Goal: Contribute content: Add original content to the website for others to see

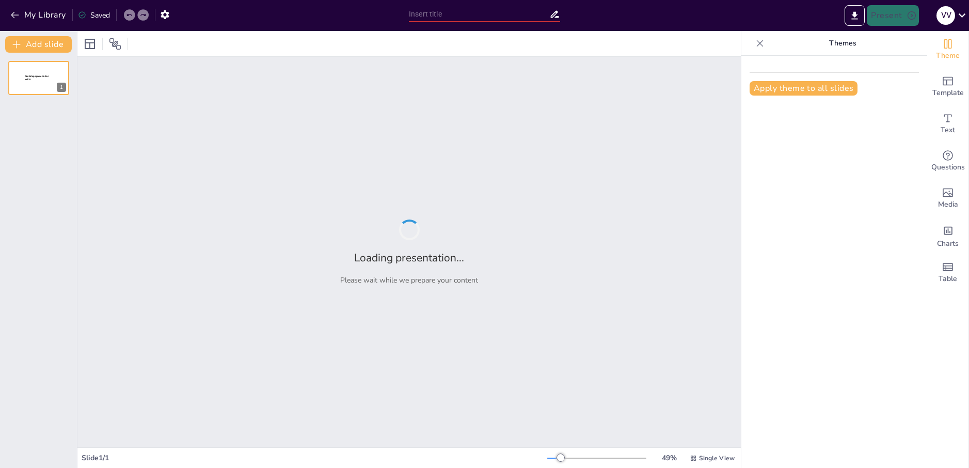
type input "Інформаційні системи: Основи та сучасні тенденції"
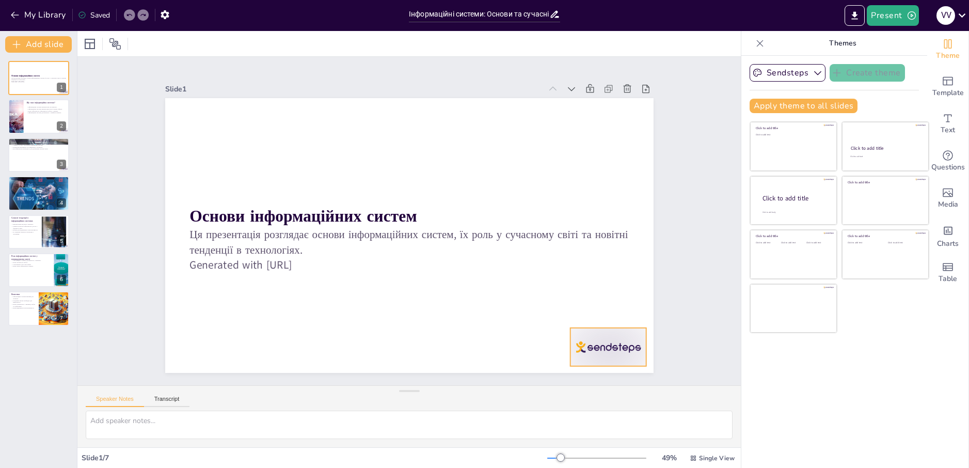
click at [514, 408] on div at bounding box center [473, 447] width 82 height 79
click at [216, 308] on icon at bounding box center [207, 317] width 18 height 18
click at [40, 113] on button at bounding box center [45, 108] width 12 height 12
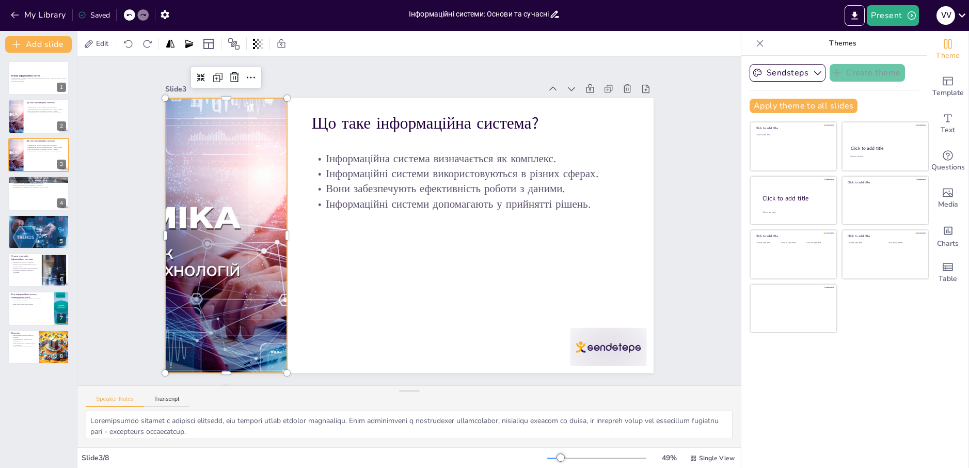
click at [352, 279] on div at bounding box center [593, 225] width 483 height 321
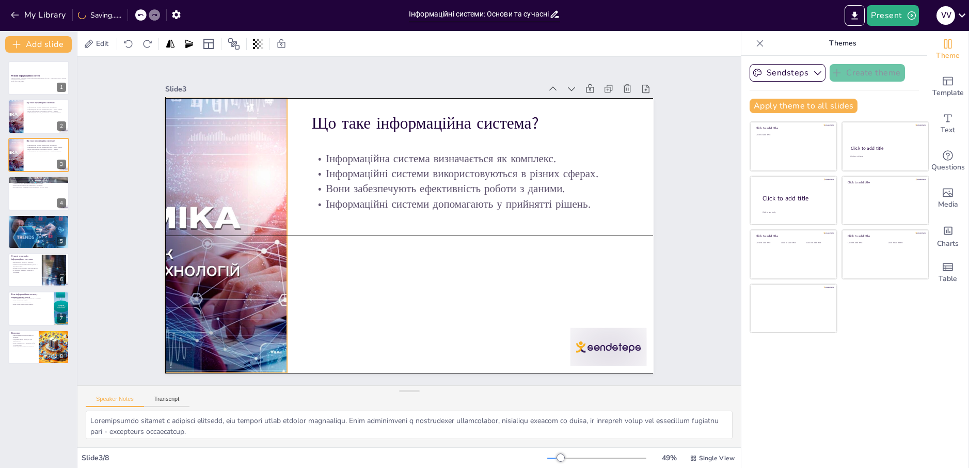
drag, startPoint x: 251, startPoint y: 275, endPoint x: 222, endPoint y: 274, distance: 29.4
click at [288, 274] on div at bounding box center [542, 347] width 509 height 523
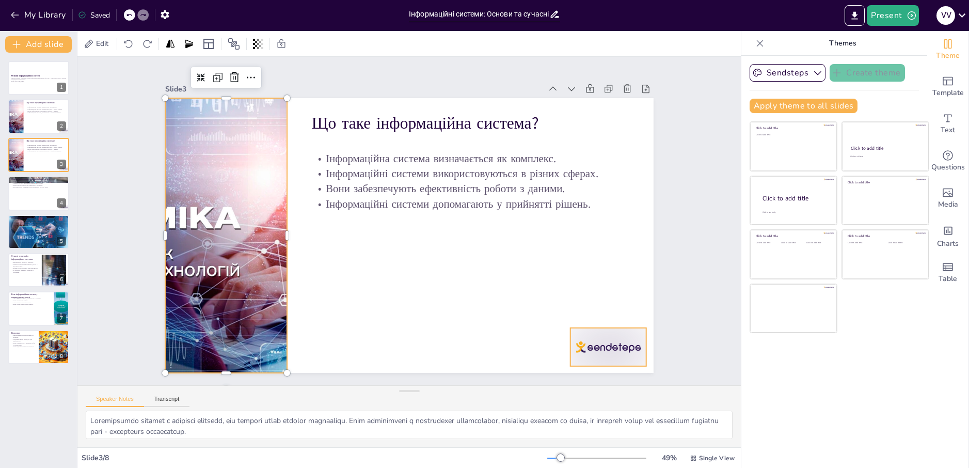
click at [223, 193] on div at bounding box center [181, 163] width 84 height 60
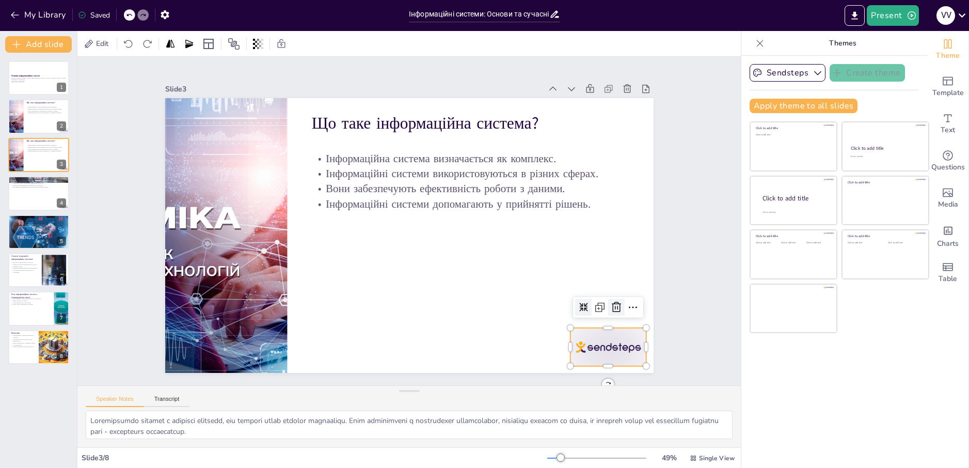
click at [253, 369] on icon at bounding box center [246, 375] width 13 height 12
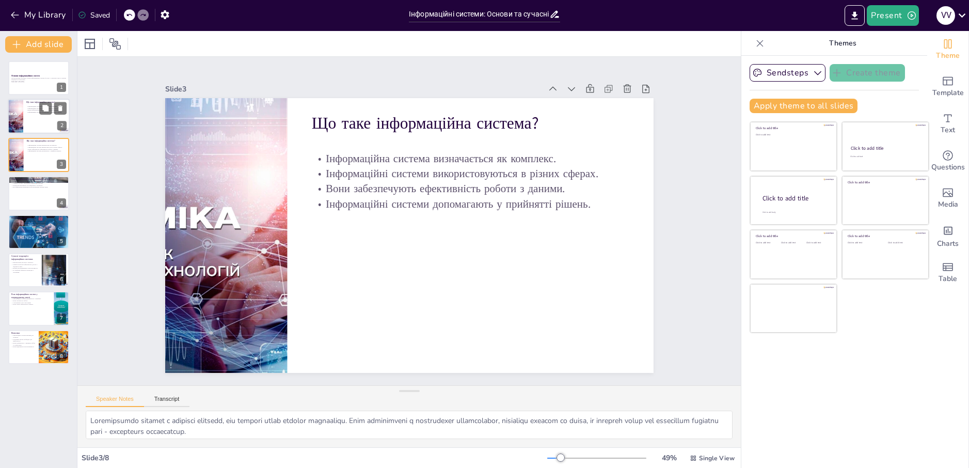
click at [21, 113] on div at bounding box center [16, 116] width 58 height 35
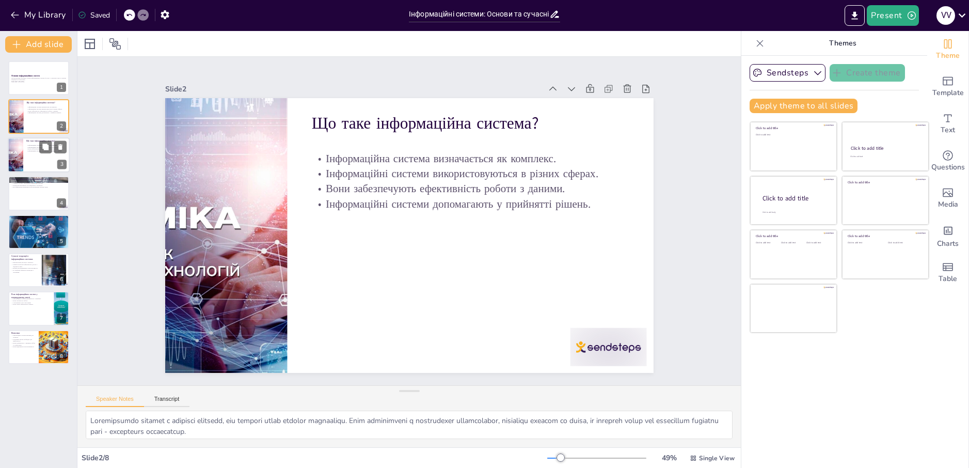
click at [32, 154] on div "Інформаційна система визначається як комплекс. Інформаційні системи використову…" at bounding box center [46, 149] width 40 height 11
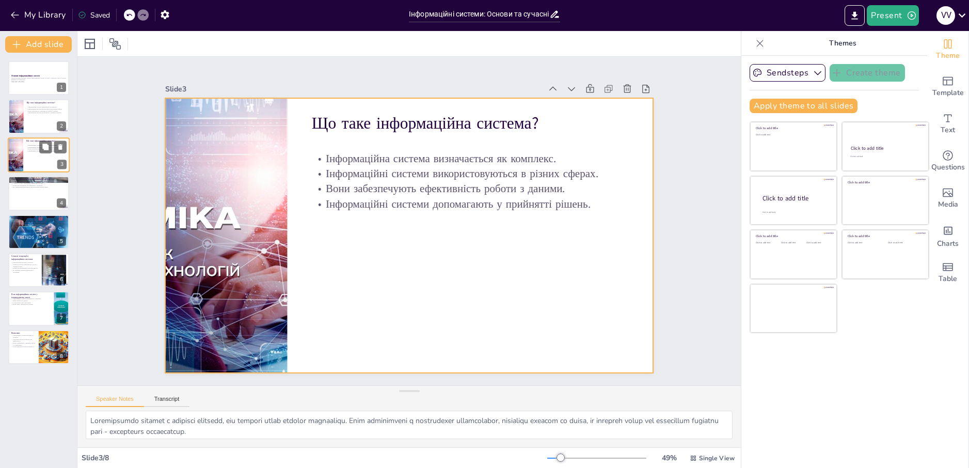
click at [23, 164] on div at bounding box center [39, 154] width 62 height 35
click at [61, 145] on icon at bounding box center [60, 147] width 4 height 6
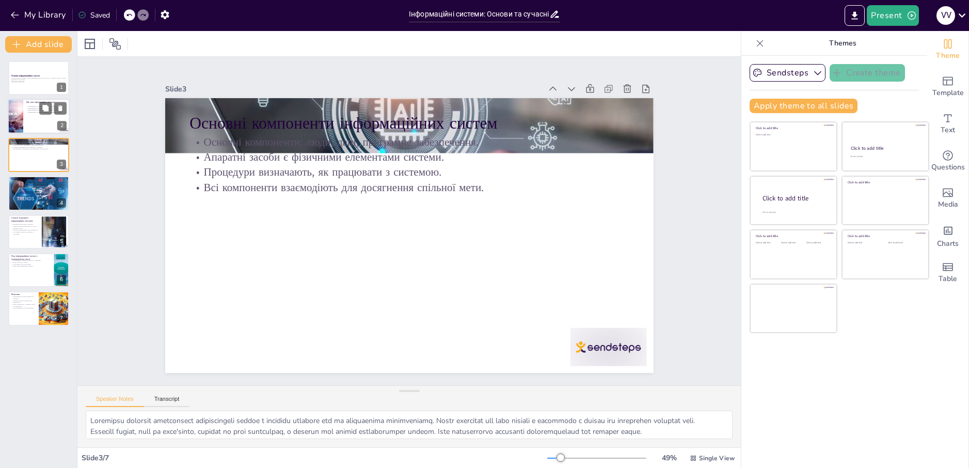
click at [15, 121] on div at bounding box center [16, 116] width 58 height 35
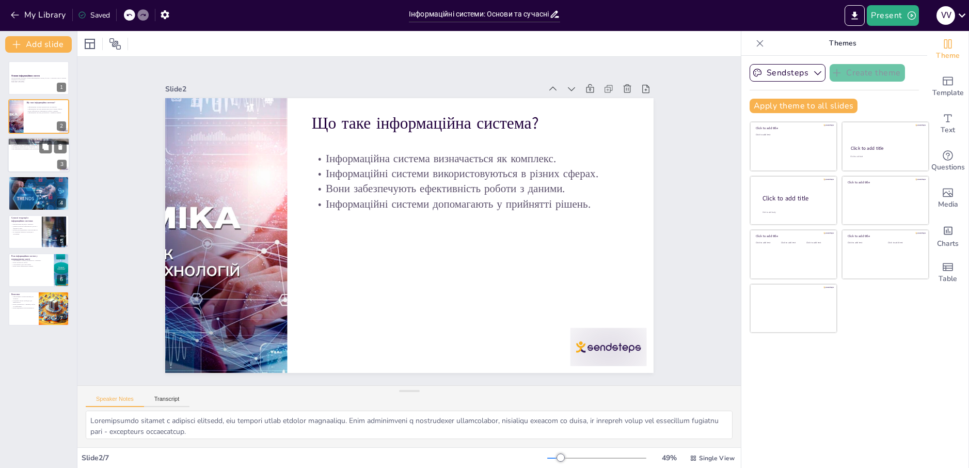
click at [28, 156] on div at bounding box center [39, 154] width 62 height 35
type textarea "Loremipsu dolorsit ametconsect adipiscingeli seddoe t incididu utlabore etd ma …"
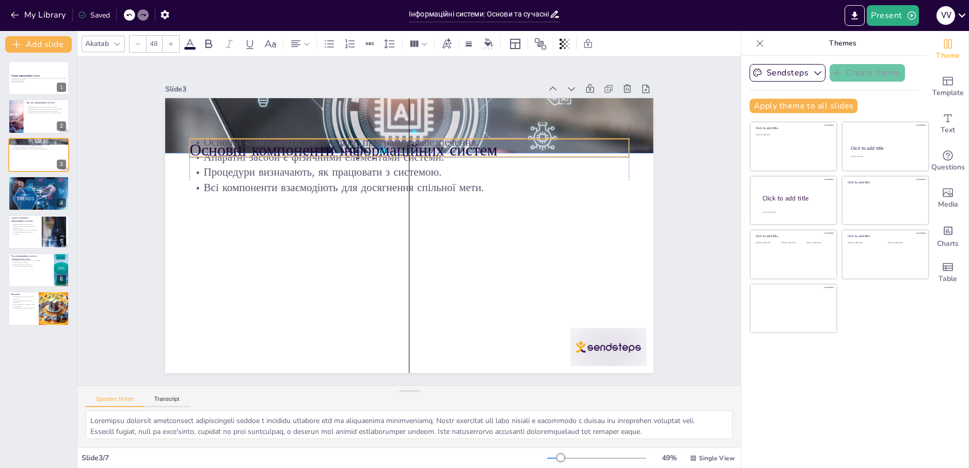
drag, startPoint x: 408, startPoint y: 121, endPoint x: 408, endPoint y: 157, distance: 36.1
click at [408, 157] on div "Основні компоненти інформаційних систем Основні компоненти: люди, дані, програм…" at bounding box center [327, 129] width 363 height 327
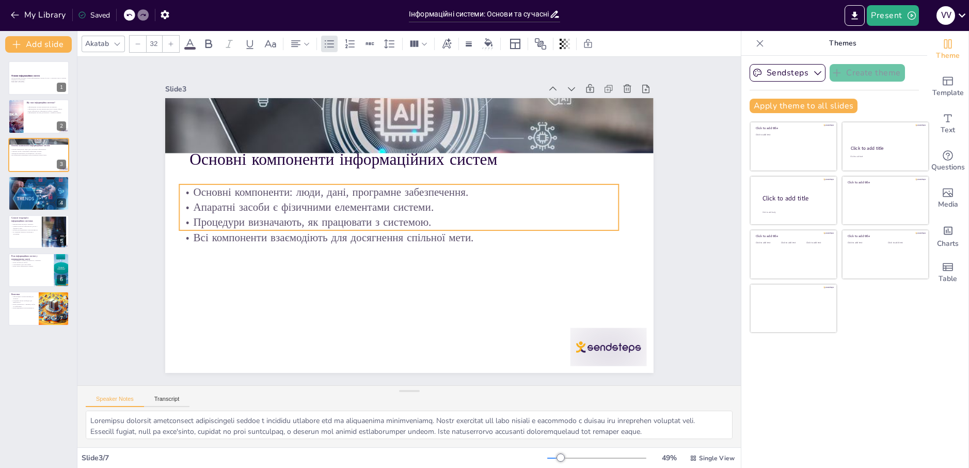
drag, startPoint x: 355, startPoint y: 175, endPoint x: 345, endPoint y: 220, distance: 45.9
click at [378, 221] on p "Процедури визначають, як працювати з системою." at bounding box center [408, 210] width 61 height 439
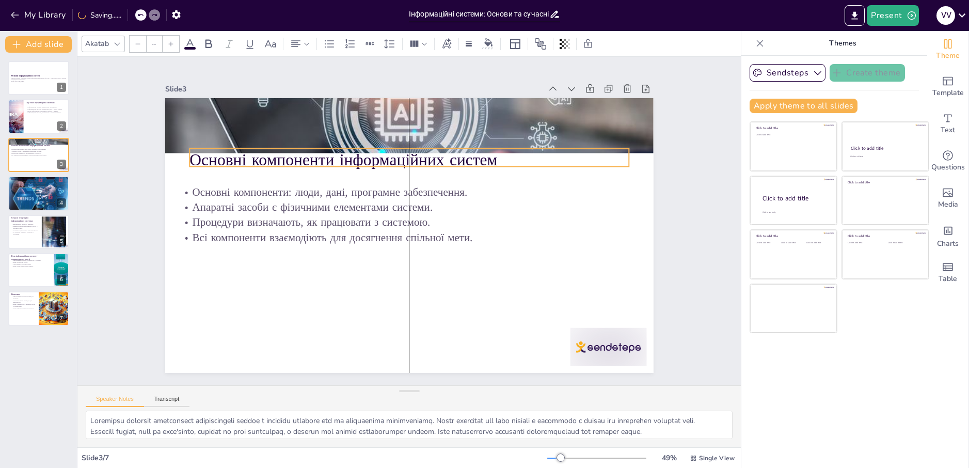
type input "48"
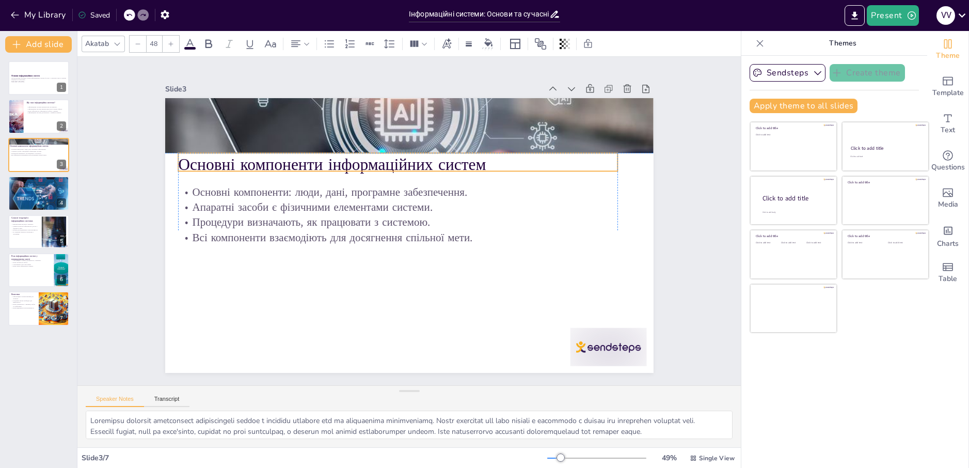
drag, startPoint x: 312, startPoint y: 165, endPoint x: 302, endPoint y: 168, distance: 10.9
click at [302, 168] on p "Основні компоненти інформаційних систем" at bounding box center [363, 186] width 342 height 311
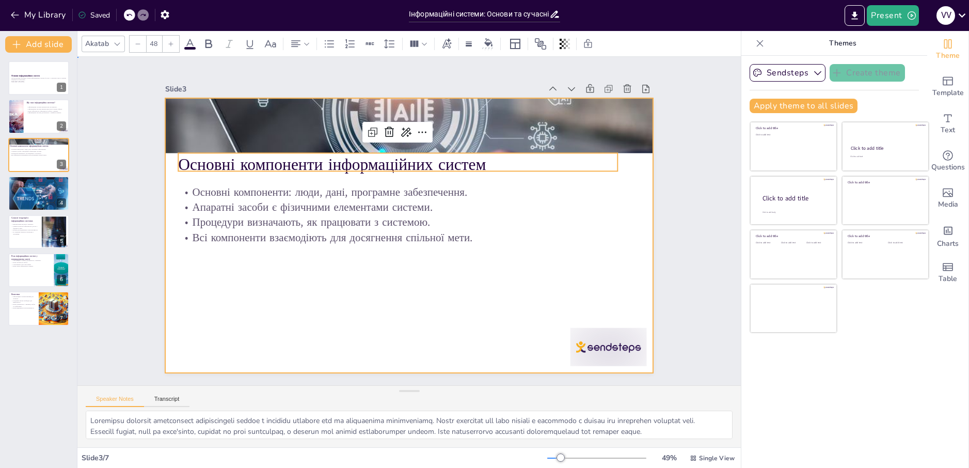
click at [451, 331] on div at bounding box center [409, 235] width 488 height 275
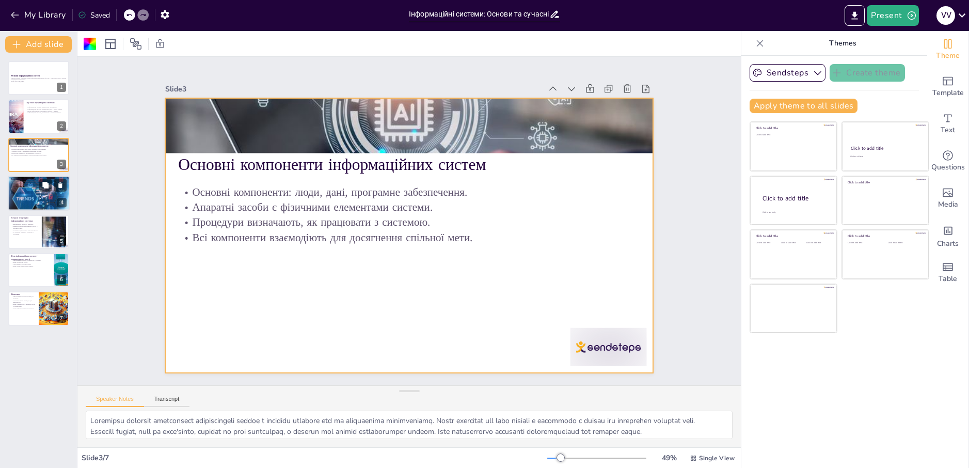
click at [41, 198] on div at bounding box center [39, 193] width 64 height 35
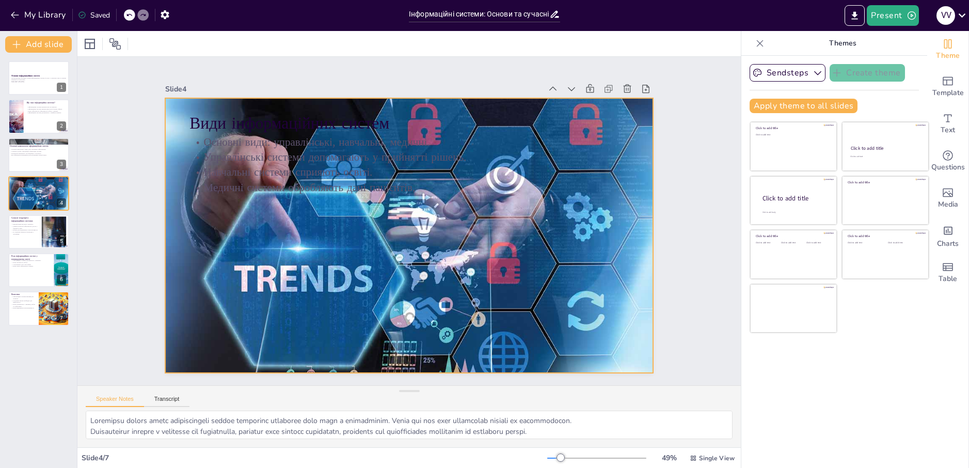
click at [554, 290] on div at bounding box center [417, 232] width 569 height 518
click at [554, 290] on div at bounding box center [404, 234] width 564 height 417
click at [554, 290] on div at bounding box center [399, 231] width 558 height 541
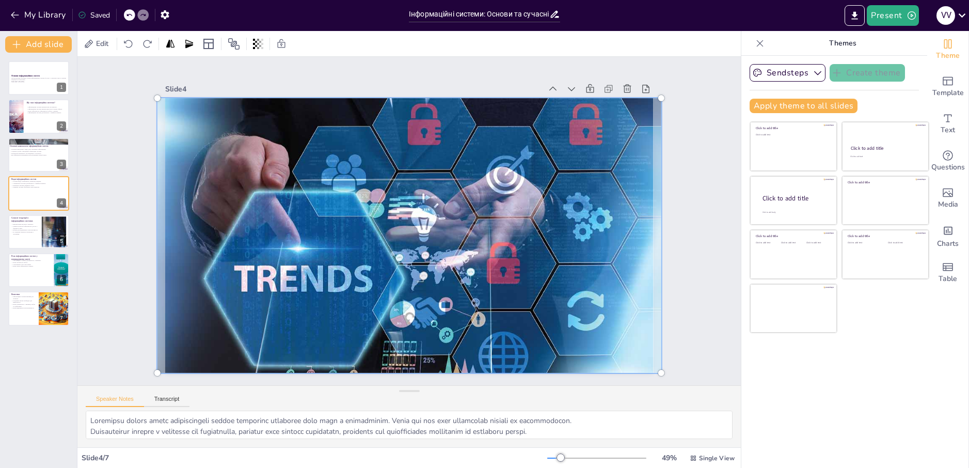
click at [555, 290] on div at bounding box center [395, 225] width 433 height 580
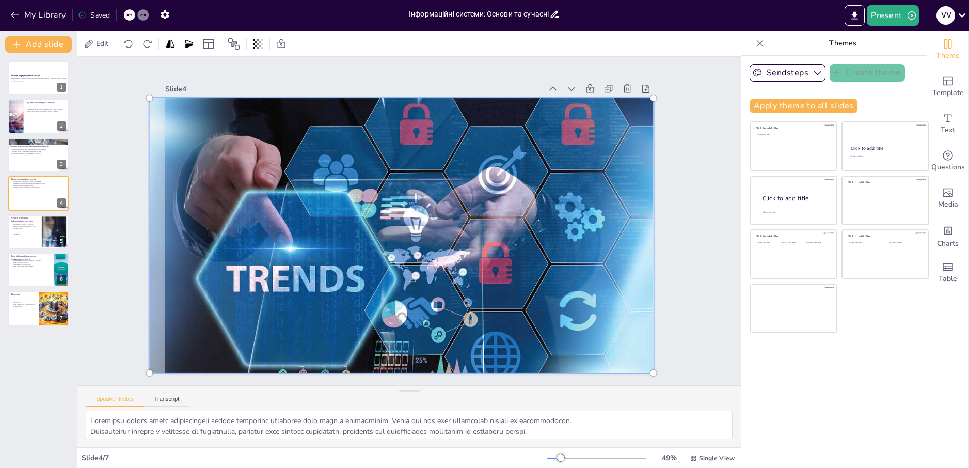
drag, startPoint x: 555, startPoint y: 290, endPoint x: 556, endPoint y: 346, distance: 56.8
click at [556, 346] on div at bounding box center [392, 221] width 507 height 591
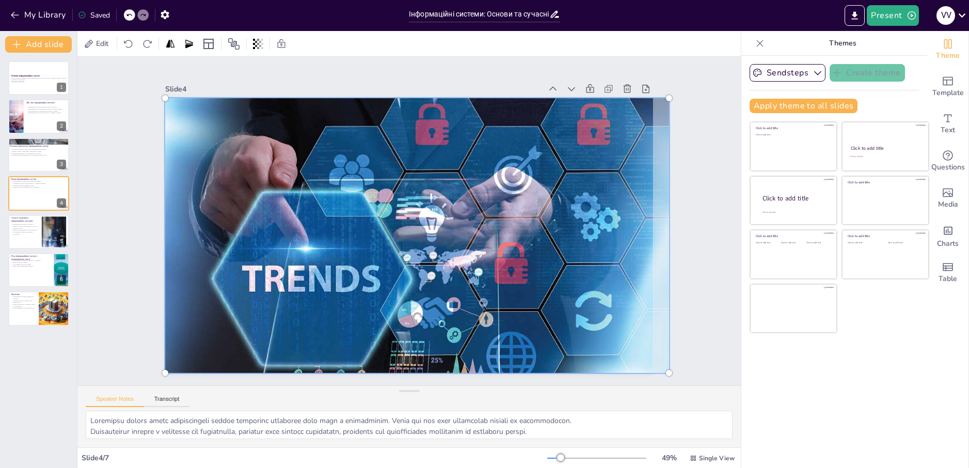
drag, startPoint x: 458, startPoint y: 278, endPoint x: 554, endPoint y: 299, distance: 98.3
click at [559, 308] on div at bounding box center [396, 231] width 388 height 565
click at [224, 103] on div at bounding box center [409, 237] width 591 height 506
click at [251, 151] on div at bounding box center [409, 237] width 591 height 507
drag, startPoint x: 533, startPoint y: 217, endPoint x: 449, endPoint y: 188, distance: 88.8
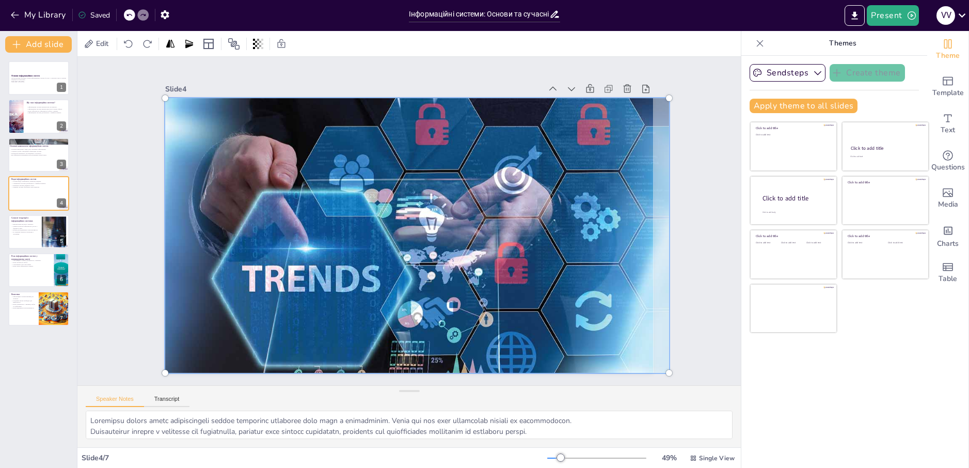
click at [470, 264] on div at bounding box center [394, 228] width 340 height 544
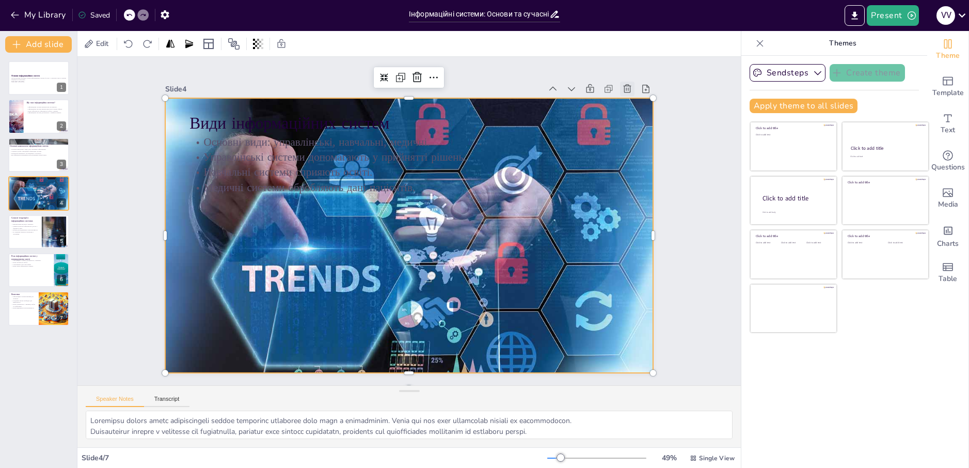
click at [589, 402] on icon at bounding box center [584, 406] width 10 height 9
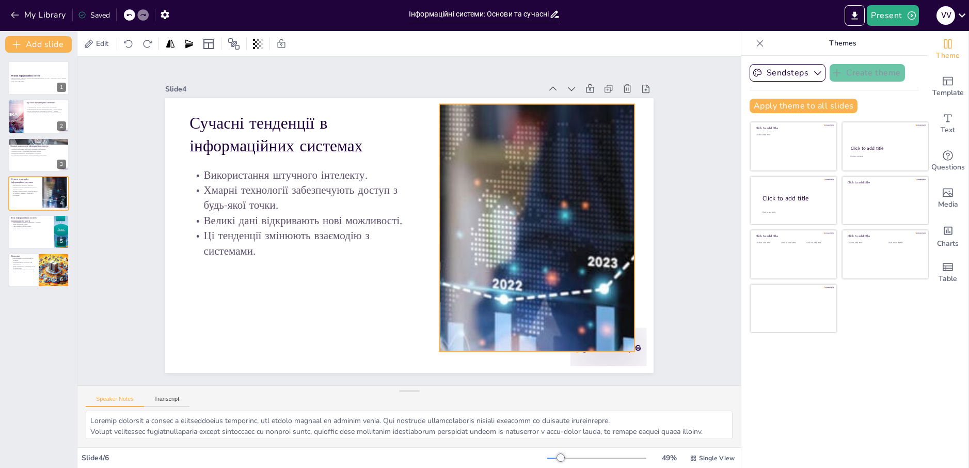
drag, startPoint x: 570, startPoint y: 266, endPoint x: 576, endPoint y: 265, distance: 5.8
click at [576, 265] on div at bounding box center [508, 301] width 749 height 639
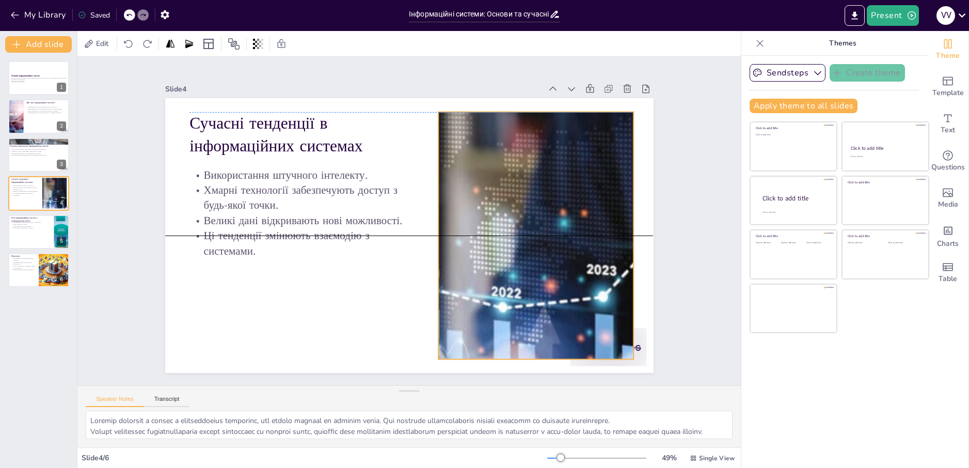
click at [589, 297] on div at bounding box center [471, 332] width 639 height 750
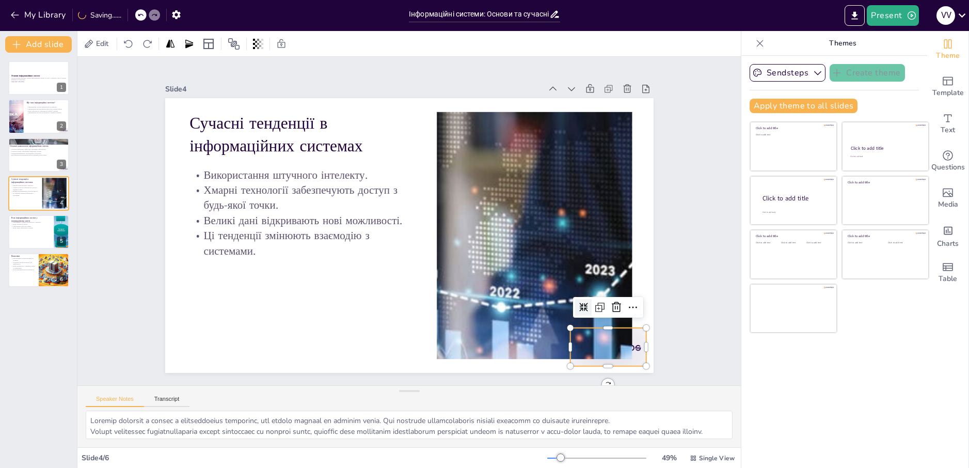
click at [302, 382] on div at bounding box center [283, 420] width 38 height 76
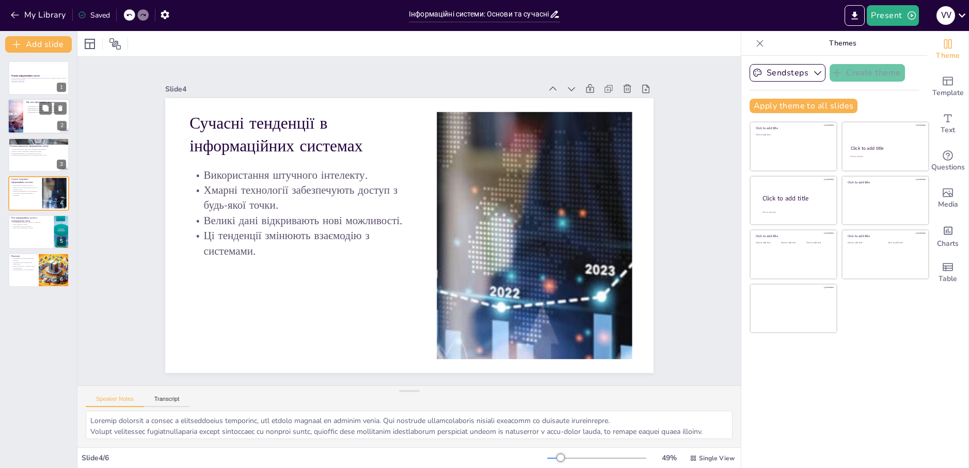
click at [28, 112] on p "Інформаційні системи допомагають у прийнятті рішень." at bounding box center [46, 112] width 40 height 2
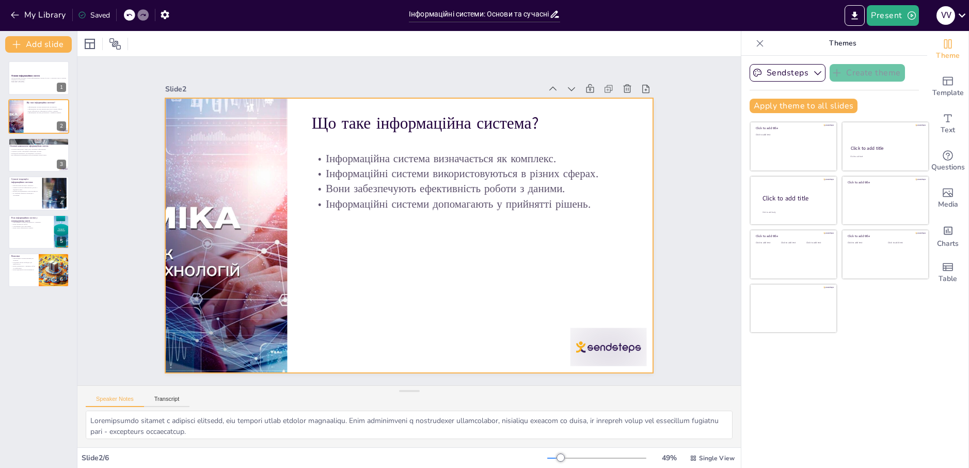
click at [302, 382] on div at bounding box center [283, 420] width 38 height 76
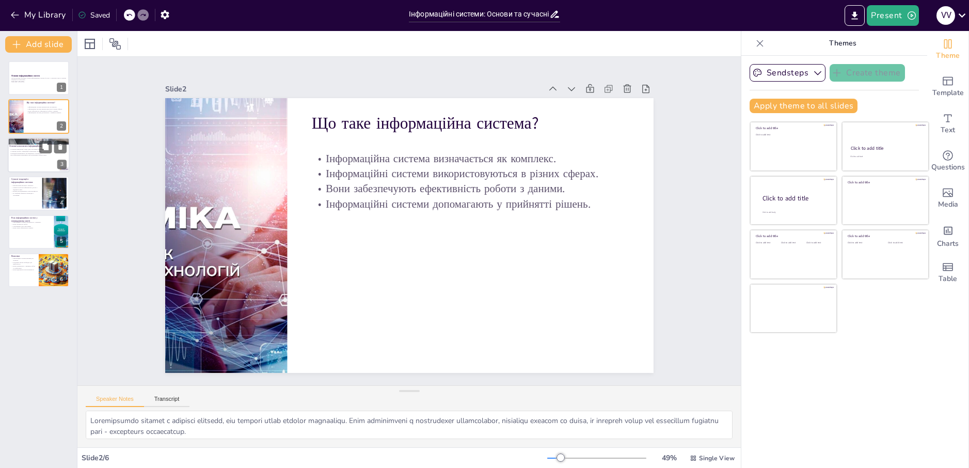
drag, startPoint x: 6, startPoint y: 155, endPoint x: 17, endPoint y: 157, distance: 10.5
click at [6, 155] on div "Основи інформаційних систем Ця презентація розглядає основи інформаційних систе…" at bounding box center [38, 174] width 77 height 226
click at [20, 157] on div at bounding box center [39, 154] width 62 height 35
type textarea "Loremipsu dolorsit ametconsect adipiscingeli seddoe t incididu utlabore etd ma …"
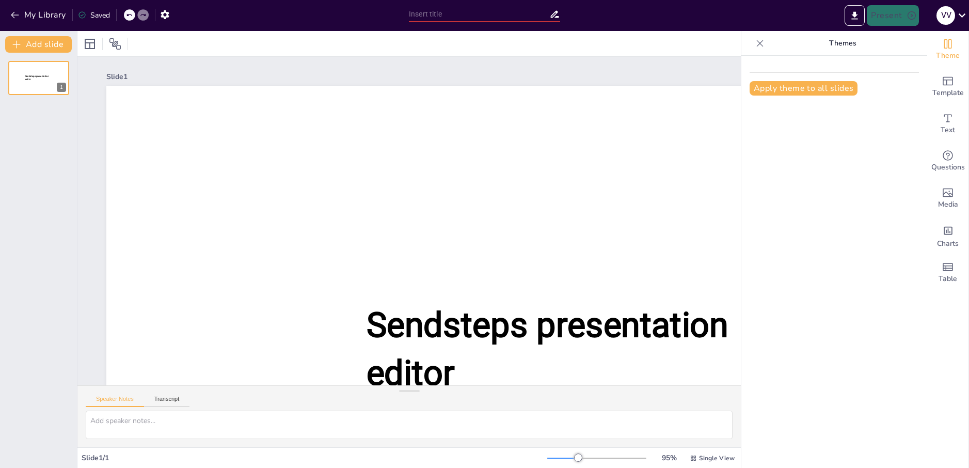
type input "Інформаційні системи: Основи та сучасні тенденції"
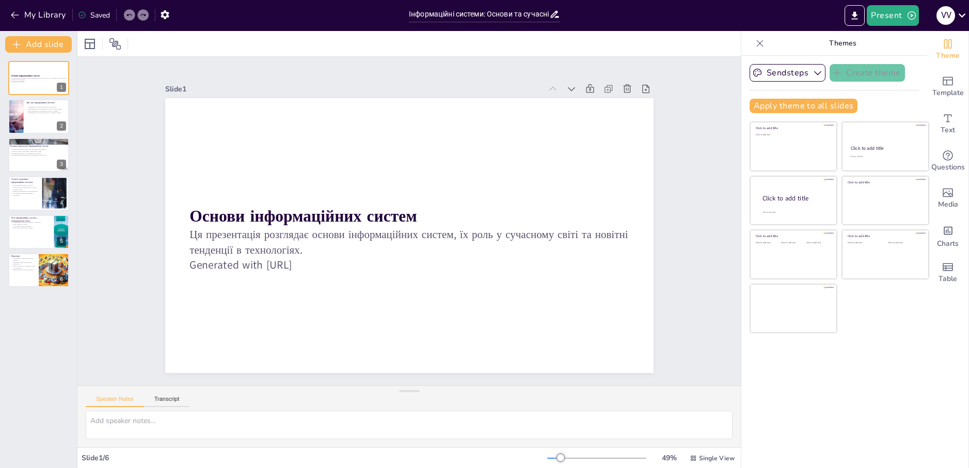
click at [755, 43] on icon at bounding box center [760, 43] width 10 height 10
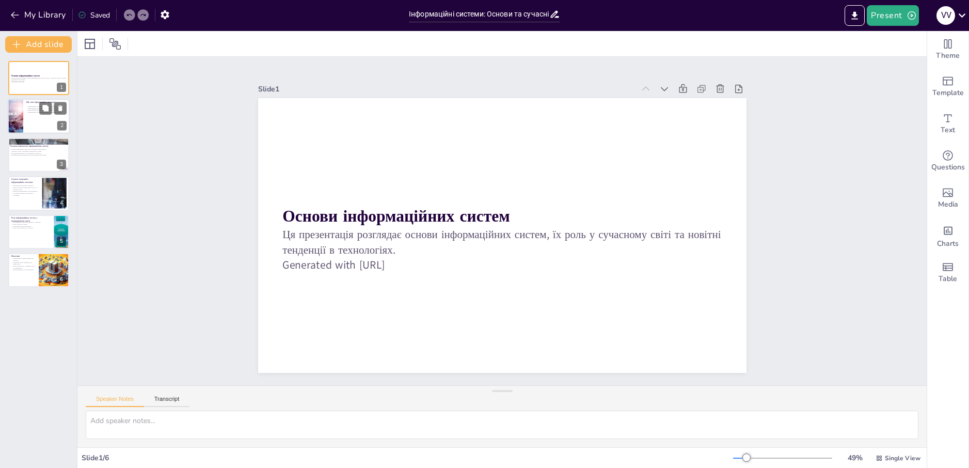
click at [21, 123] on div at bounding box center [16, 116] width 58 height 35
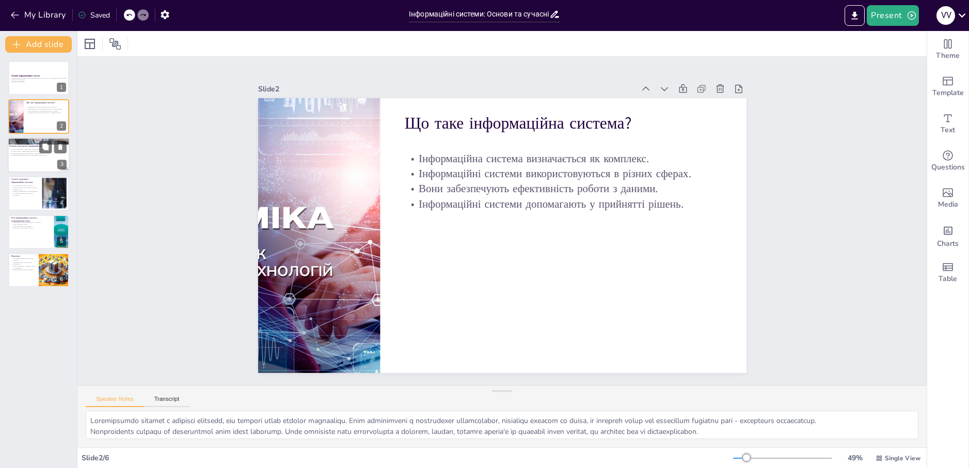
click at [25, 150] on p "Основні компоненти: люди, дані, програмне забезпечення." at bounding box center [37, 149] width 56 height 2
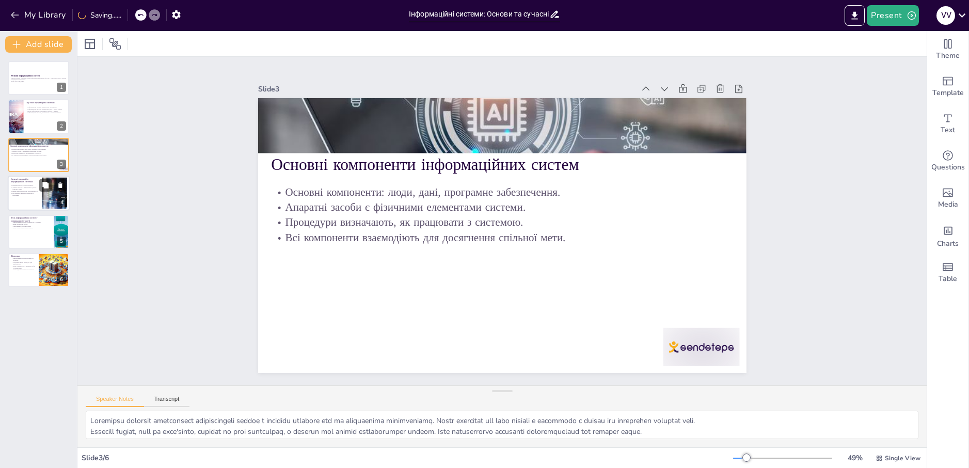
click at [30, 193] on p "Ці тенденції змінюють взаємодію з системами." at bounding box center [25, 194] width 28 height 4
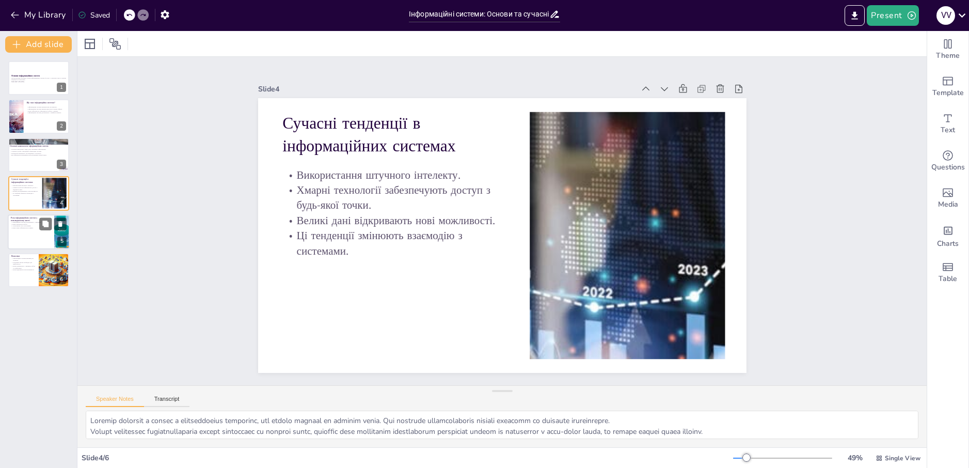
click at [13, 240] on div at bounding box center [39, 231] width 62 height 35
type textarea "У навчанні інформаційні системи забезпечують доступ до безлічі ресурсів, що під…"
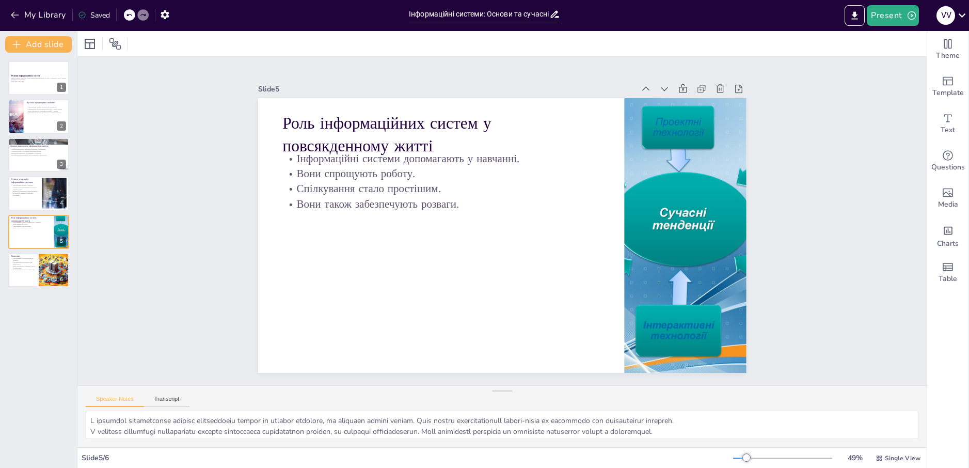
click at [46, 35] on div "Add slide Основи інформаційних систем Ця презентація розглядає основи інформаці…" at bounding box center [38, 249] width 77 height 437
click at [45, 41] on button "Add slide" at bounding box center [38, 44] width 67 height 17
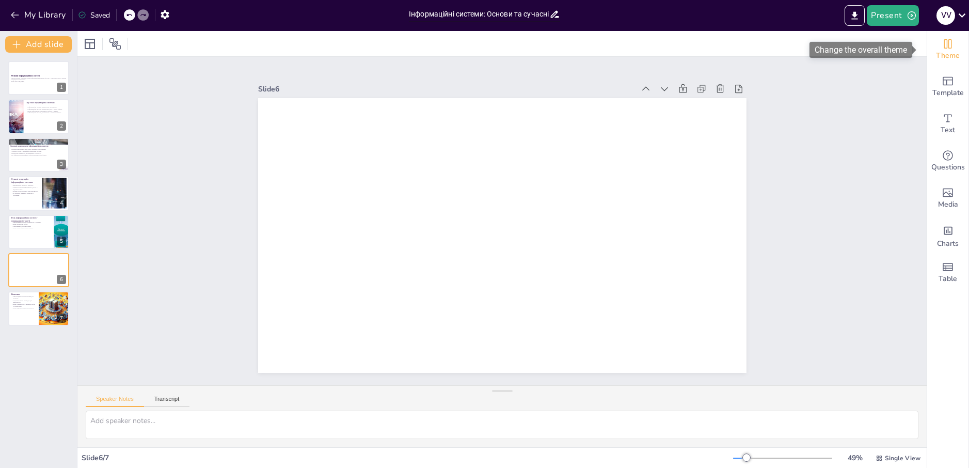
click at [938, 54] on span "Theme" at bounding box center [948, 55] width 24 height 11
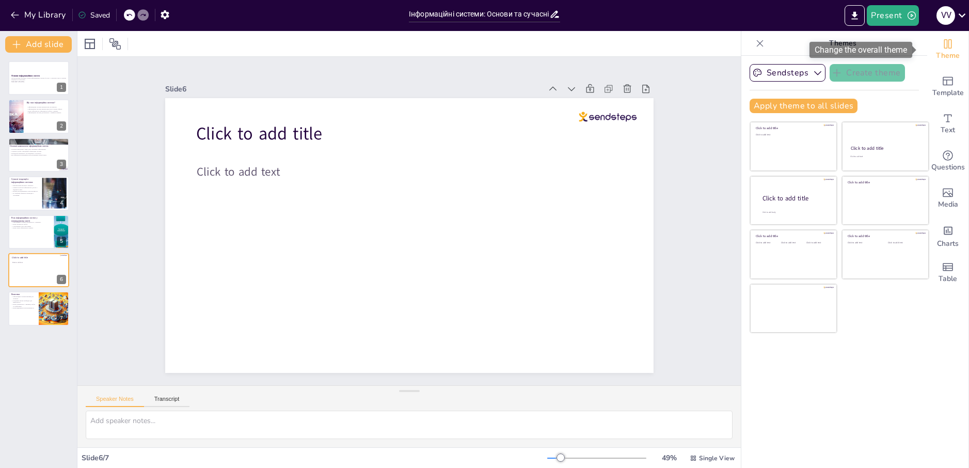
click at [938, 54] on span "Theme" at bounding box center [948, 55] width 24 height 11
click at [15, 308] on p "Вони відкривають нові можливості." at bounding box center [23, 308] width 25 height 2
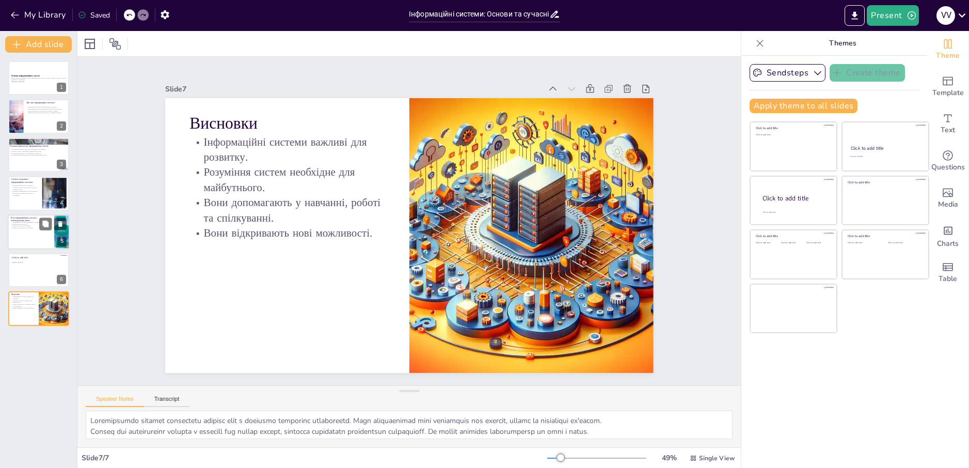
click at [33, 229] on p "Вони також забезпечують розваги." at bounding box center [31, 228] width 40 height 2
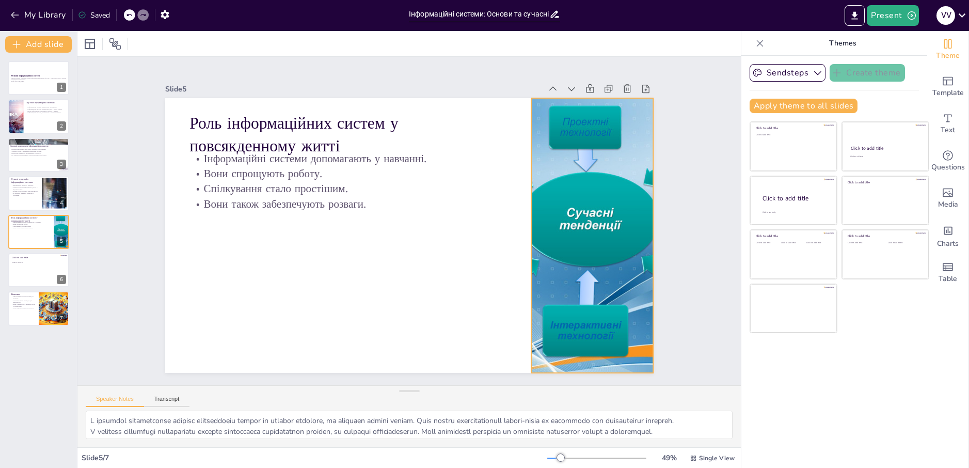
click at [580, 234] on div at bounding box center [592, 235] width 366 height 275
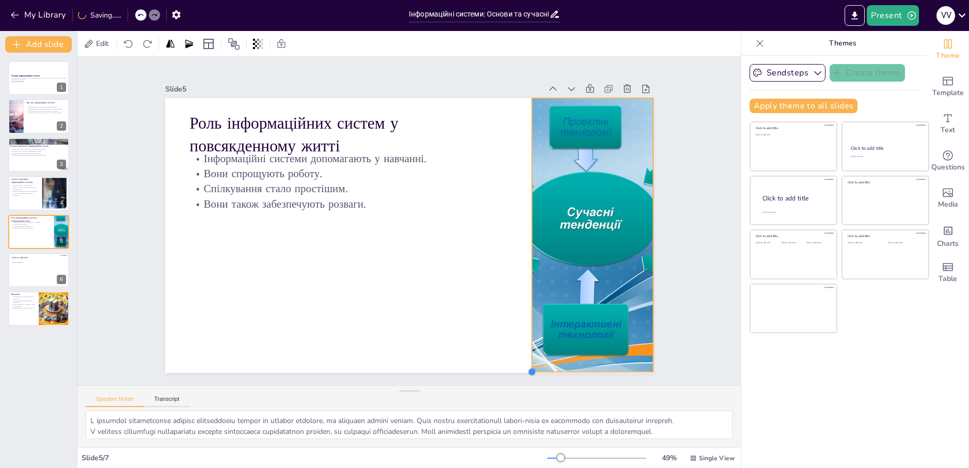
drag, startPoint x: 523, startPoint y: 368, endPoint x: 525, endPoint y: 329, distance: 39.3
click at [525, 329] on div "Роль інформаційних систем у повсякденному житті Інформаційні системи допомагают…" at bounding box center [409, 235] width 488 height 275
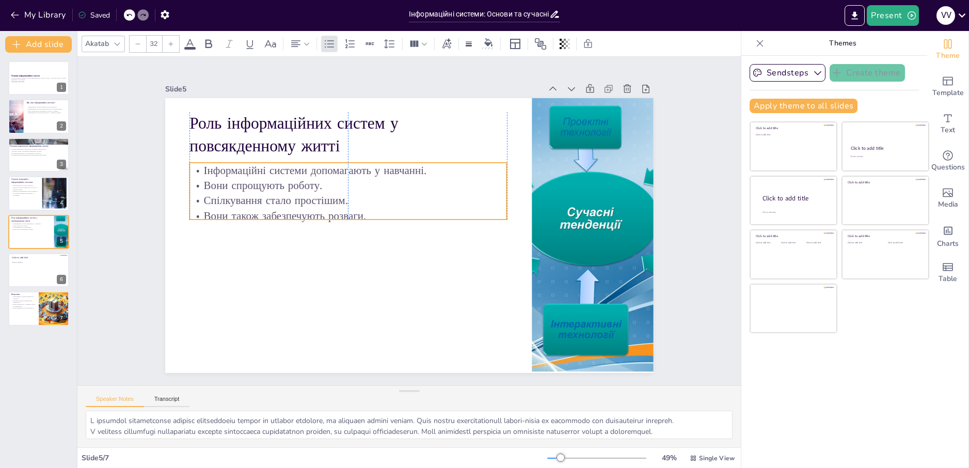
drag, startPoint x: 259, startPoint y: 169, endPoint x: 289, endPoint y: 189, distance: 35.6
click at [257, 178] on p "Вони спрощують роботу." at bounding box center [347, 185] width 317 height 15
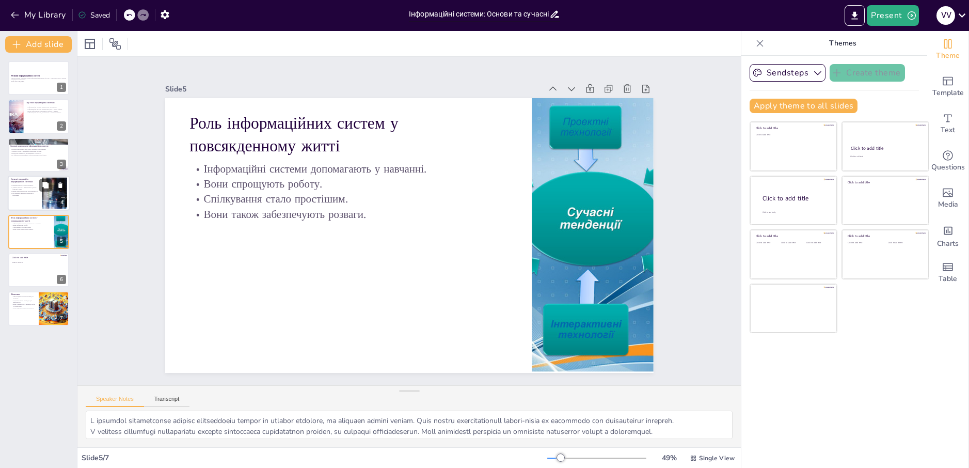
click at [19, 184] on div "Сучасні тенденції в інформаційних системах" at bounding box center [25, 181] width 28 height 7
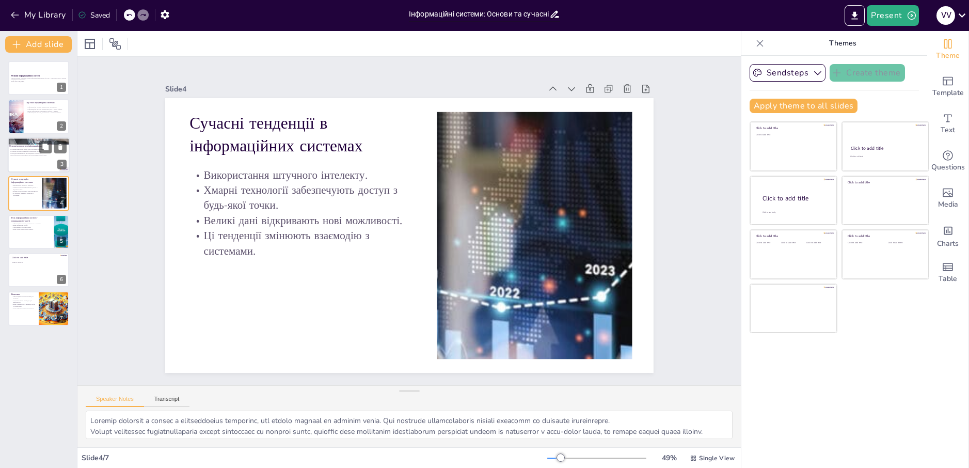
click at [15, 154] on p "Всі компоненти взаємодіють для досягнення спільної мети." at bounding box center [37, 155] width 56 height 2
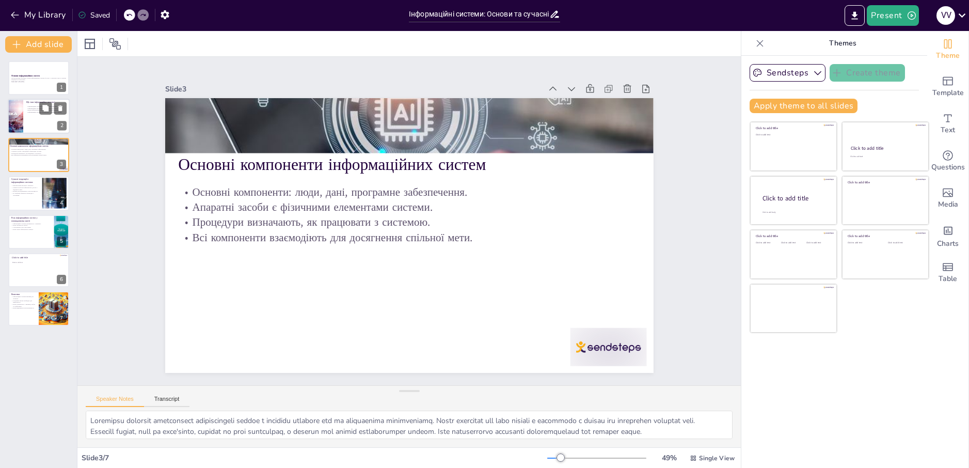
click at [24, 109] on div at bounding box center [39, 116] width 62 height 35
type textarea "Інформаційна система є важливим поняттям, яке охоплює різні аспекти технологій.…"
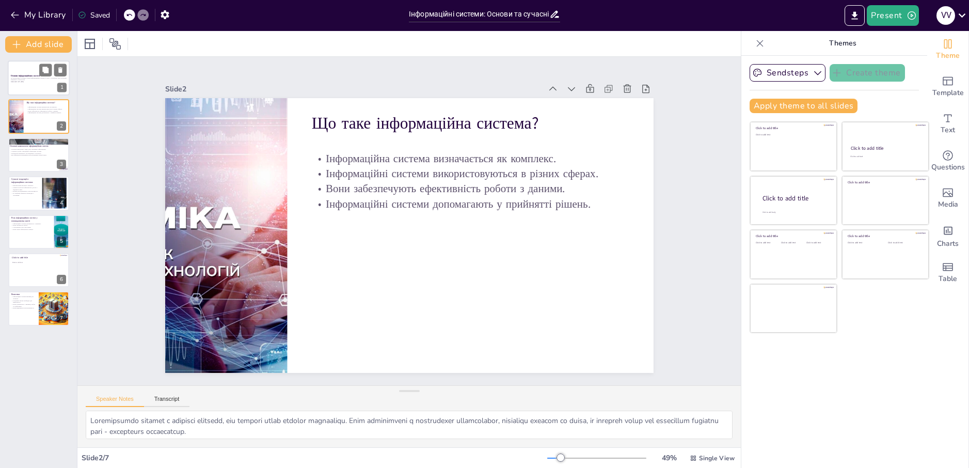
click at [16, 77] on p "Ця презентація розглядає основи інформаційних систем, їх роль у сучасному світі…" at bounding box center [39, 79] width 56 height 4
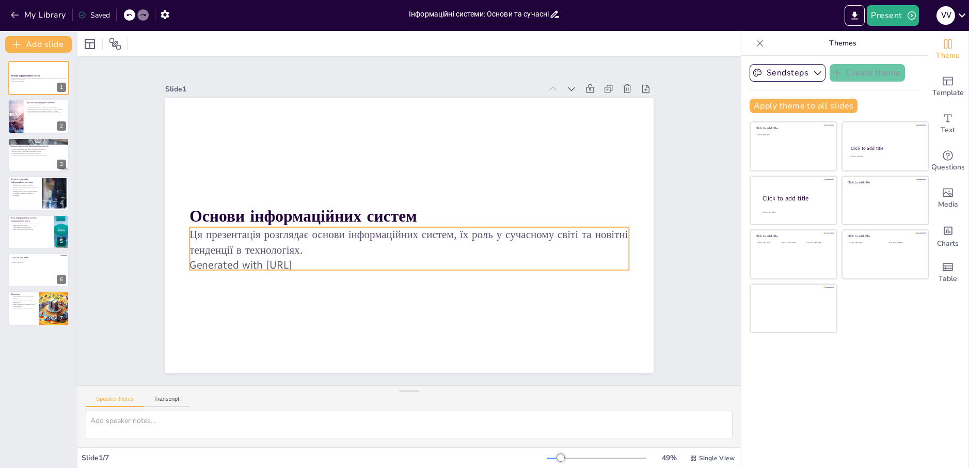
click at [289, 265] on p "Generated with [URL]" at bounding box center [408, 265] width 439 height 15
click at [278, 259] on p "Generated with [URL]" at bounding box center [408, 265] width 439 height 15
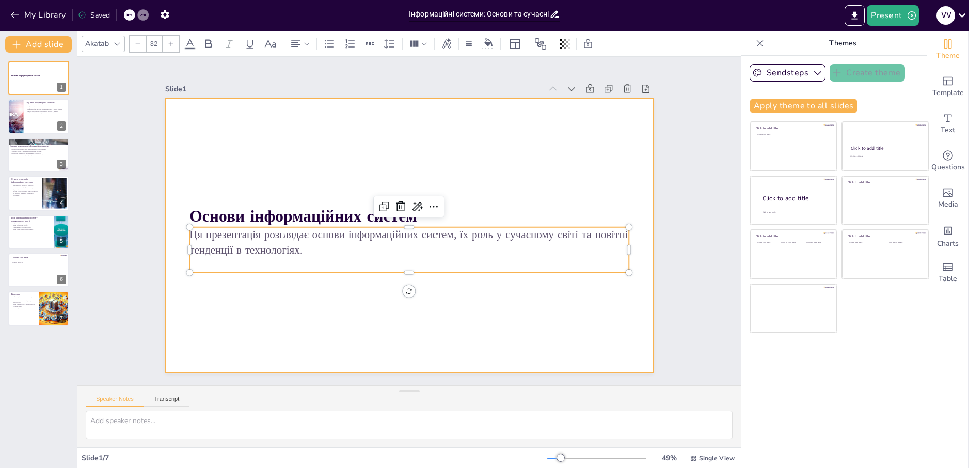
click at [368, 304] on div at bounding box center [409, 235] width 488 height 275
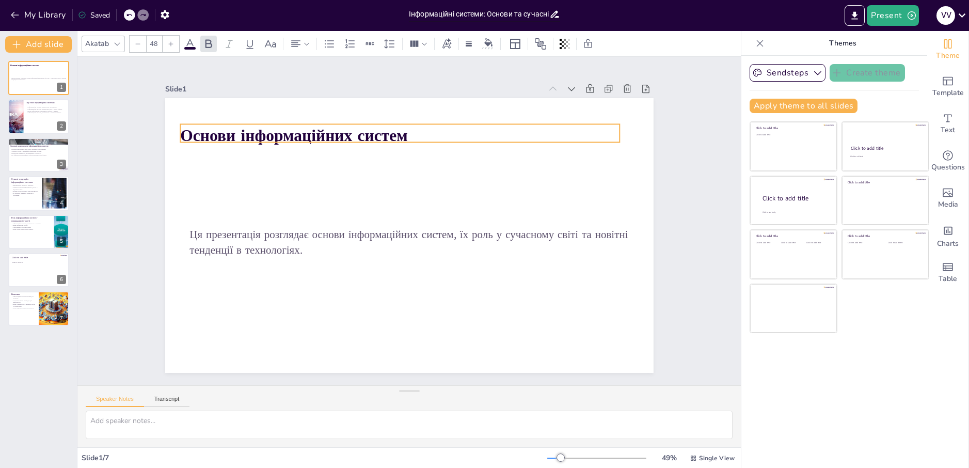
drag, startPoint x: 394, startPoint y: 215, endPoint x: 387, endPoint y: 140, distance: 75.7
click at [387, 137] on strong "Основи інформаційних систем" at bounding box center [293, 135] width 227 height 22
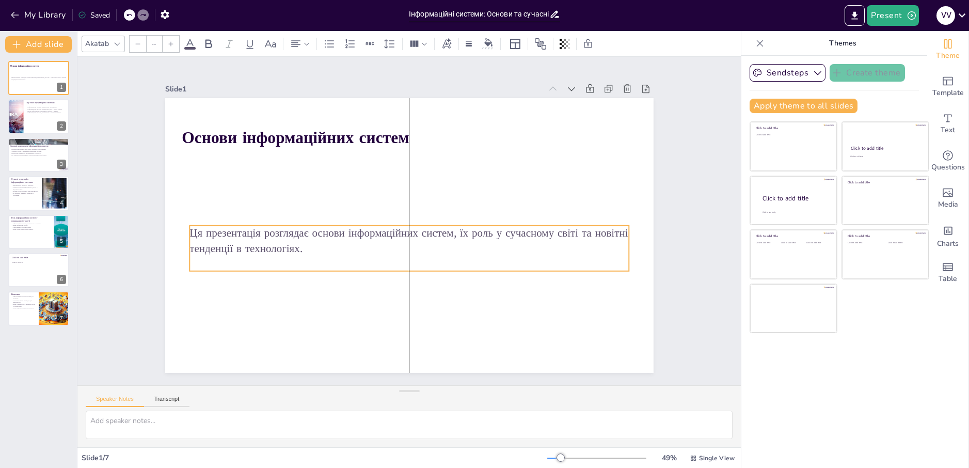
type input "32"
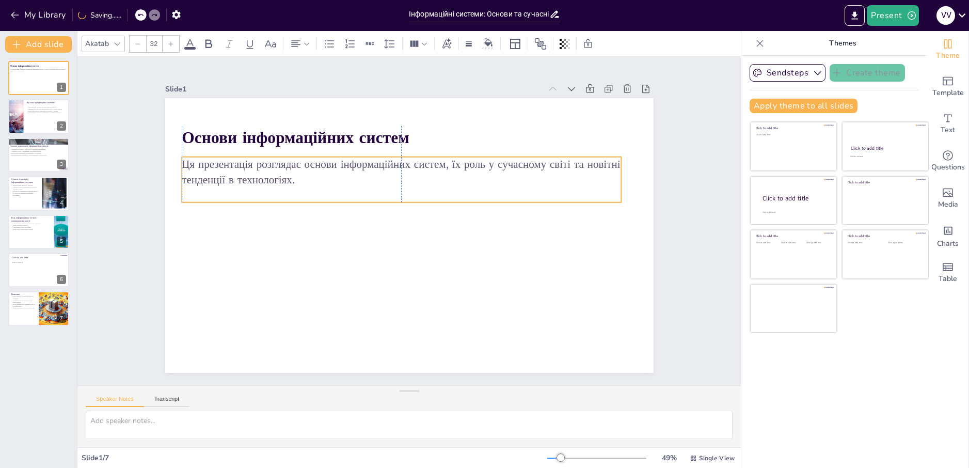
drag, startPoint x: 345, startPoint y: 236, endPoint x: 338, endPoint y: 173, distance: 63.8
click at [338, 173] on p "Ця презентація розглядає основи інформаційних систем, їх роль у сучасному світі…" at bounding box center [401, 172] width 439 height 30
click at [287, 196] on p at bounding box center [401, 194] width 439 height 15
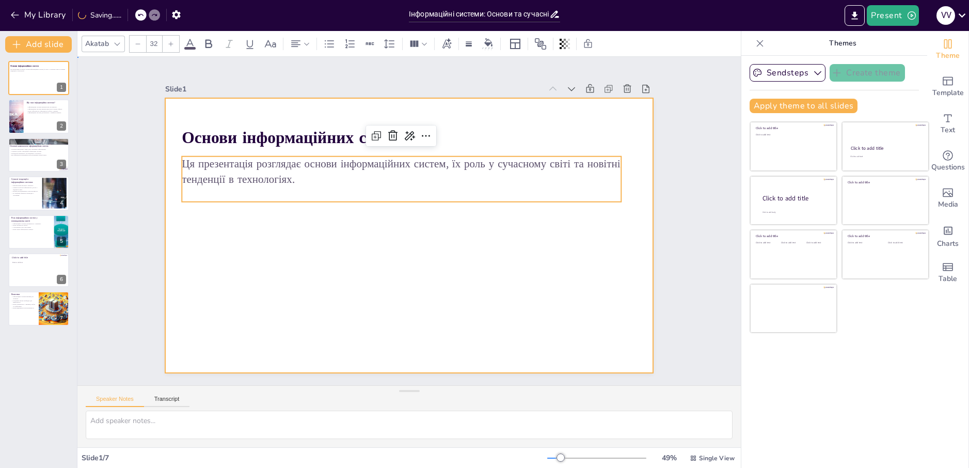
click at [360, 280] on div at bounding box center [409, 235] width 488 height 275
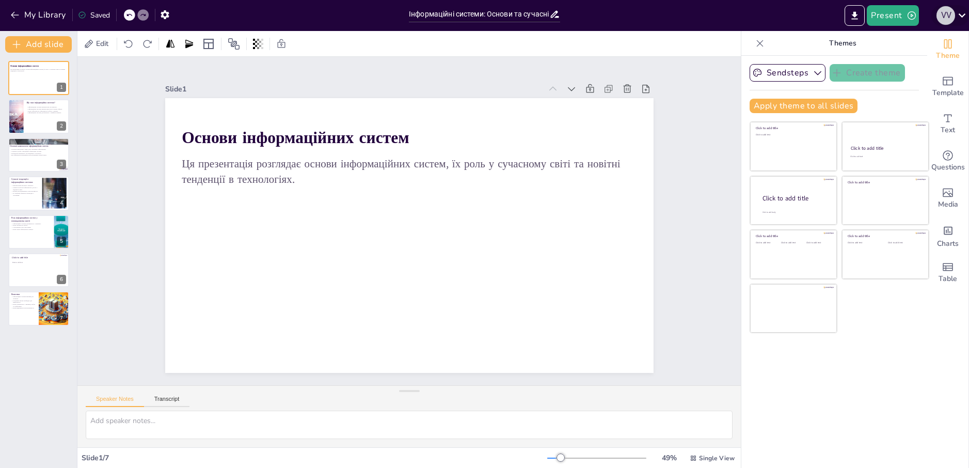
click at [951, 19] on div "V V" at bounding box center [945, 15] width 19 height 19
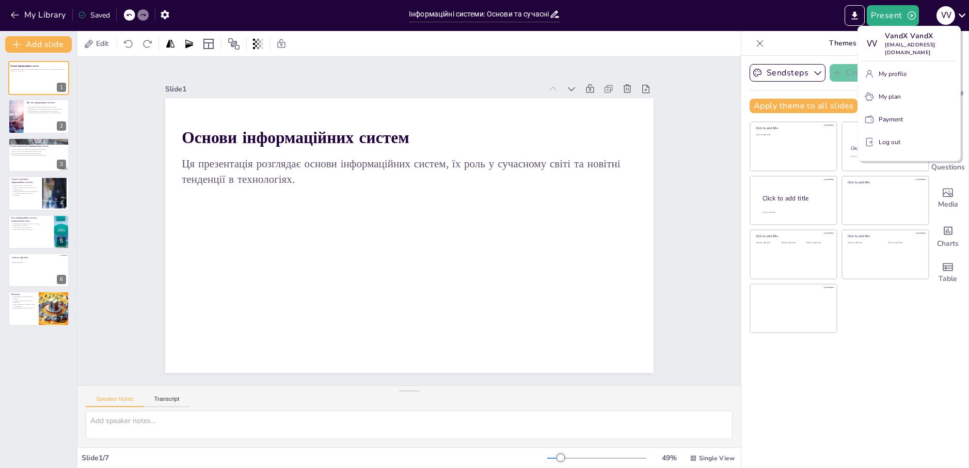
click at [952, 19] on div at bounding box center [484, 234] width 969 height 468
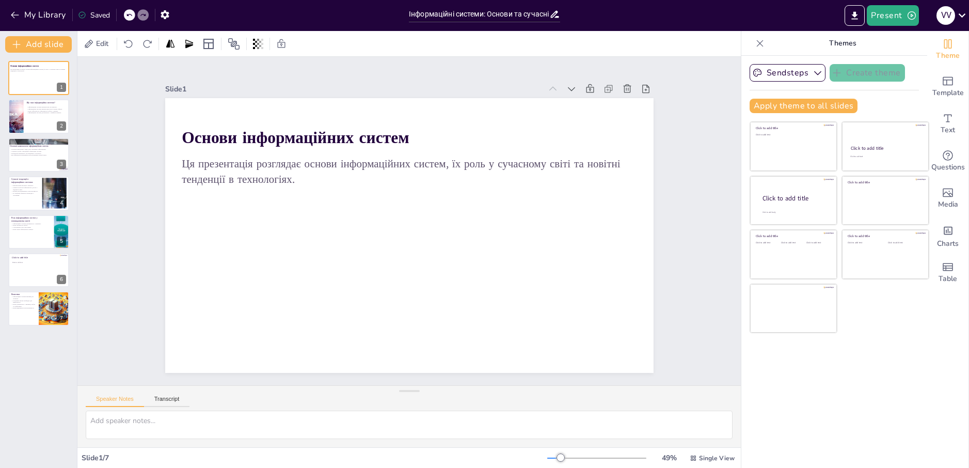
click at [755, 45] on icon at bounding box center [760, 43] width 10 height 10
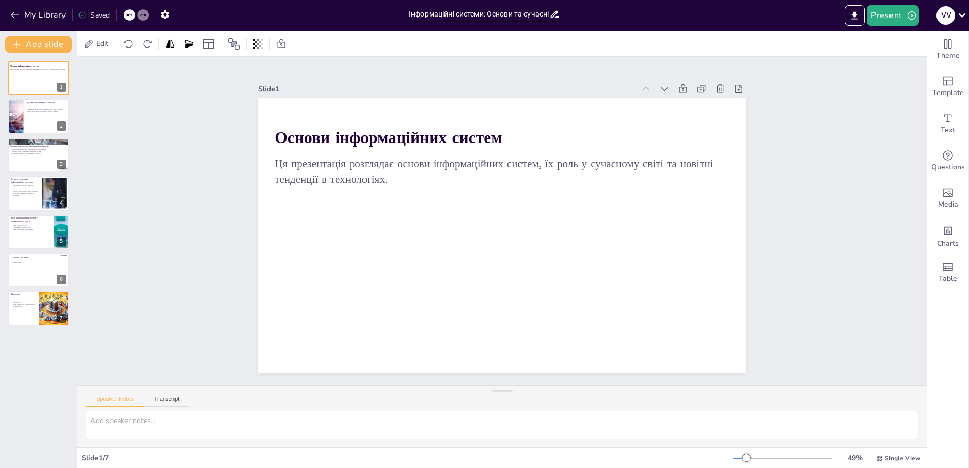
click at [30, 381] on div "Основи інформаційних систем Ця презентація розглядає основи інформаційних систе…" at bounding box center [38, 260] width 77 height 415
click at [18, 315] on div at bounding box center [39, 308] width 62 height 35
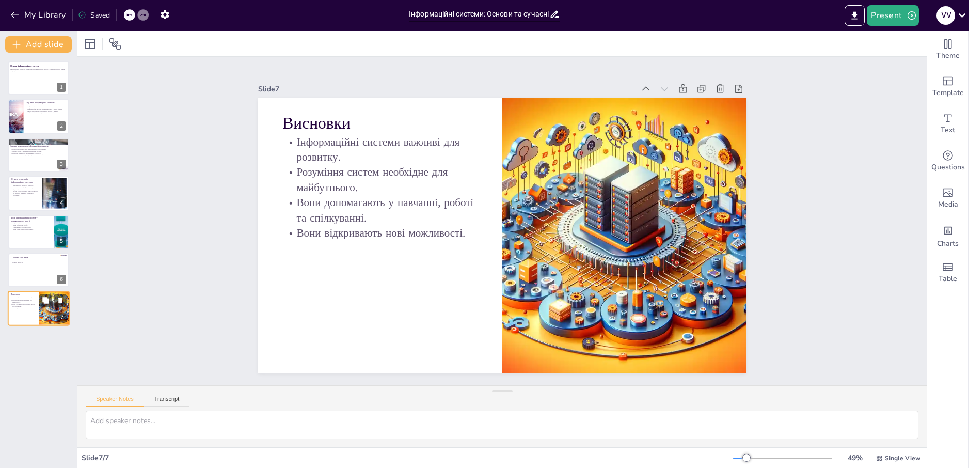
type textarea "Інформаційні системи відіграють ключову роль у розвитку сучасного суспільства. …"
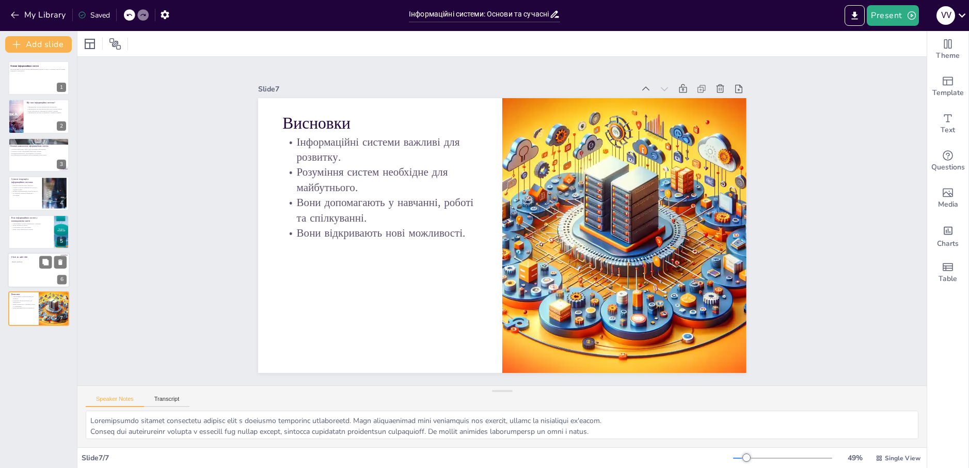
click at [22, 275] on div at bounding box center [39, 269] width 62 height 35
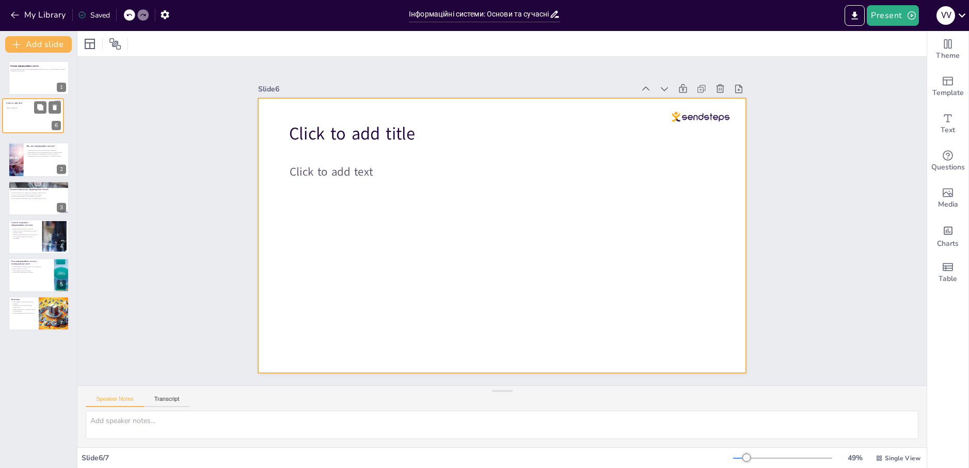
drag, startPoint x: 26, startPoint y: 271, endPoint x: 21, endPoint y: 114, distance: 157.5
click at [21, 114] on div at bounding box center [33, 116] width 61 height 34
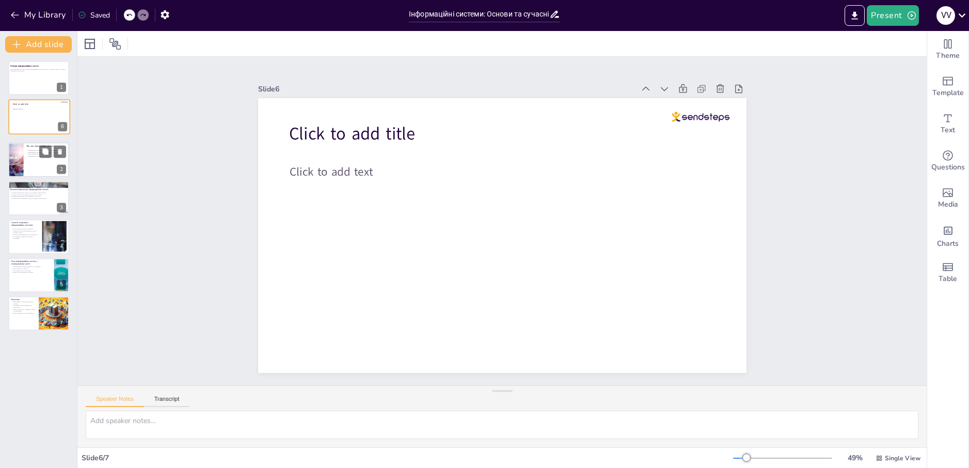
click at [28, 167] on div at bounding box center [38, 159] width 61 height 34
click at [134, 11] on div at bounding box center [129, 14] width 11 height 11
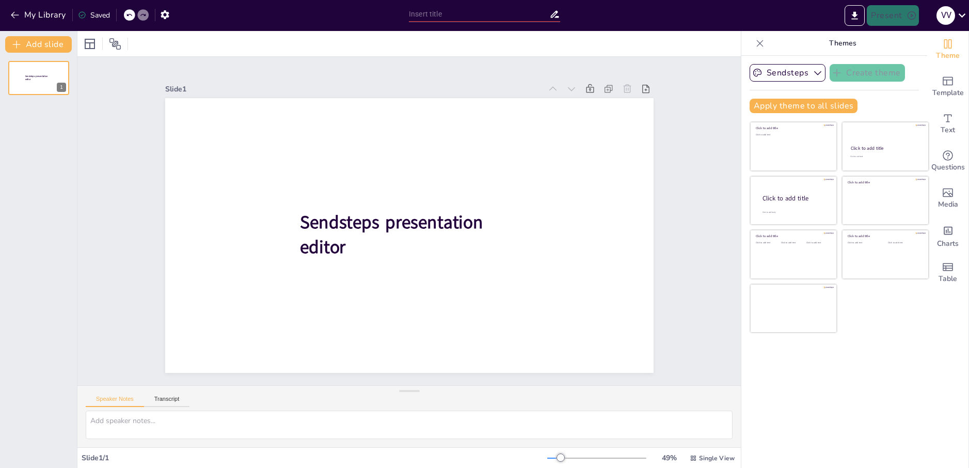
type input "Інформаційні системи: Основи та сучасні тенденції"
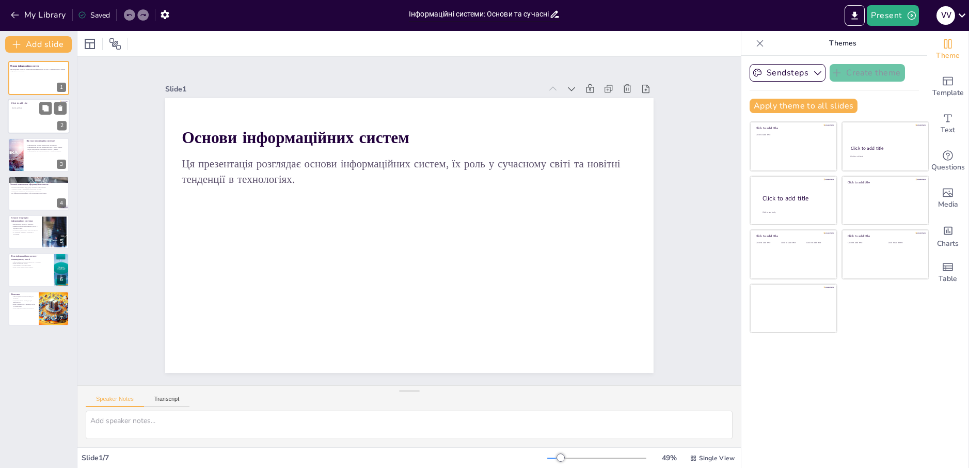
click at [19, 129] on div at bounding box center [39, 116] width 62 height 35
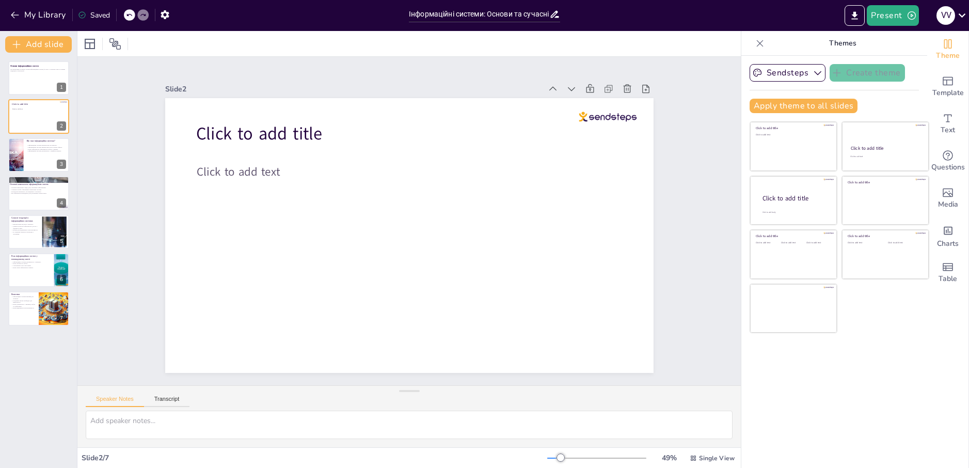
click at [144, 19] on div at bounding box center [142, 14] width 11 height 11
click at [136, 18] on div at bounding box center [136, 14] width 25 height 11
click at [129, 18] on icon at bounding box center [129, 15] width 6 height 6
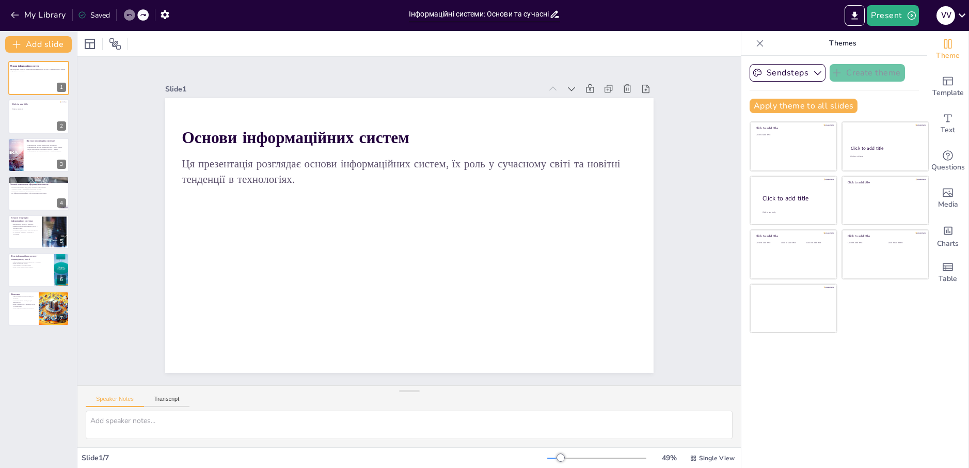
click at [130, 15] on icon at bounding box center [129, 15] width 6 height 6
click at [18, 126] on div at bounding box center [39, 116] width 62 height 35
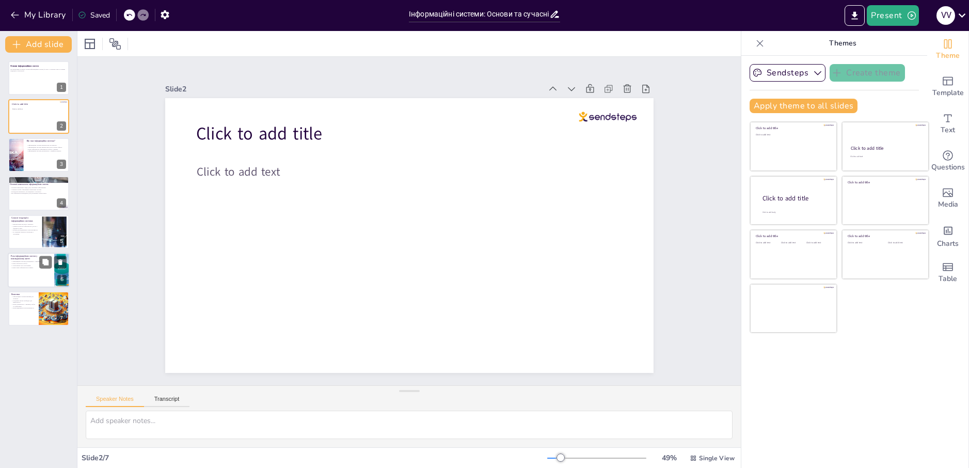
click at [16, 272] on div at bounding box center [39, 269] width 62 height 35
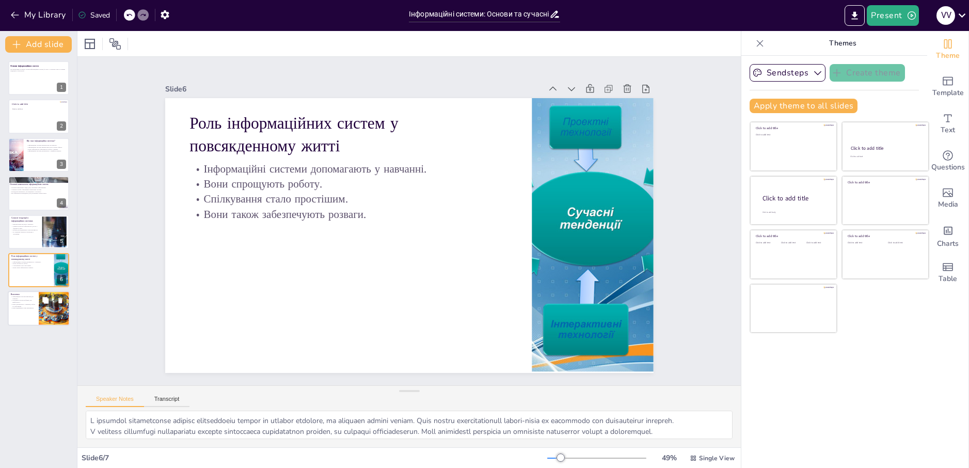
click at [28, 308] on p "Вони відкривають нові можливості." at bounding box center [23, 308] width 25 height 2
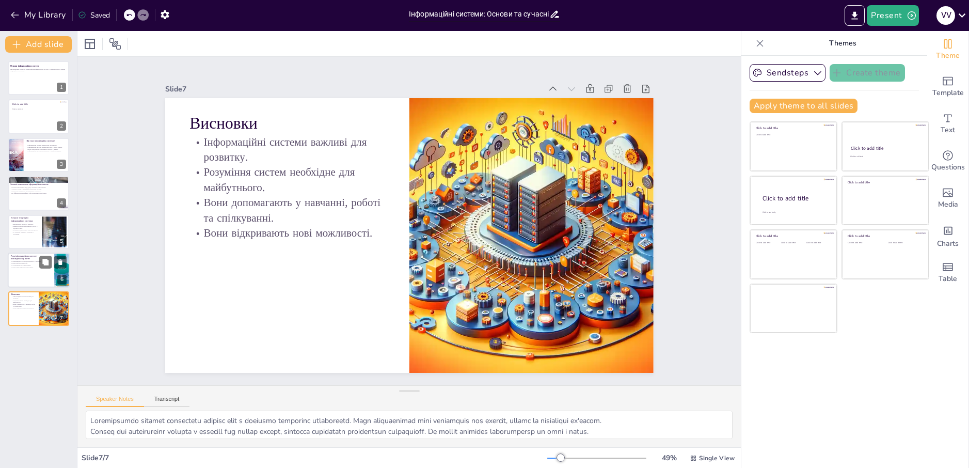
click at [30, 277] on div at bounding box center [39, 269] width 62 height 35
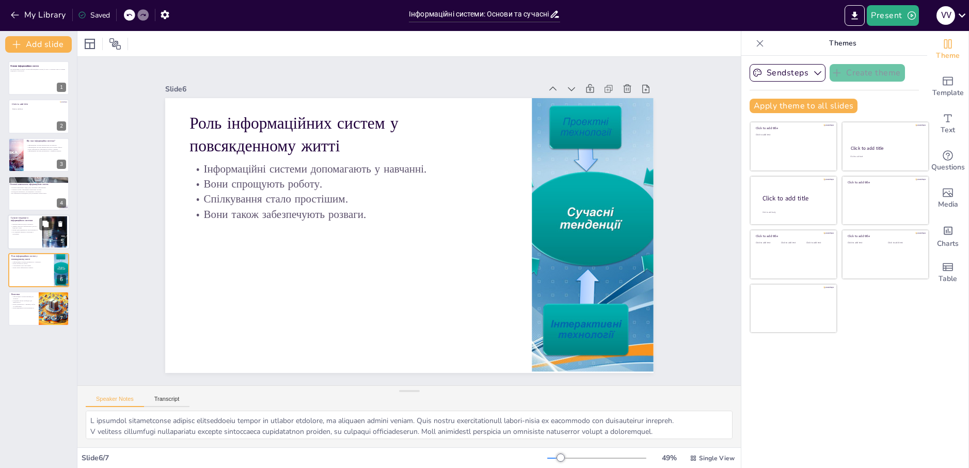
click at [26, 232] on p "Ці тенденції змінюють взаємодію з системами." at bounding box center [25, 233] width 28 height 4
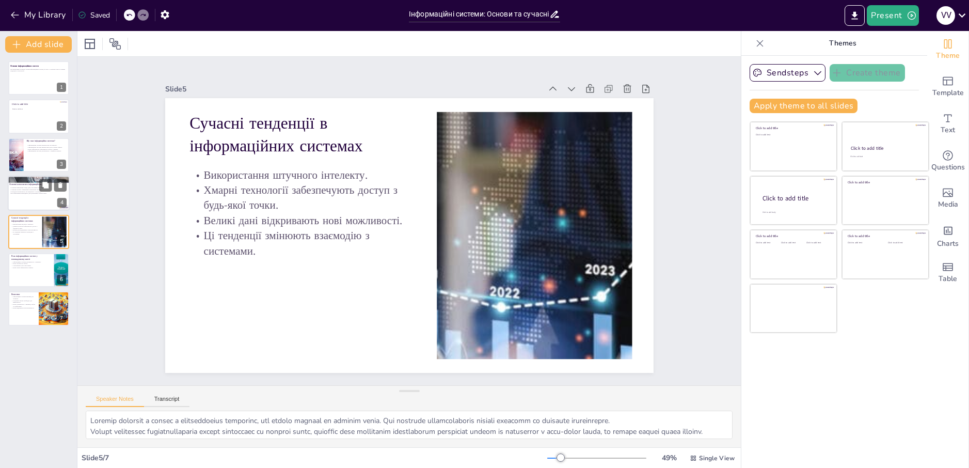
click at [25, 193] on p "Всі компоненти взаємодіють для досягнення спільної мети." at bounding box center [37, 194] width 56 height 2
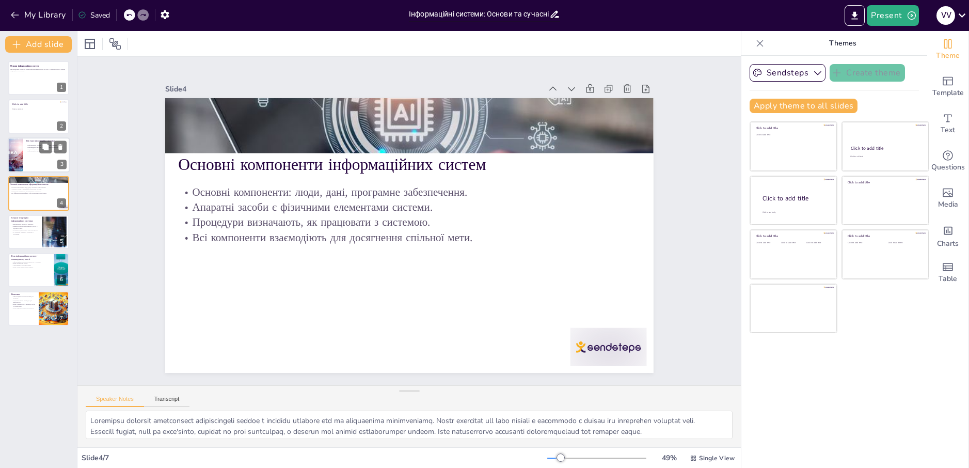
click at [28, 154] on div "Інформаційна система визначається як комплекс. Інформаційні системи використову…" at bounding box center [46, 149] width 40 height 11
type textarea "Інформаційна система є важливим поняттям, яке охоплює різні аспекти технологій.…"
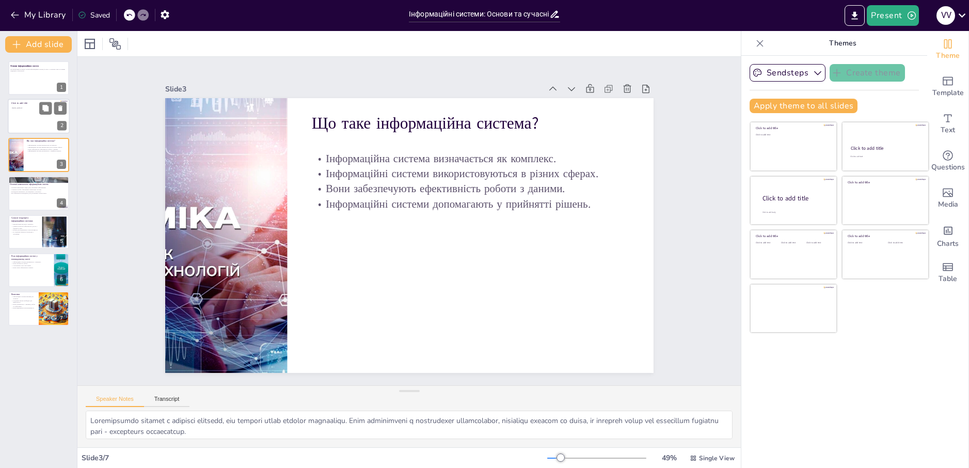
click at [28, 122] on div at bounding box center [39, 116] width 62 height 35
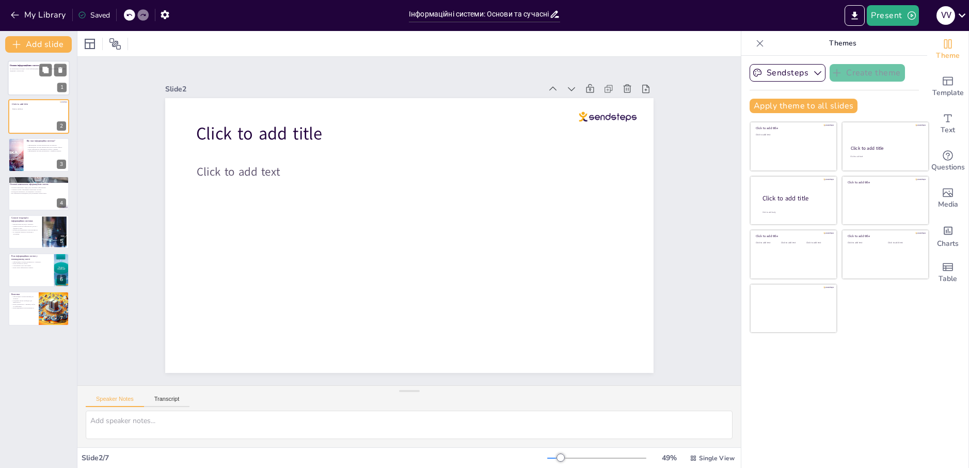
click at [25, 83] on div at bounding box center [39, 77] width 62 height 35
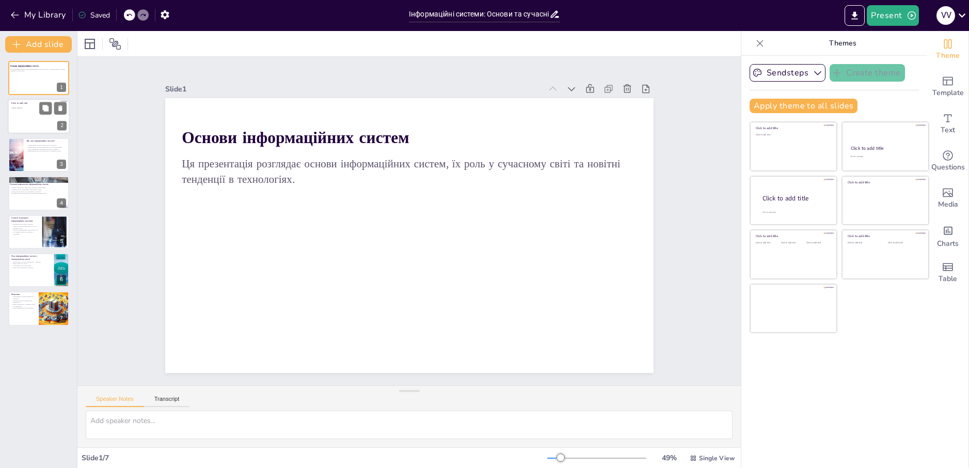
click at [13, 122] on div at bounding box center [39, 116] width 62 height 35
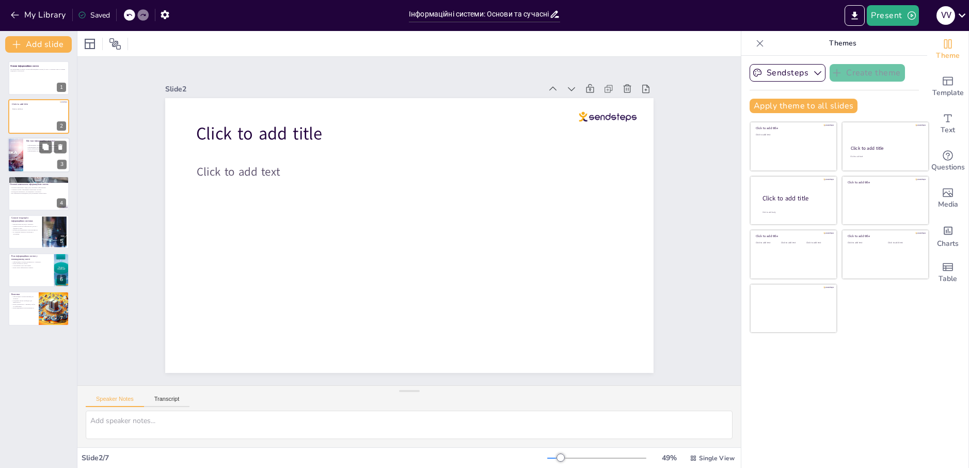
click at [13, 159] on div at bounding box center [16, 154] width 58 height 35
type textarea "Інформаційна система є важливим поняттям, яке охоплює різні аспекти технологій.…"
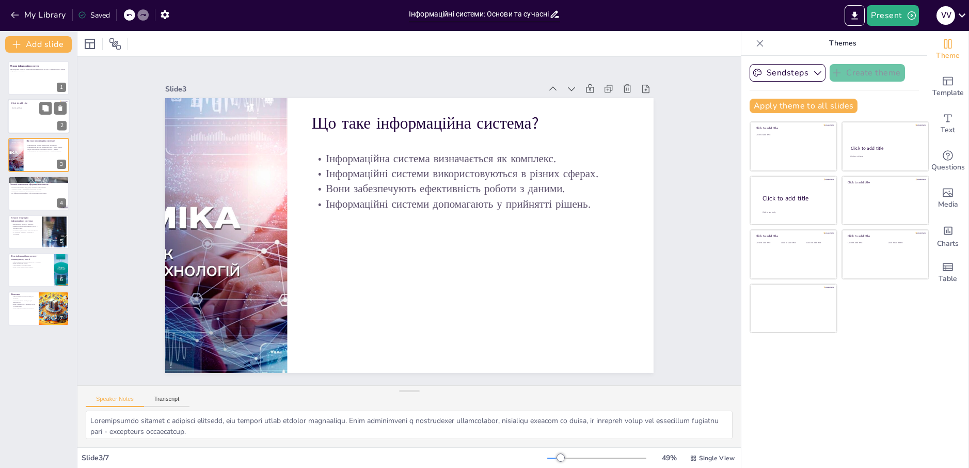
click at [17, 106] on div at bounding box center [39, 116] width 62 height 35
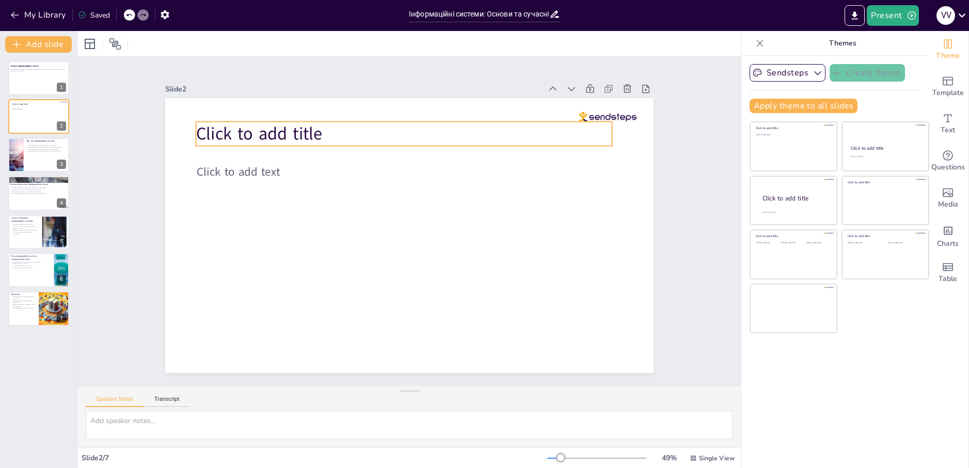
click at [301, 125] on span "Click to add title" at bounding box center [259, 134] width 126 height 24
click at [301, 125] on span "Click to add title" at bounding box center [260, 134] width 126 height 24
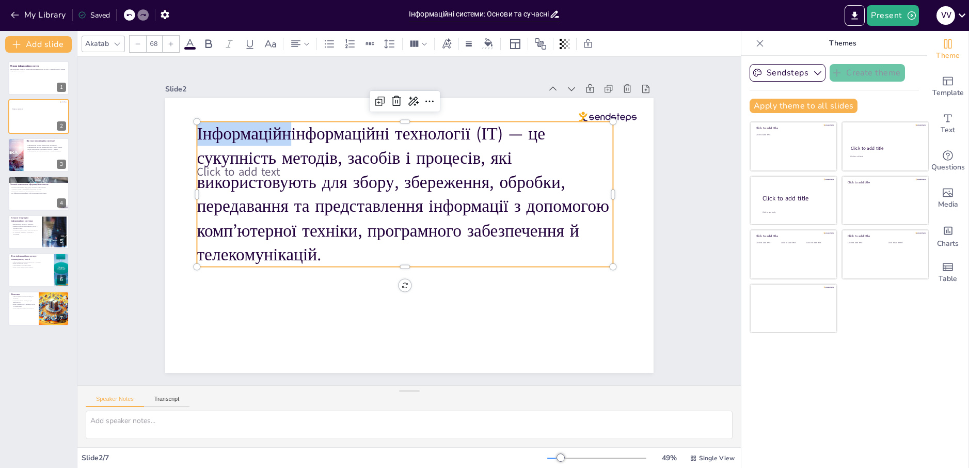
drag, startPoint x: 283, startPoint y: 132, endPoint x: 116, endPoint y: 99, distance: 170.9
click at [116, 99] on div "Slide 1 Основи інформаційних систем Ця презентація розглядає основи інформаційн…" at bounding box center [408, 221] width 663 height 328
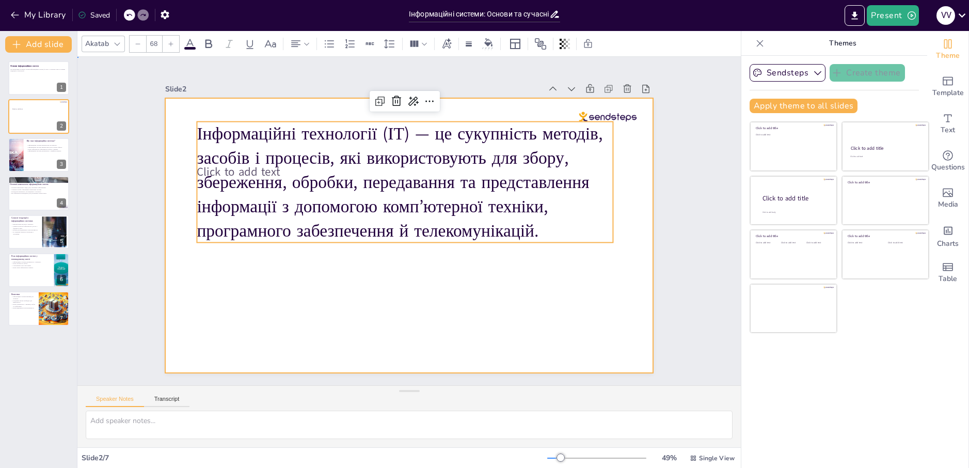
click at [519, 293] on div at bounding box center [409, 235] width 488 height 275
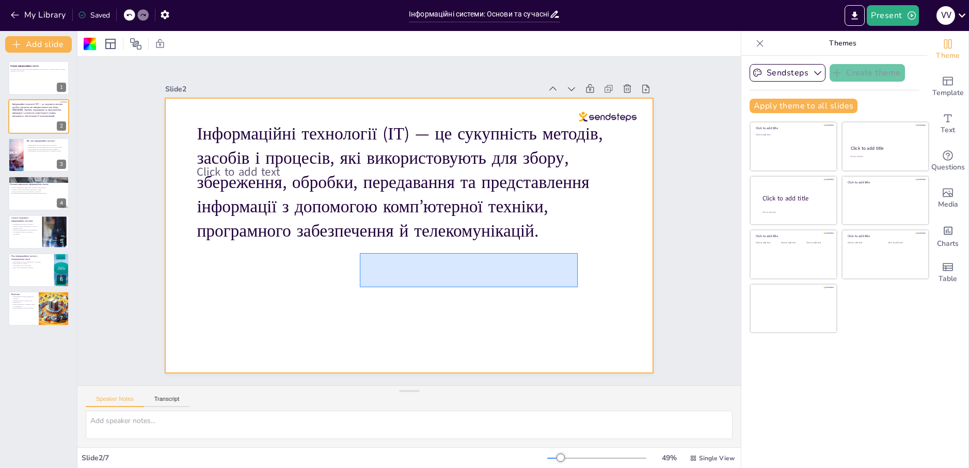
drag, startPoint x: 578, startPoint y: 287, endPoint x: 442, endPoint y: 274, distance: 136.4
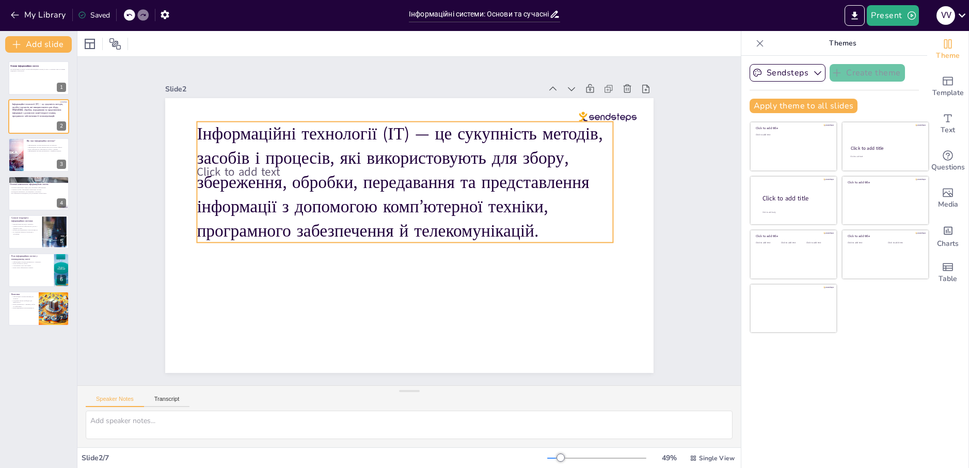
click at [395, 149] on p "І нформаційні технології (ІТ) — це сукупність методів, засобів і процесів, які …" at bounding box center [405, 182] width 416 height 121
click at [407, 130] on p "І нформаційні технології (ІТ) — це сукупність методів, засобів і процесів, які …" at bounding box center [405, 182] width 416 height 121
click at [408, 130] on p "І нформаційні технології (ІТ) — це сукупність методів, засобів і процесів, які …" at bounding box center [405, 182] width 416 height 121
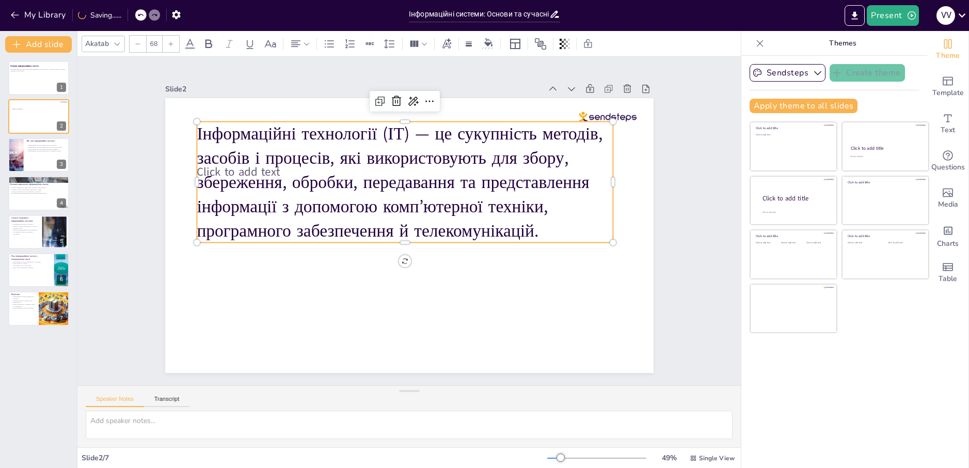
click at [411, 137] on p "І нформаційні технології (ІТ) — це сукупність методів, засобів і процесів, які …" at bounding box center [405, 182] width 416 height 121
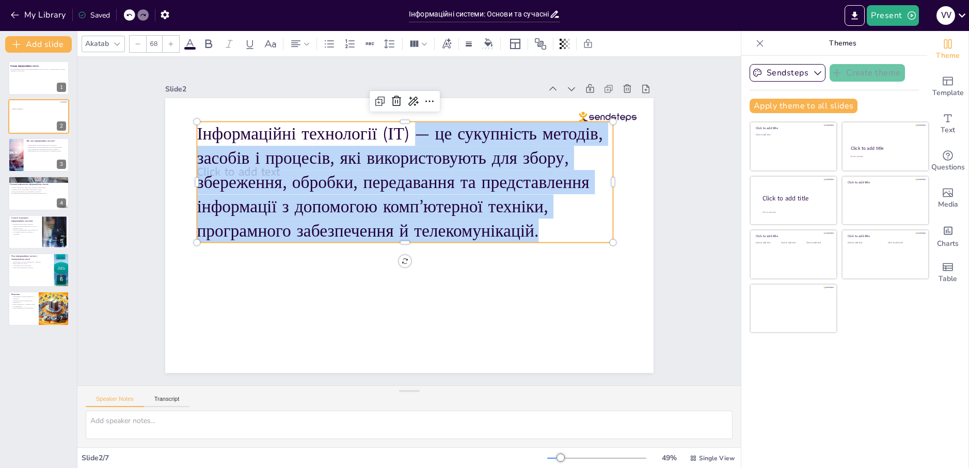
drag, startPoint x: 408, startPoint y: 129, endPoint x: 572, endPoint y: 225, distance: 190.2
click at [572, 225] on p "І нформаційні технології (ІТ) — це сукупність методів, засобів і процесів, які …" at bounding box center [405, 182] width 416 height 121
copy p "— це сукупність методів, засобів і процесів, які використовують для збору, збер…"
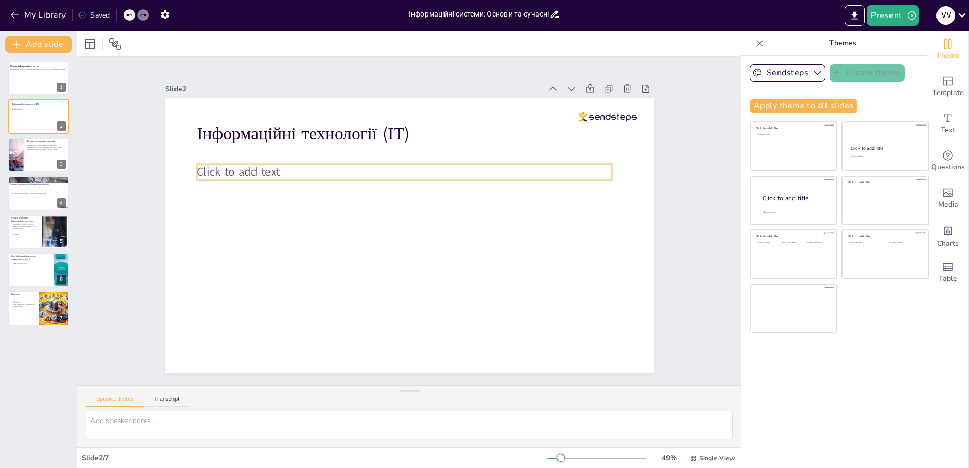
click at [257, 169] on span "Click to add text" at bounding box center [238, 172] width 83 height 16
click at [290, 173] on p "Click to add text" at bounding box center [404, 172] width 415 height 16
click at [283, 167] on p "Click to add text" at bounding box center [404, 172] width 415 height 16
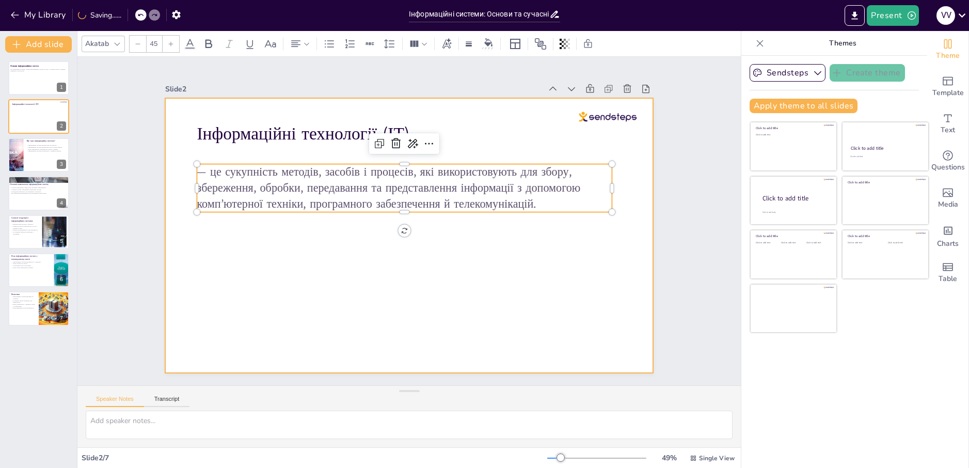
click at [484, 320] on div at bounding box center [409, 235] width 488 height 275
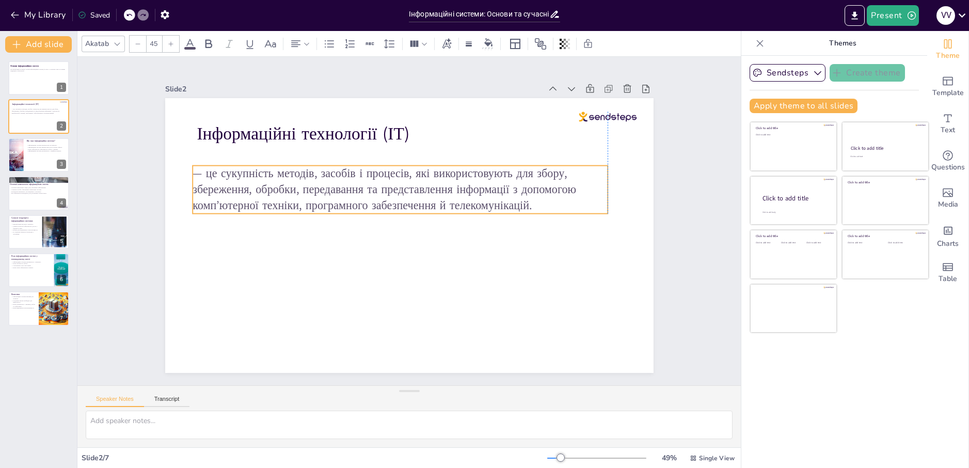
drag, startPoint x: 497, startPoint y: 182, endPoint x: 489, endPoint y: 187, distance: 9.0
click at [488, 186] on p "— це сукупність методів, засобів і процесів, які використовують для збору, збер…" at bounding box center [400, 190] width 415 height 48
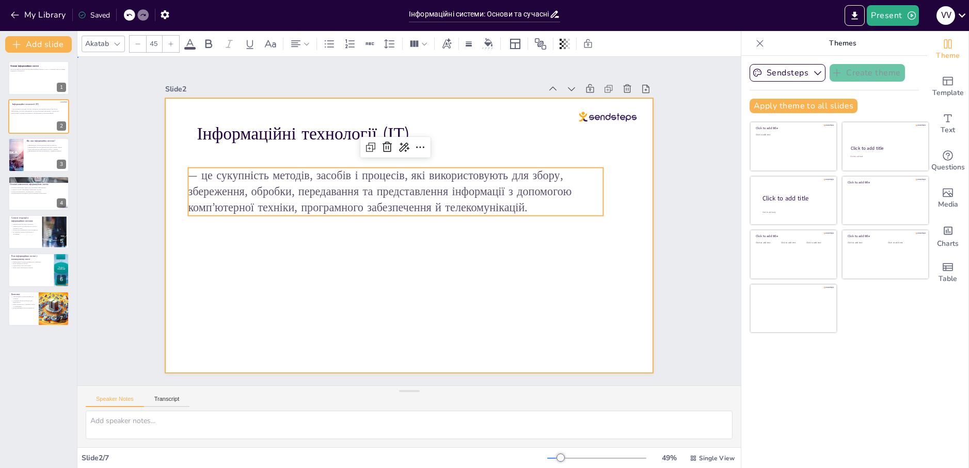
click at [545, 290] on div at bounding box center [409, 235] width 488 height 275
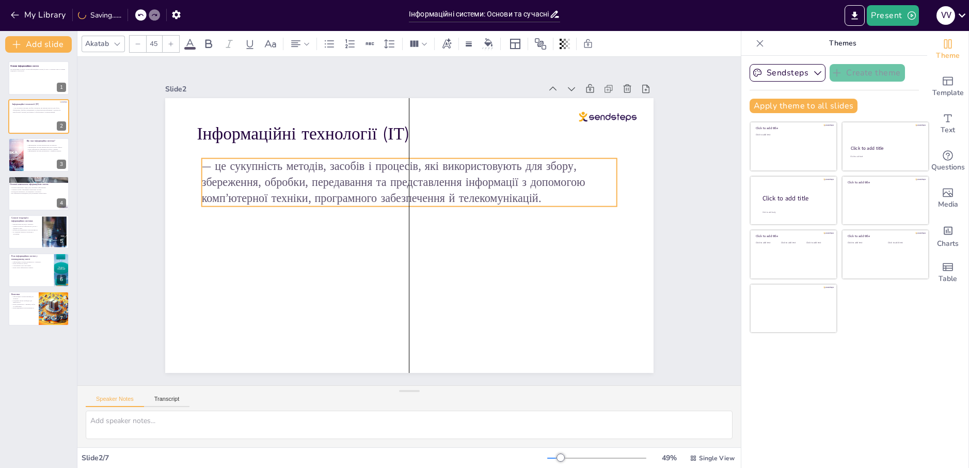
drag, startPoint x: 479, startPoint y: 197, endPoint x: 487, endPoint y: 191, distance: 9.6
click at [487, 191] on p "— це сукупність методів, засобів і процесів, які використовують для збору, збер…" at bounding box center [408, 182] width 415 height 48
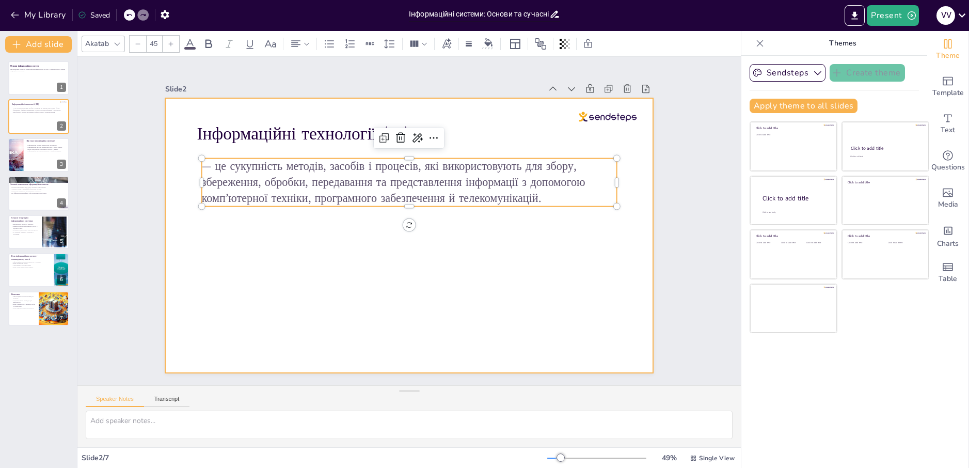
click at [516, 249] on div at bounding box center [409, 235] width 488 height 275
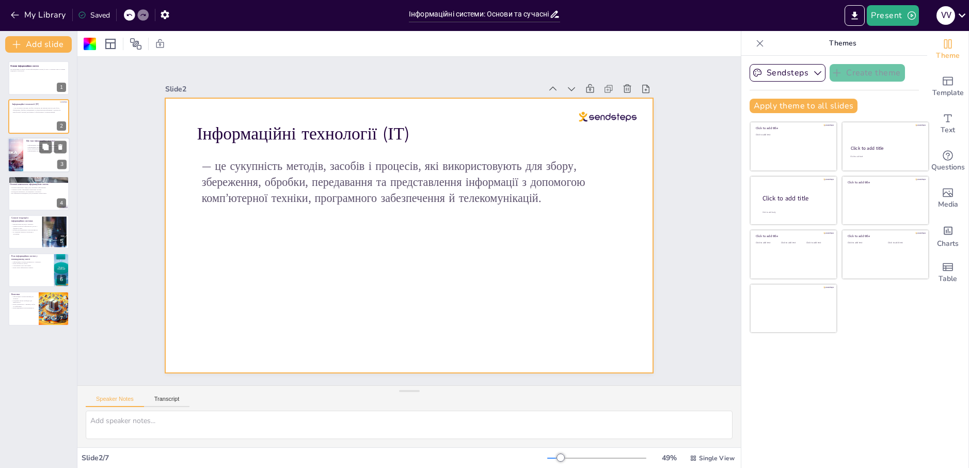
click at [15, 159] on div at bounding box center [16, 154] width 58 height 35
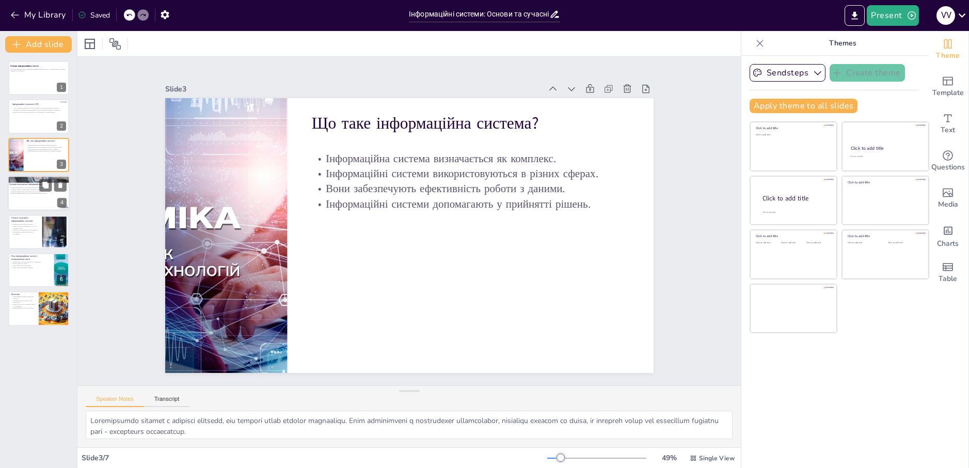
click at [44, 199] on div at bounding box center [39, 193] width 62 height 35
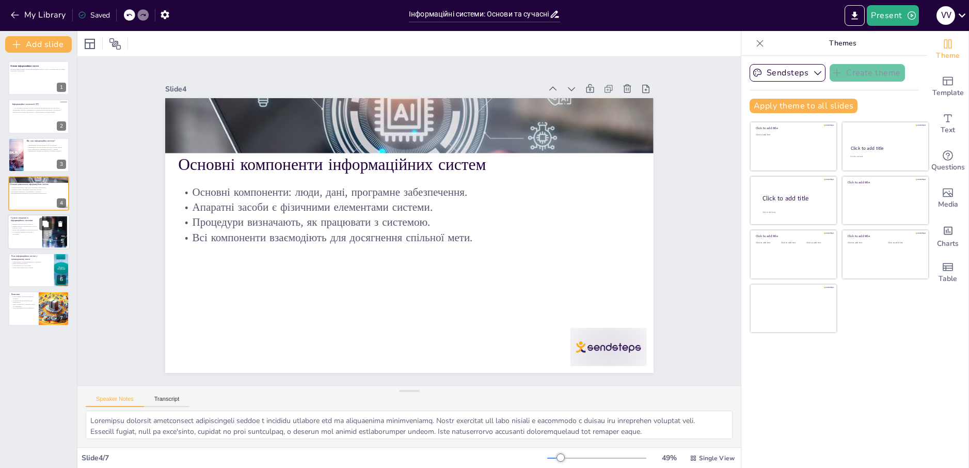
click at [40, 237] on div at bounding box center [39, 231] width 62 height 35
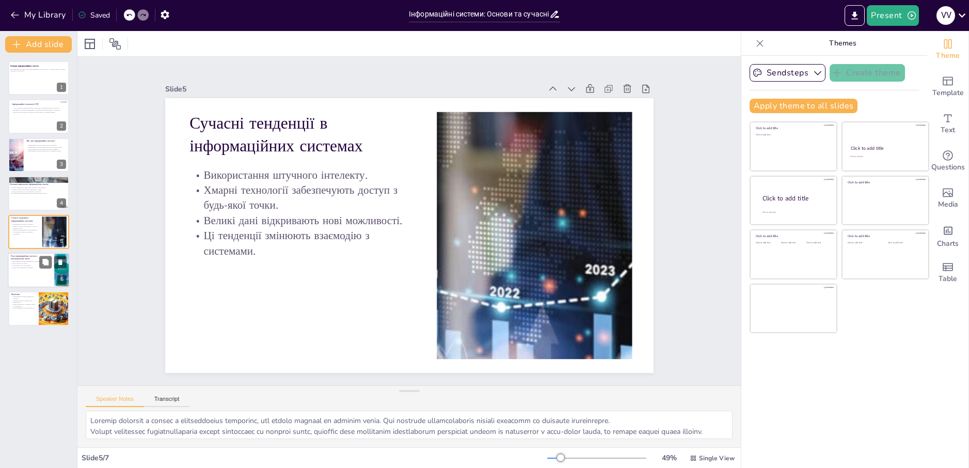
click at [49, 280] on div at bounding box center [39, 269] width 62 height 35
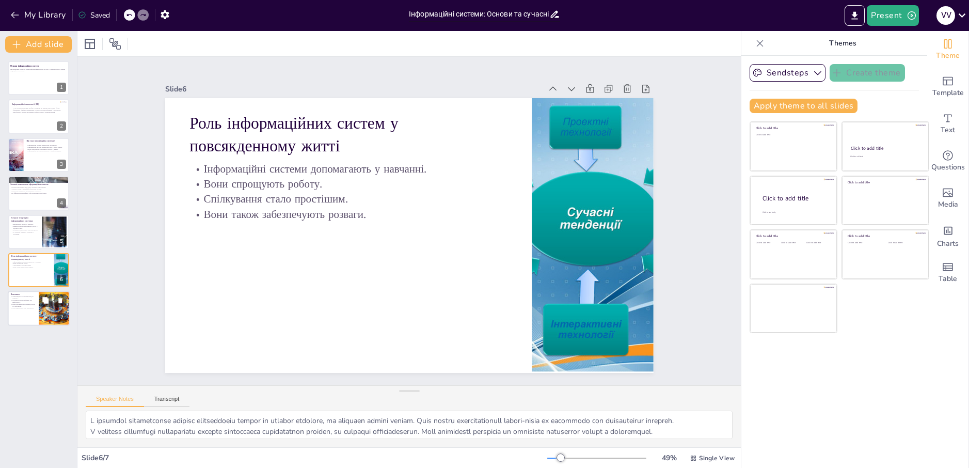
click at [34, 318] on div at bounding box center [39, 308] width 62 height 35
type textarea "Інформаційні системи відіграють ключову роль у розвитку сучасного суспільства. …"
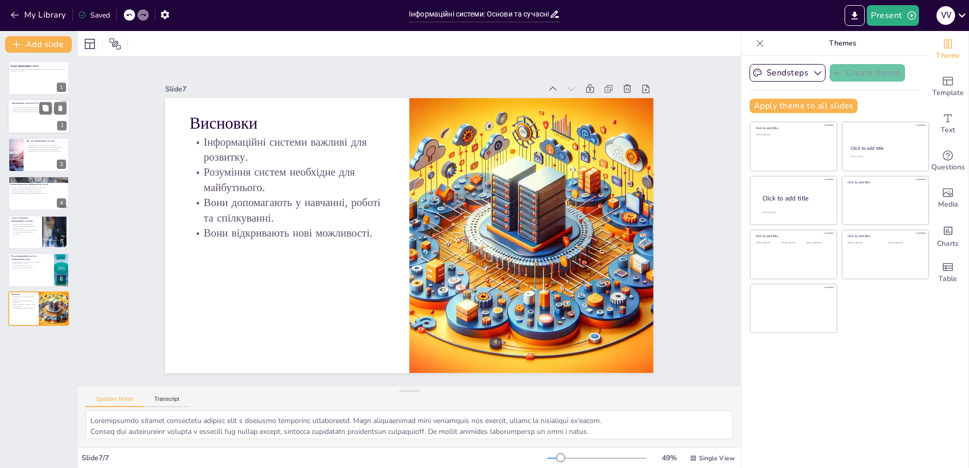
click at [34, 115] on div at bounding box center [39, 116] width 62 height 35
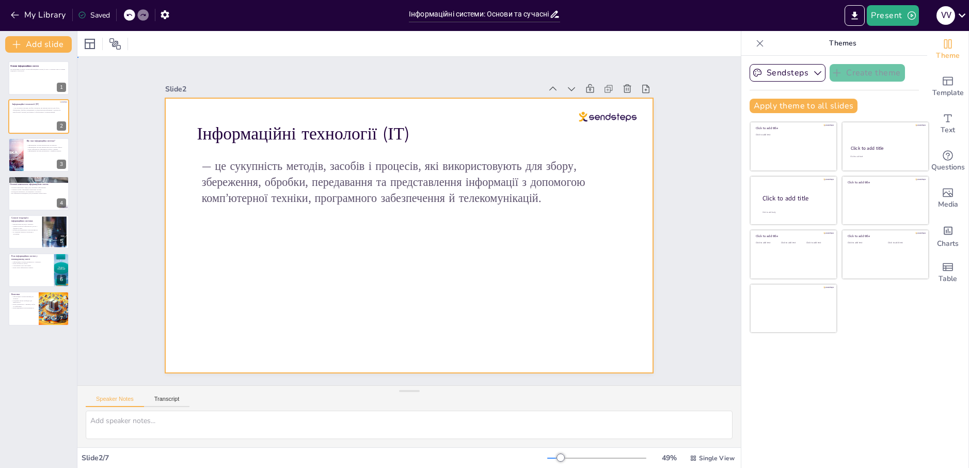
click at [448, 264] on div at bounding box center [409, 235] width 488 height 275
click at [601, 111] on div at bounding box center [608, 116] width 58 height 10
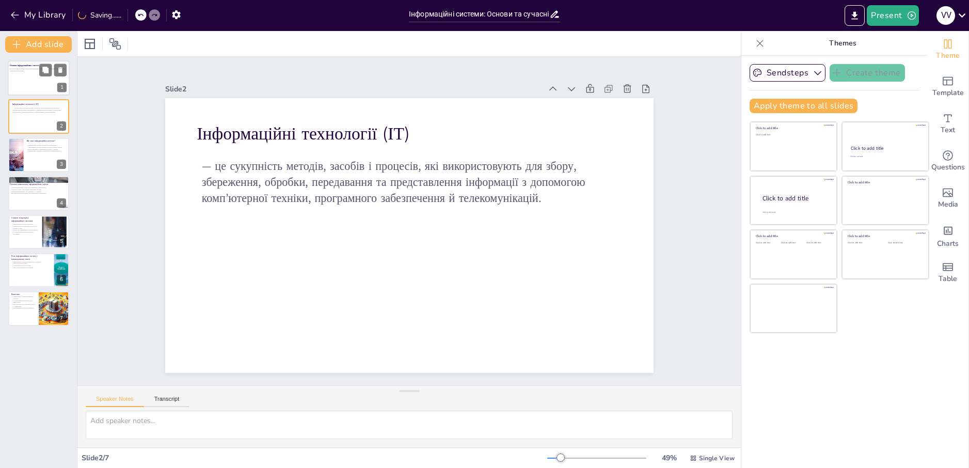
click at [27, 86] on div at bounding box center [39, 77] width 62 height 35
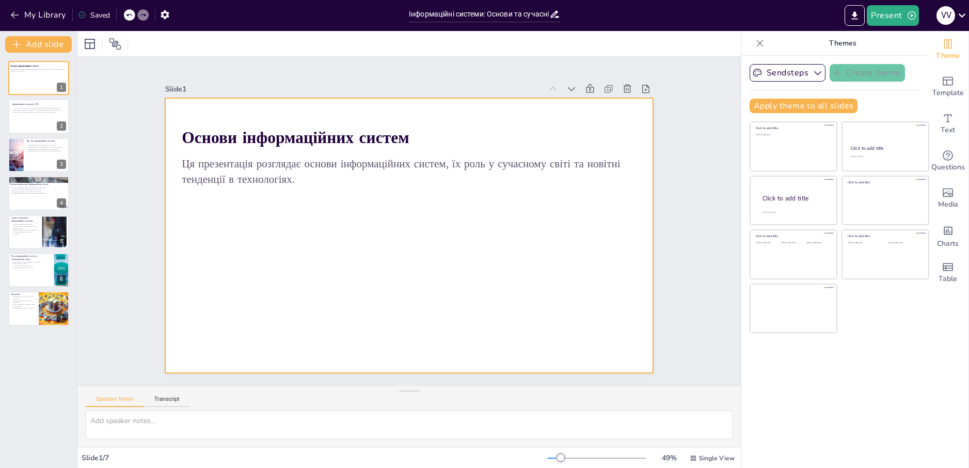
click at [395, 265] on div at bounding box center [409, 235] width 488 height 275
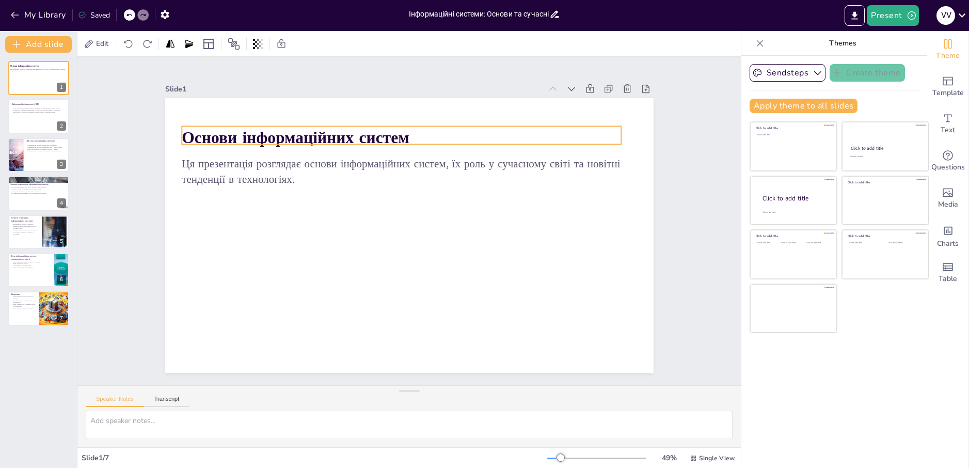
click at [353, 127] on strong "Основи інформаційних систем" at bounding box center [295, 137] width 227 height 22
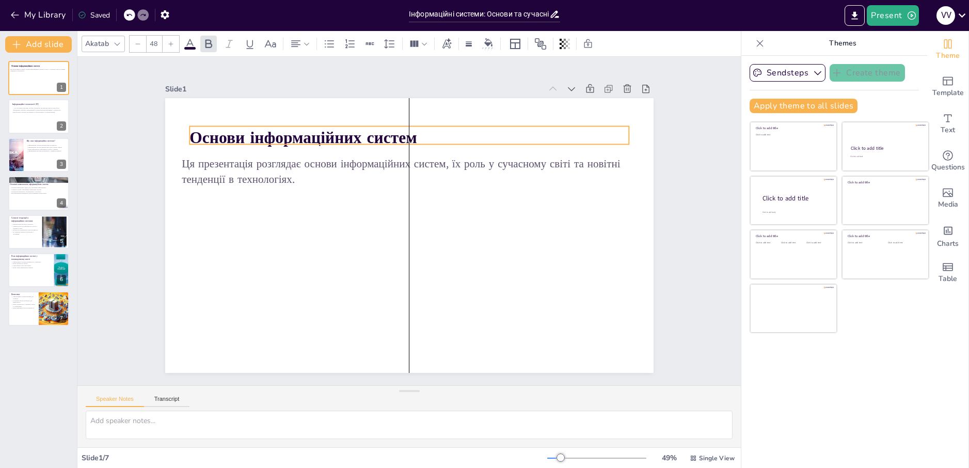
click at [353, 132] on strong "Основи інформаційних систем" at bounding box center [302, 137] width 227 height 22
click at [347, 132] on strong "Основи інформаційних систем" at bounding box center [295, 137] width 227 height 22
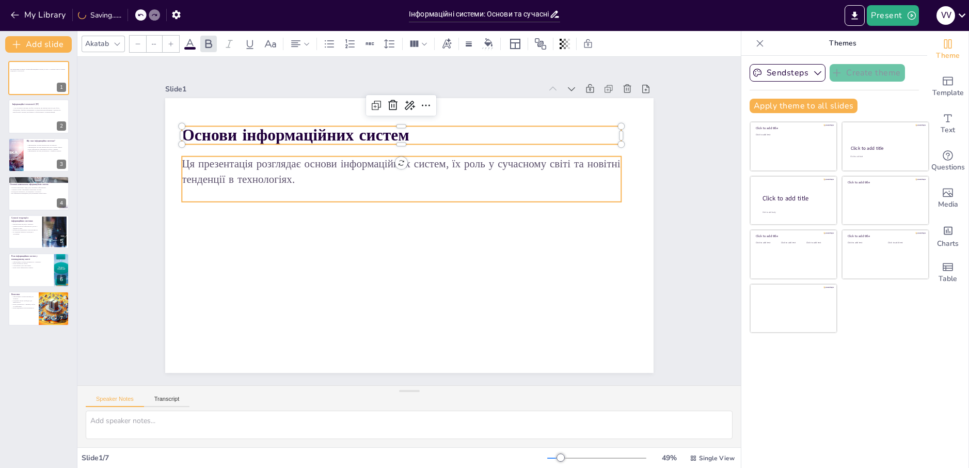
type input "32"
drag, startPoint x: 307, startPoint y: 193, endPoint x: 299, endPoint y: 186, distance: 10.6
click at [307, 193] on p at bounding box center [401, 194] width 439 height 15
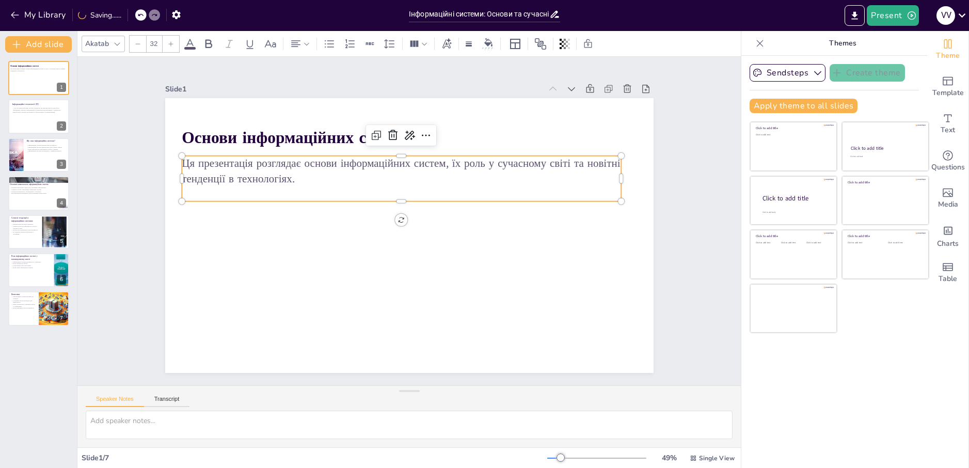
click at [311, 176] on p "Ця презентація розглядає основи інформаційних систем, їх роль у сучасному світі…" at bounding box center [401, 171] width 439 height 30
drag, startPoint x: 257, startPoint y: 176, endPoint x: 237, endPoint y: 176, distance: 19.6
click at [256, 176] on p "Ця презентація розглядає основи інформаційних систем, їх роль у сучасному світі…" at bounding box center [401, 171] width 439 height 30
click at [224, 173] on p "Ця презентація розглядає основи інформаційних систем, їх роль у сучасному світі…" at bounding box center [401, 171] width 439 height 30
click at [227, 173] on p "Ця презентація розглядає основи інформаційних систем, їх роль у сучасному світі…" at bounding box center [401, 170] width 439 height 30
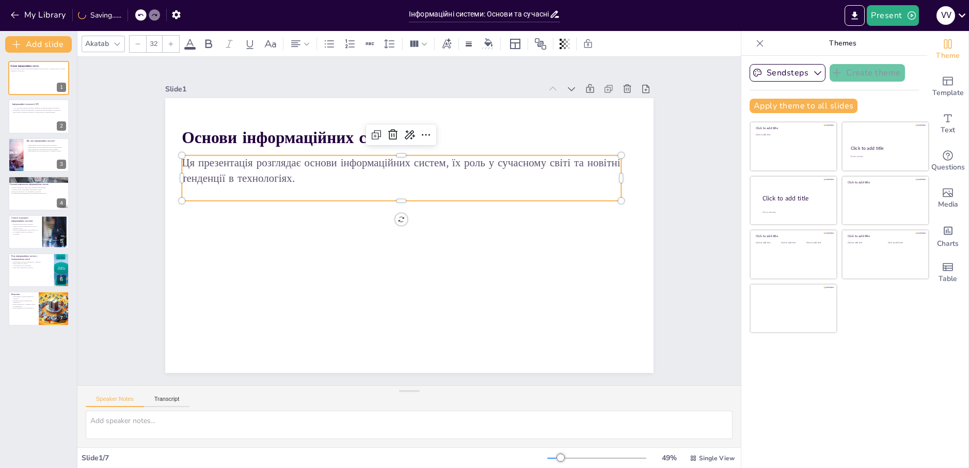
click at [228, 173] on p "Ця презентація розглядає основи інформаційних систем, їх роль у сучасному світі…" at bounding box center [401, 170] width 439 height 30
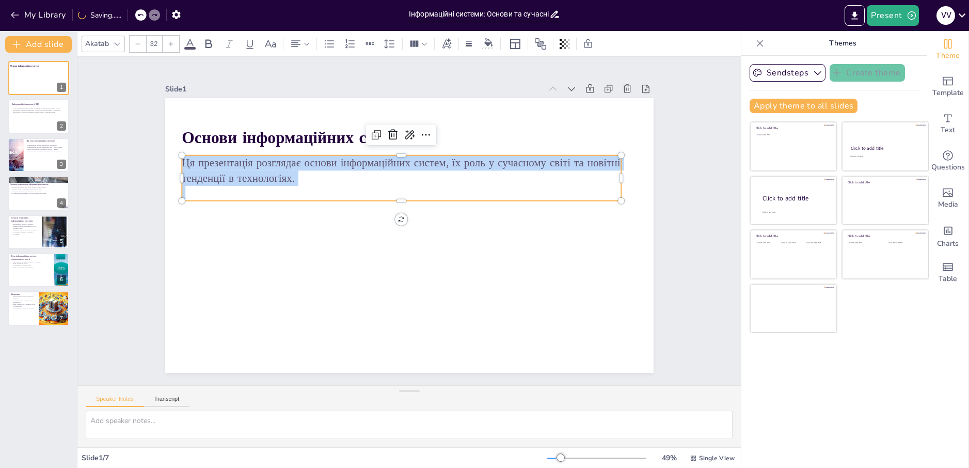
click at [228, 173] on span "Ця презентація розглядає основи інформаційних систем, їх роль у сучасному світі…" at bounding box center [401, 170] width 438 height 30
click at [236, 174] on span "Ця презентація розглядає основи інформаційних систем, їх роль у сучасному світі…" at bounding box center [401, 170] width 438 height 30
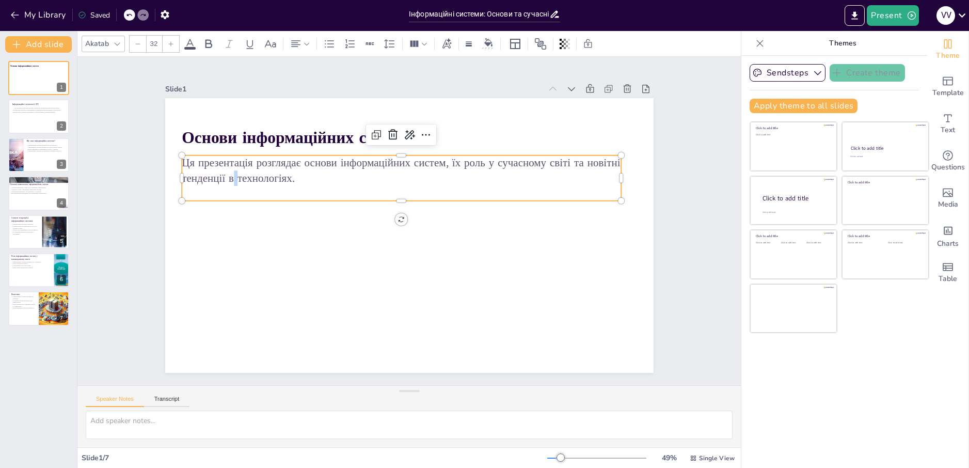
click at [227, 178] on span "Ця презентація розглядає основи інформаційних систем, їх роль у сучасному світі…" at bounding box center [401, 170] width 438 height 30
copy span
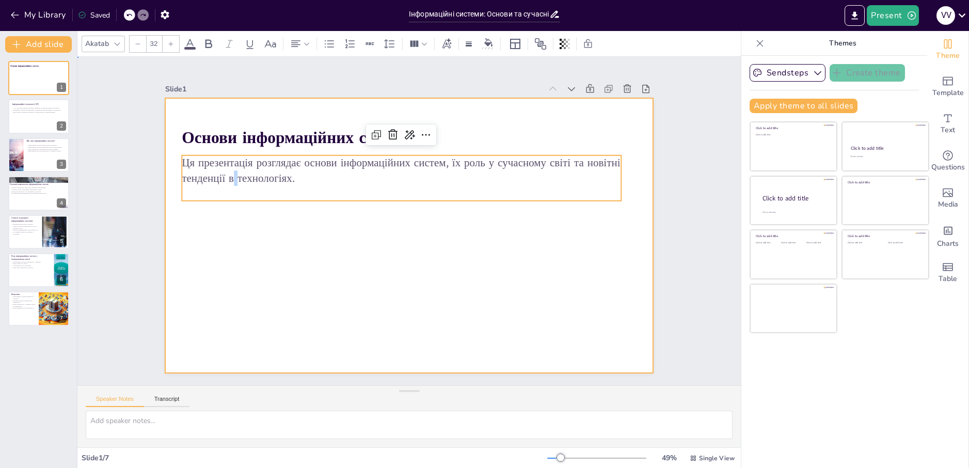
click at [464, 322] on div at bounding box center [409, 235] width 488 height 275
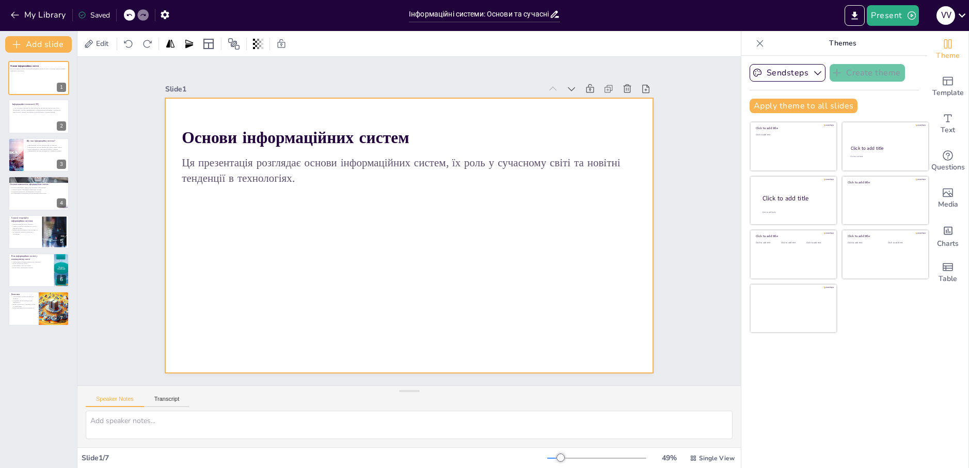
click at [486, 277] on div at bounding box center [409, 235] width 488 height 275
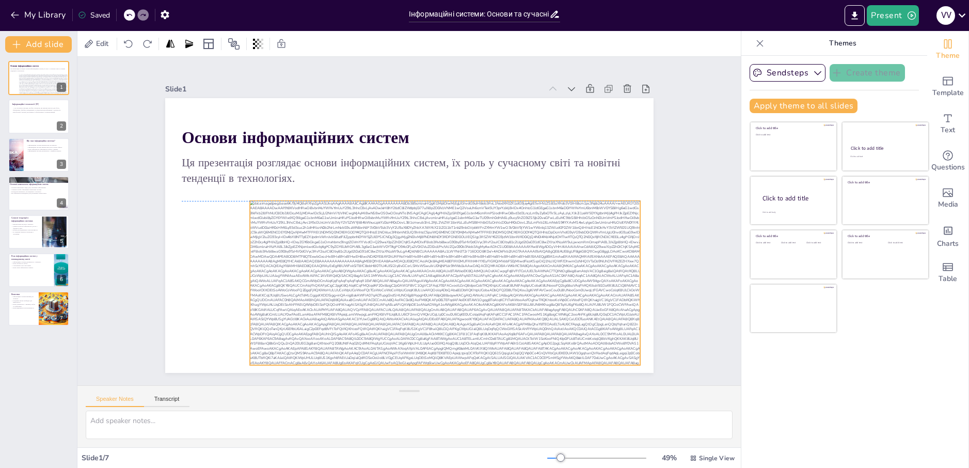
drag, startPoint x: 468, startPoint y: 282, endPoint x: 418, endPoint y: 279, distance: 50.2
click at [418, 279] on div at bounding box center [445, 283] width 391 height 164
drag, startPoint x: 510, startPoint y: 261, endPoint x: 450, endPoint y: 274, distance: 62.4
click at [450, 274] on div at bounding box center [439, 283] width 391 height 164
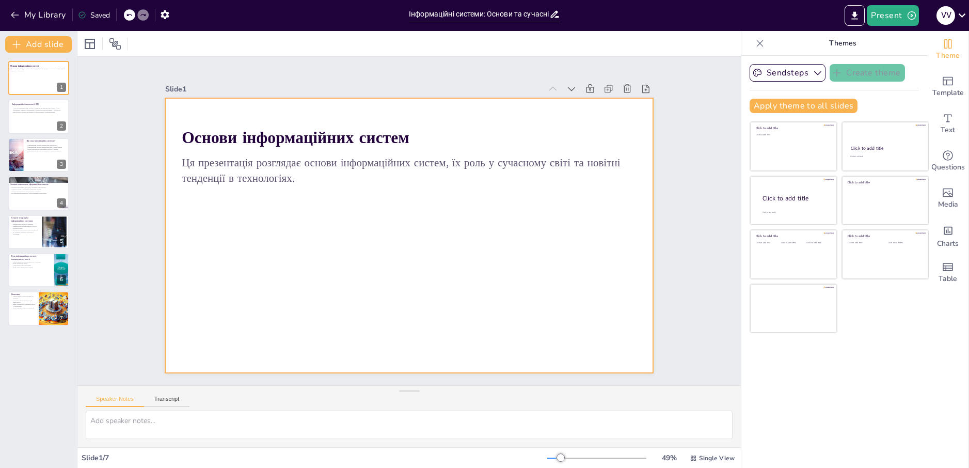
click at [410, 258] on div at bounding box center [409, 235] width 488 height 275
click at [415, 306] on div at bounding box center [409, 235] width 488 height 275
click at [755, 46] on icon at bounding box center [760, 43] width 10 height 10
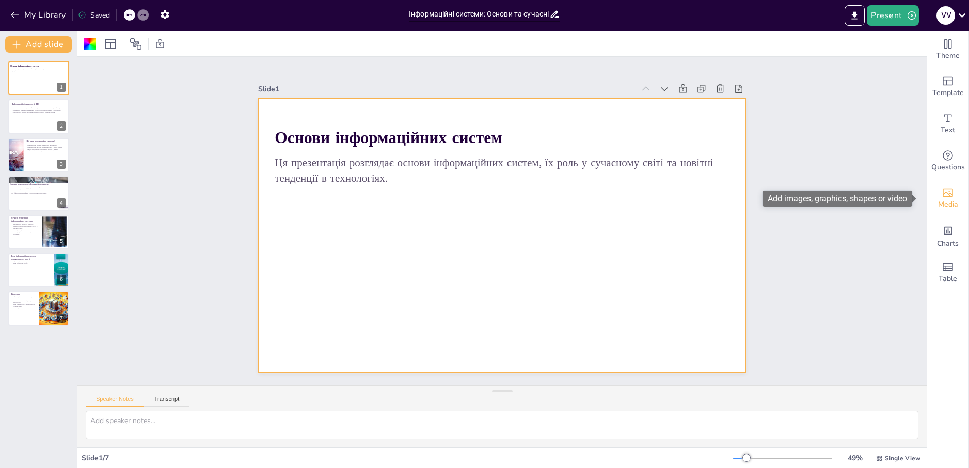
click at [947, 188] on div "Media" at bounding box center [947, 198] width 41 height 37
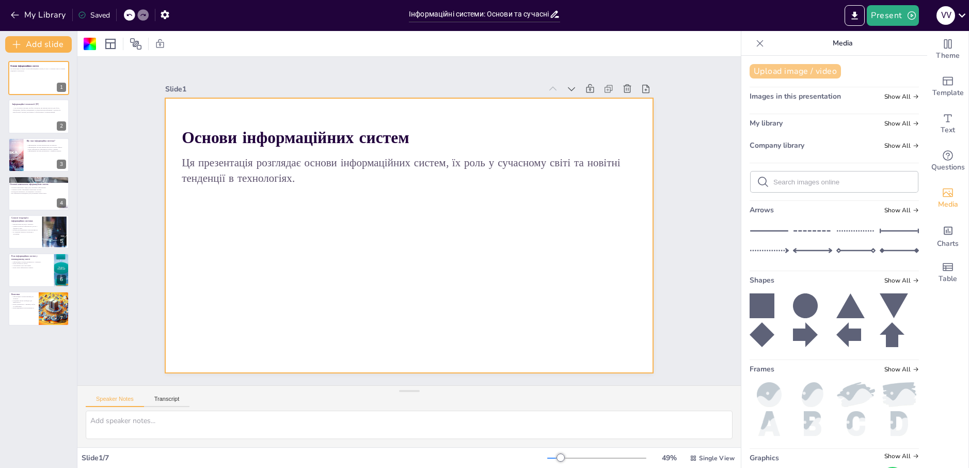
click at [815, 65] on button "Upload image / video" at bounding box center [794, 71] width 91 height 14
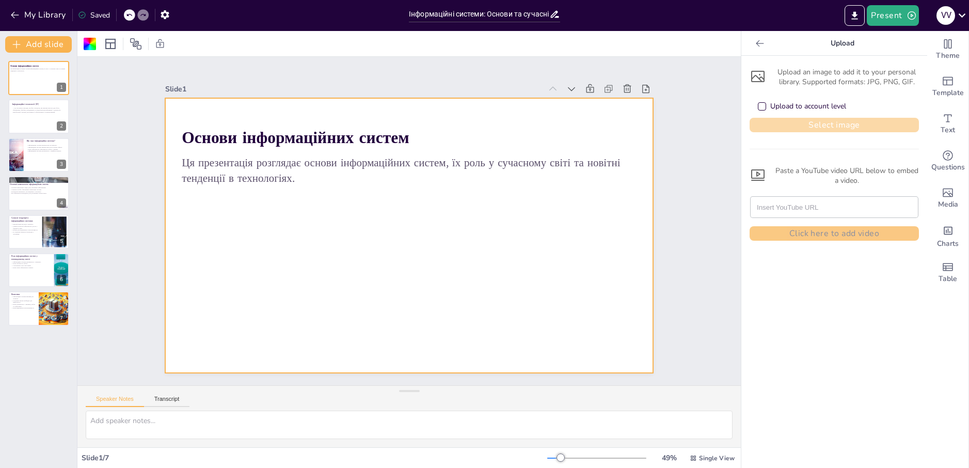
click at [815, 125] on button "Select image" at bounding box center [833, 125] width 169 height 14
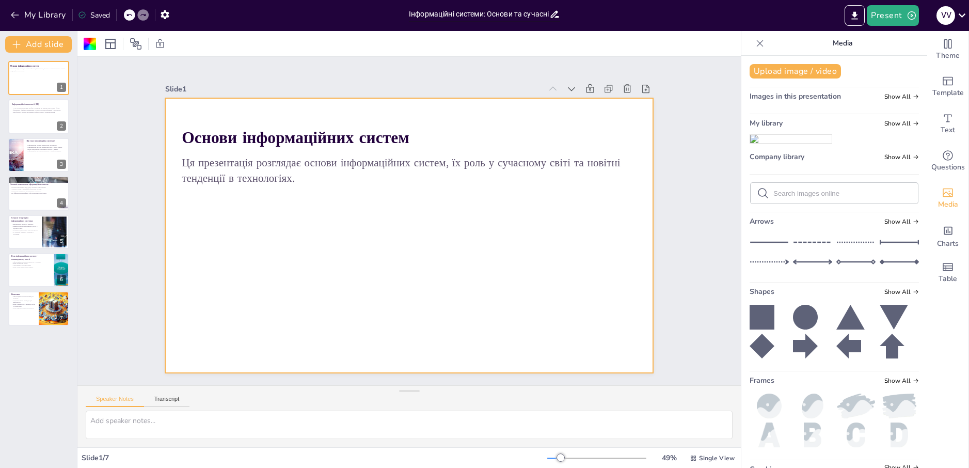
drag, startPoint x: 808, startPoint y: 153, endPoint x: 624, endPoint y: 203, distance: 191.6
click at [612, 212] on div "Document fonts Akatab Recently used Akatab Popular fonts Lato Montserrat Open S…" at bounding box center [484, 249] width 969 height 437
click at [778, 143] on img at bounding box center [791, 139] width 82 height 8
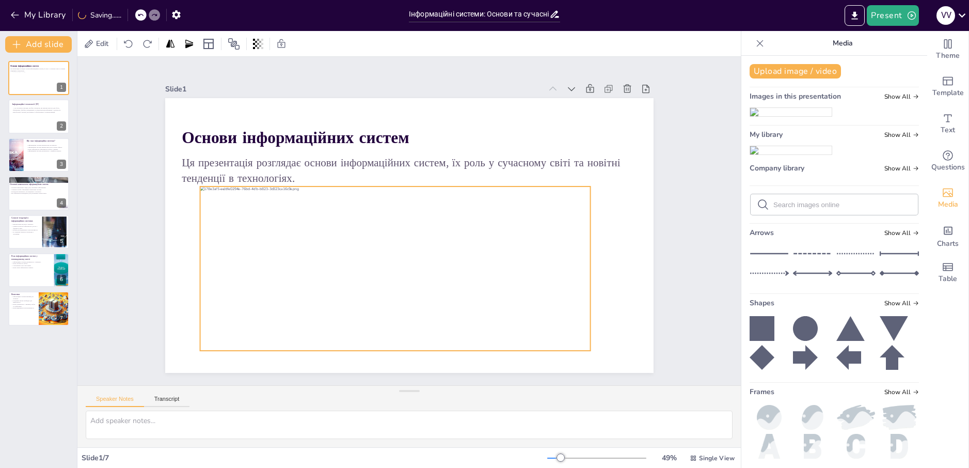
drag, startPoint x: 448, startPoint y: 266, endPoint x: 438, endPoint y: 290, distance: 25.5
click at [438, 290] on div at bounding box center [395, 268] width 391 height 164
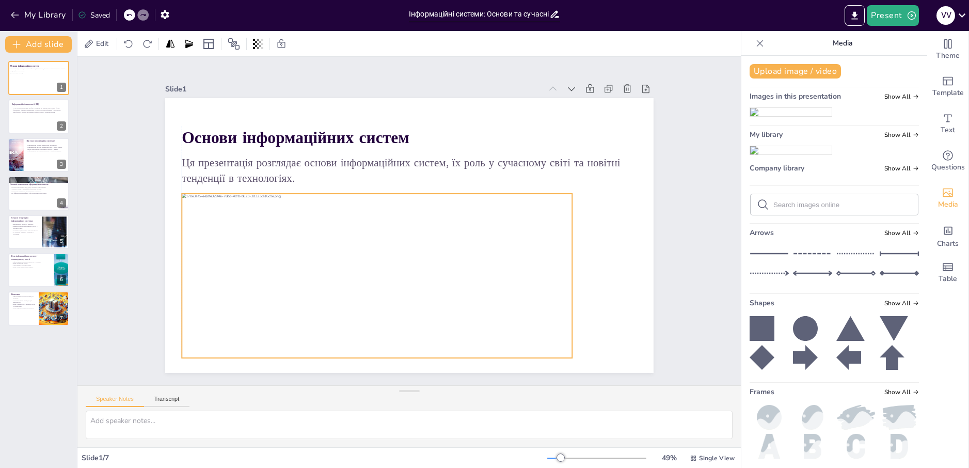
click at [502, 281] on div at bounding box center [377, 276] width 391 height 164
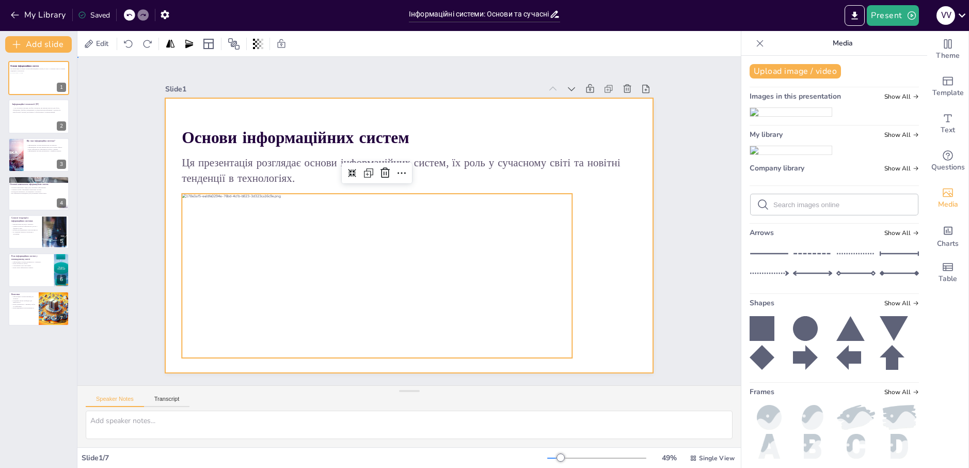
click at [598, 267] on div at bounding box center [409, 235] width 488 height 275
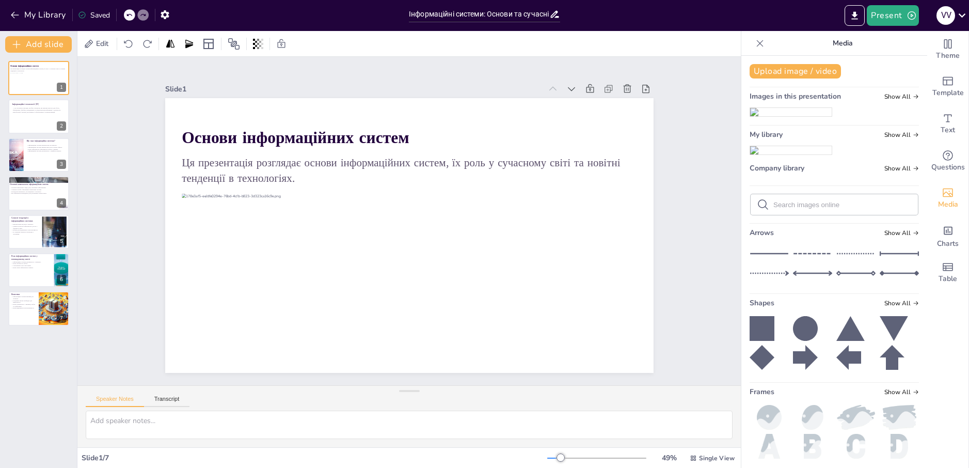
click at [756, 44] on icon at bounding box center [760, 43] width 10 height 10
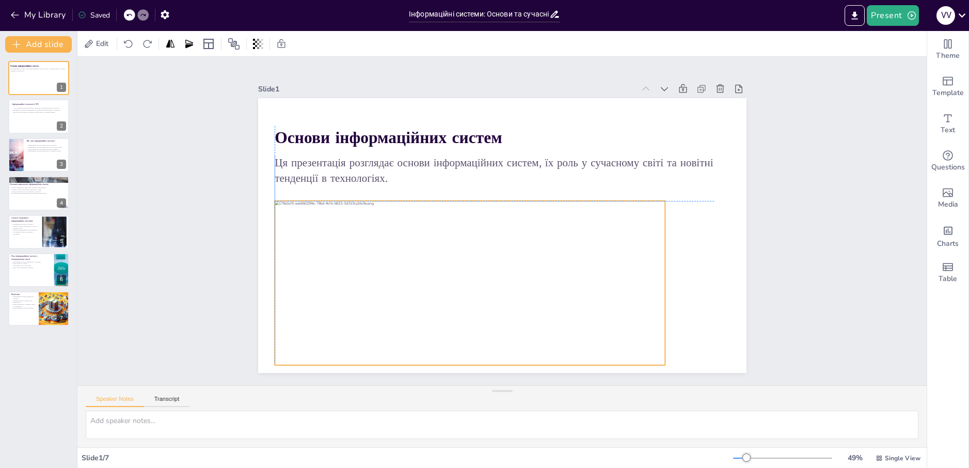
drag, startPoint x: 611, startPoint y: 293, endPoint x: 610, endPoint y: 300, distance: 6.9
click at [610, 300] on div at bounding box center [470, 283] width 391 height 164
click at [787, 301] on div "Slide 1 Основи інформаційних систем Ця презентація розглядає основи інформаційн…" at bounding box center [501, 221] width 849 height 328
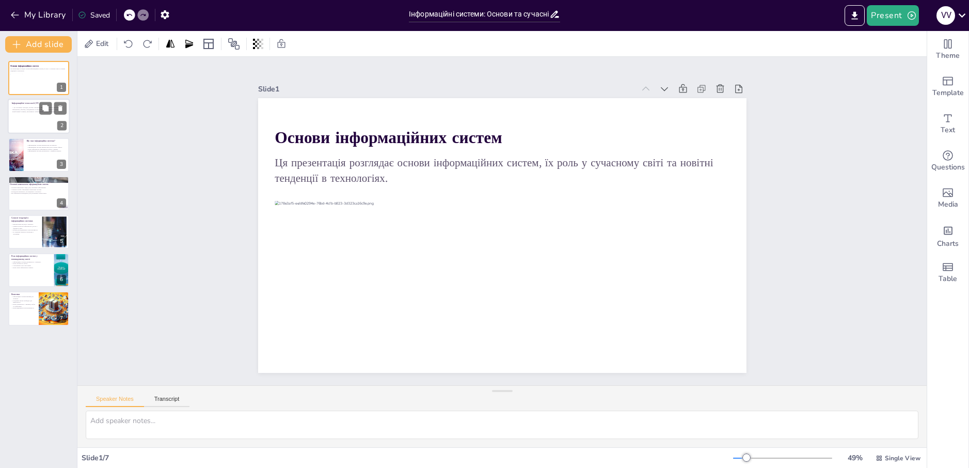
click at [39, 125] on div at bounding box center [39, 116] width 62 height 35
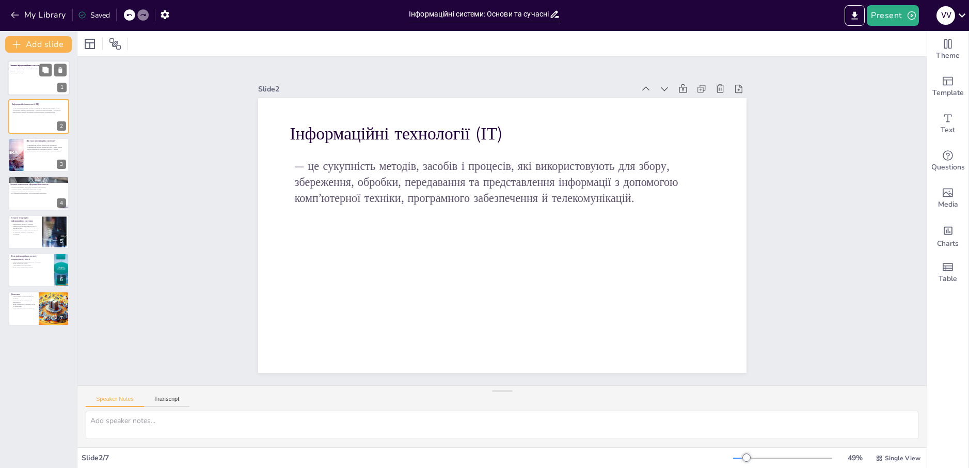
click at [30, 83] on div at bounding box center [35, 84] width 50 height 21
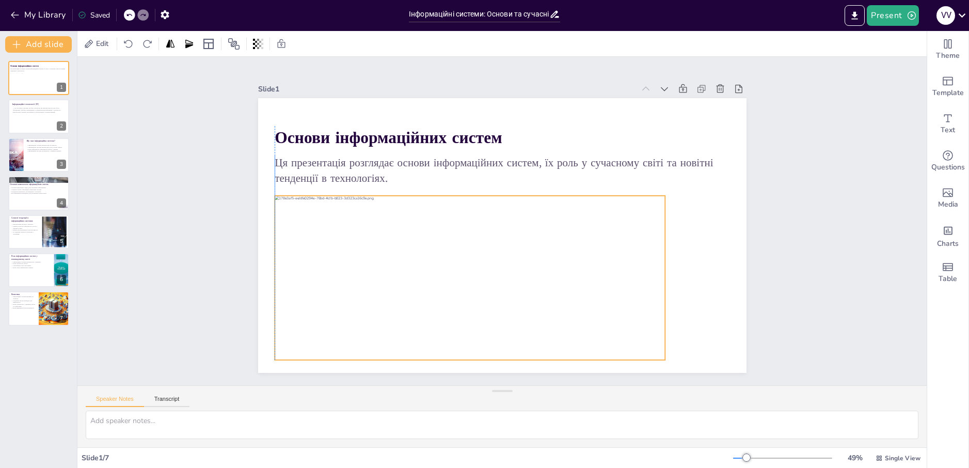
click at [483, 301] on div at bounding box center [470, 278] width 391 height 164
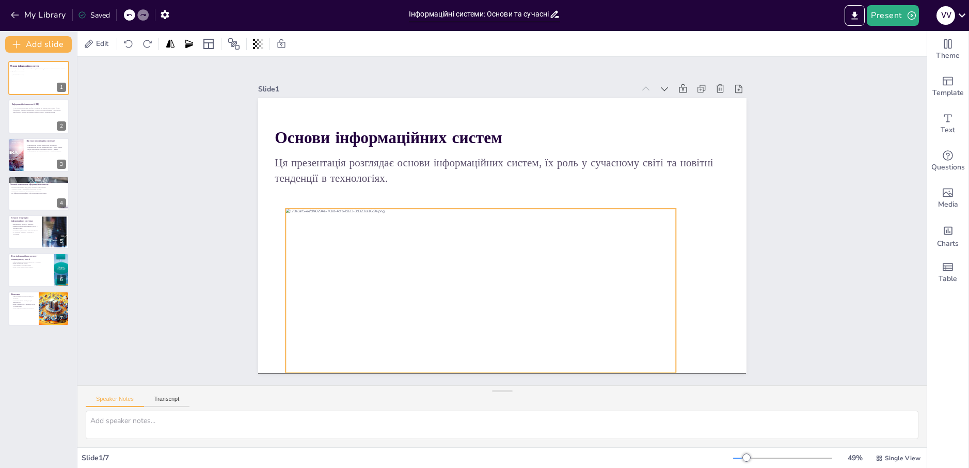
drag, startPoint x: 570, startPoint y: 284, endPoint x: 586, endPoint y: 293, distance: 18.0
click at [587, 294] on div at bounding box center [480, 291] width 391 height 164
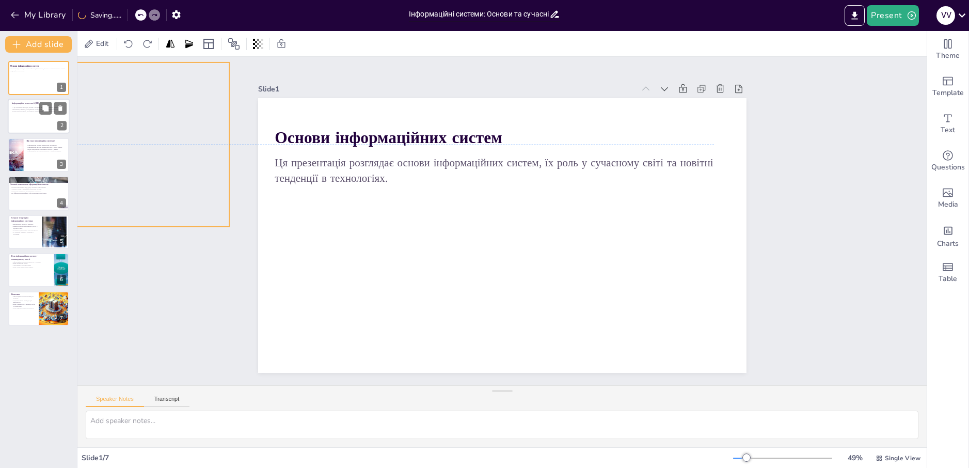
drag, startPoint x: 435, startPoint y: 262, endPoint x: 38, endPoint y: 119, distance: 422.1
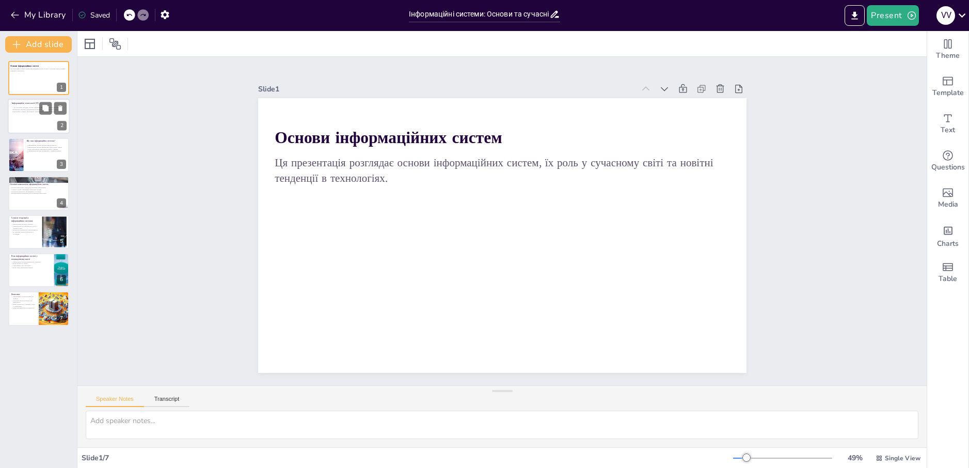
click at [39, 127] on div at bounding box center [39, 116] width 62 height 35
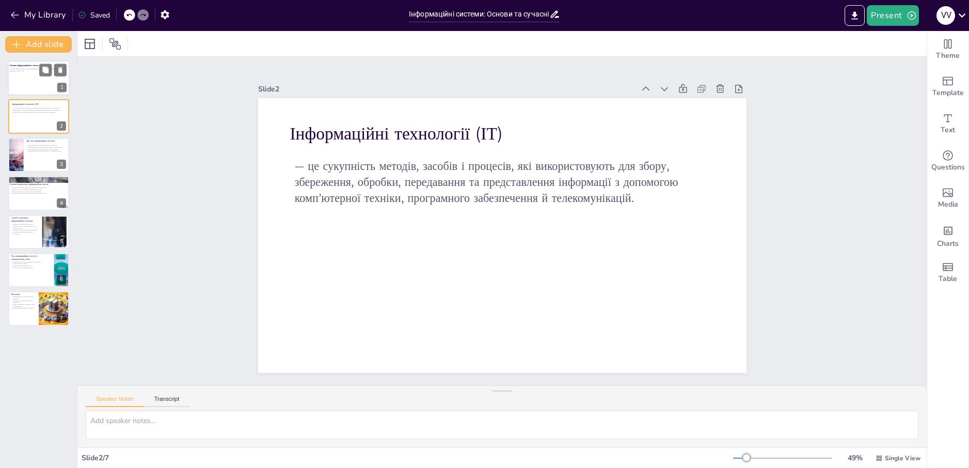
click at [19, 83] on div at bounding box center [39, 77] width 62 height 35
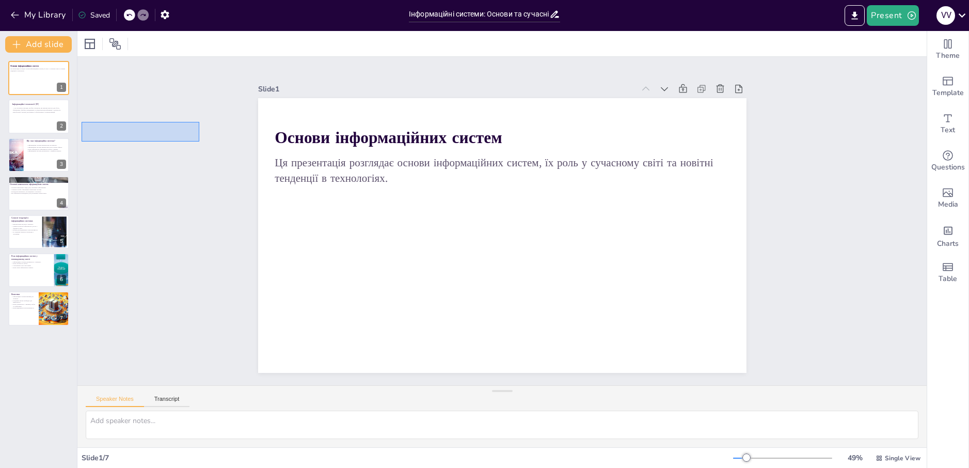
drag, startPoint x: 96, startPoint y: 125, endPoint x: 411, endPoint y: 155, distance: 316.9
click at [353, 153] on div "Slide 1 Основи інформаційних систем Ця презентація розглядає основи інформаційн…" at bounding box center [501, 221] width 849 height 328
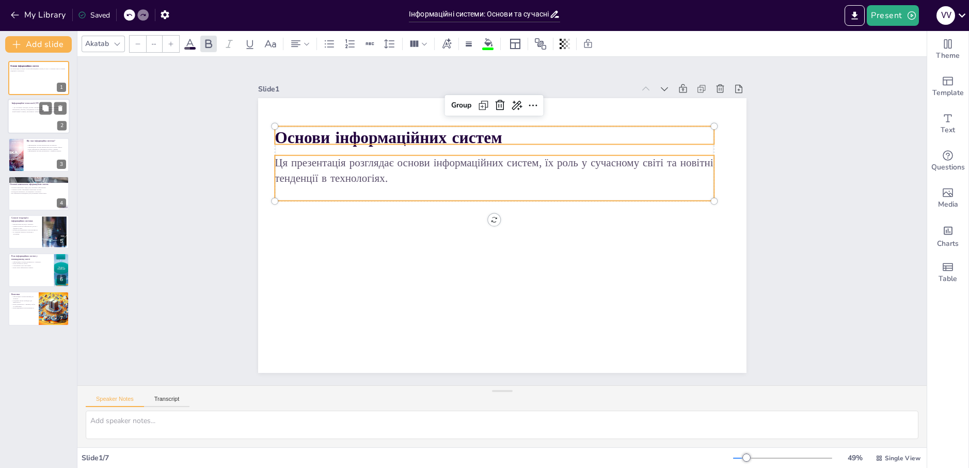
click at [29, 116] on div at bounding box center [39, 116] width 62 height 35
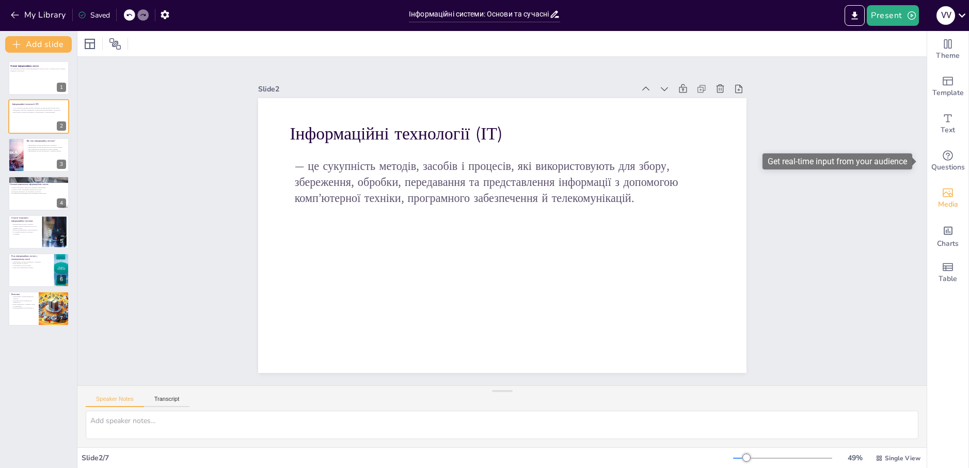
click at [949, 197] on div "Media" at bounding box center [947, 198] width 41 height 37
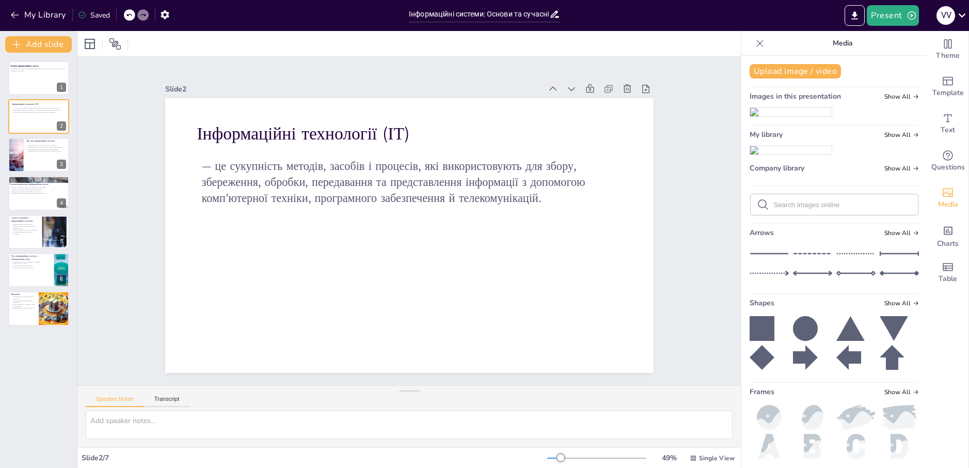
drag, startPoint x: 780, startPoint y: 127, endPoint x: 700, endPoint y: 270, distance: 164.3
click at [700, 270] on div "Document fonts Akatab Recently used Akatab Popular fonts Lato Montserrat Open S…" at bounding box center [484, 249] width 969 height 437
drag, startPoint x: 776, startPoint y: 195, endPoint x: 690, endPoint y: 213, distance: 88.0
click at [679, 219] on div "Document fonts Akatab Recently used Akatab Popular fonts Lato Montserrat Open S…" at bounding box center [484, 249] width 969 height 437
click at [778, 116] on img at bounding box center [791, 112] width 82 height 8
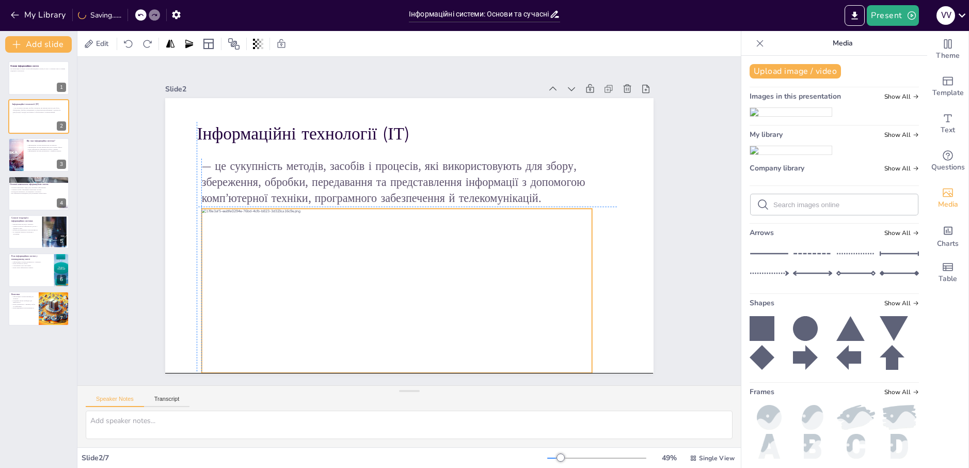
drag, startPoint x: 414, startPoint y: 267, endPoint x: 395, endPoint y: 287, distance: 27.4
click at [395, 287] on div at bounding box center [396, 291] width 391 height 164
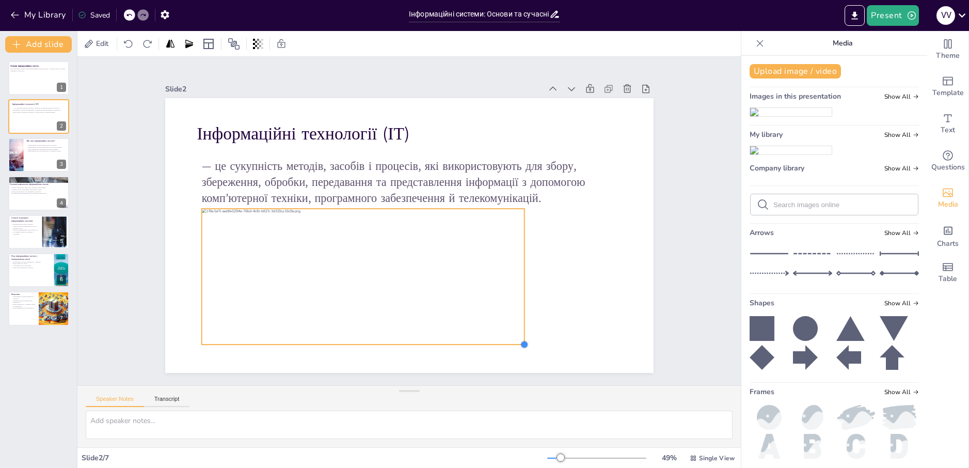
drag, startPoint x: 581, startPoint y: 365, endPoint x: 498, endPoint y: 318, distance: 95.5
click at [498, 318] on div "І нформаційні технології (ІТ) — це сукупність методів, засобів і процесів, які …" at bounding box center [409, 235] width 488 height 275
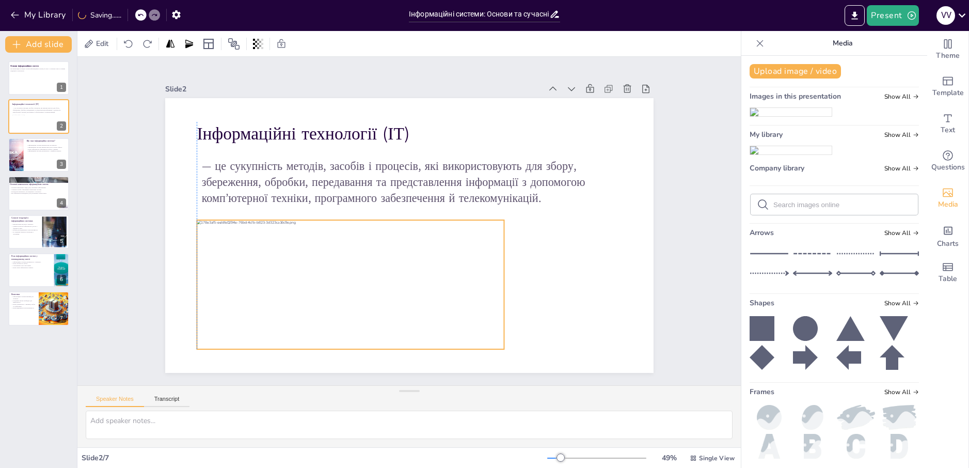
drag, startPoint x: 428, startPoint y: 297, endPoint x: 429, endPoint y: 302, distance: 5.3
click at [429, 302] on div at bounding box center [351, 284] width 308 height 129
click at [741, 188] on div "Upload image / video Images in this presentation Show All My library Show All C…" at bounding box center [834, 262] width 186 height 412
click at [759, 39] on div at bounding box center [760, 43] width 17 height 17
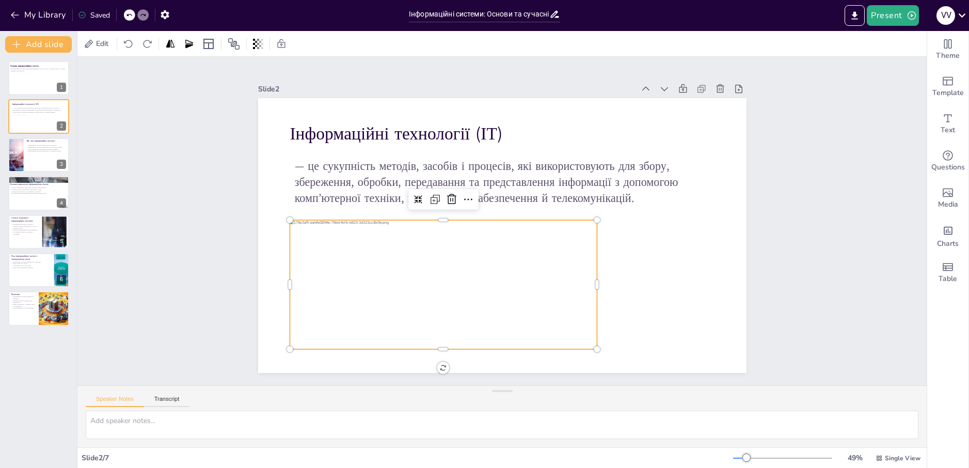
click at [772, 271] on div "Slide 1 Основи інформаційних систем Ця презентація розглядає основи інформаційн…" at bounding box center [501, 221] width 849 height 328
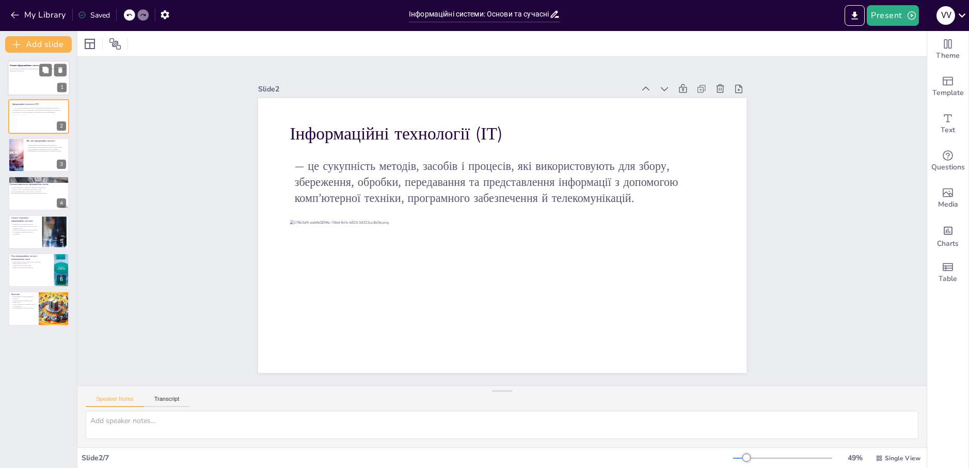
click at [29, 88] on div at bounding box center [39, 77] width 62 height 35
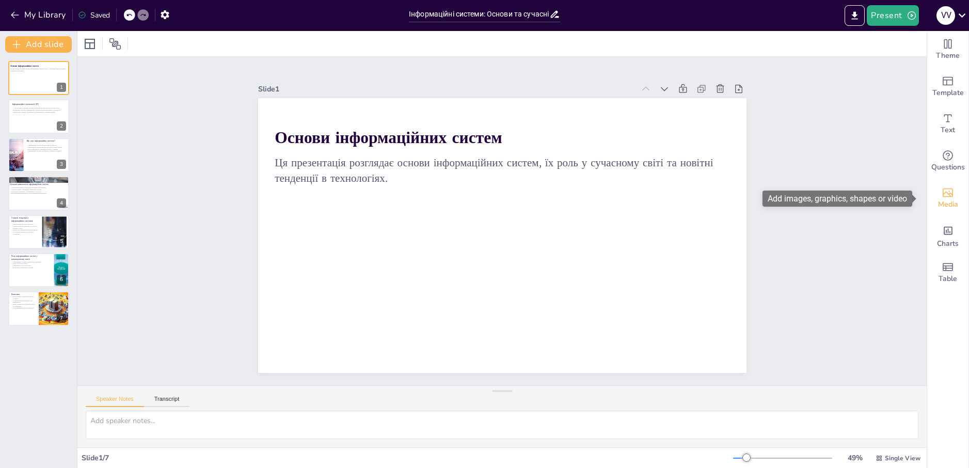
click at [948, 201] on span "Media" at bounding box center [948, 204] width 20 height 11
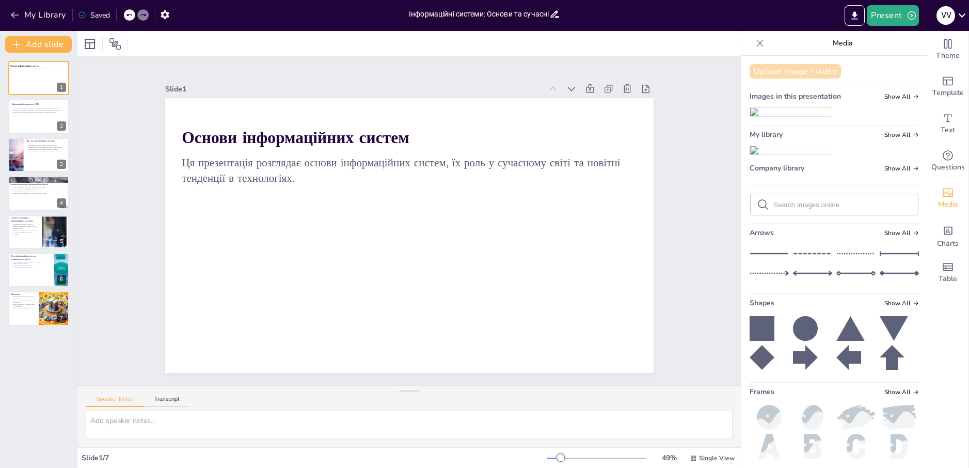
click at [804, 71] on button "Upload image / video" at bounding box center [794, 71] width 91 height 14
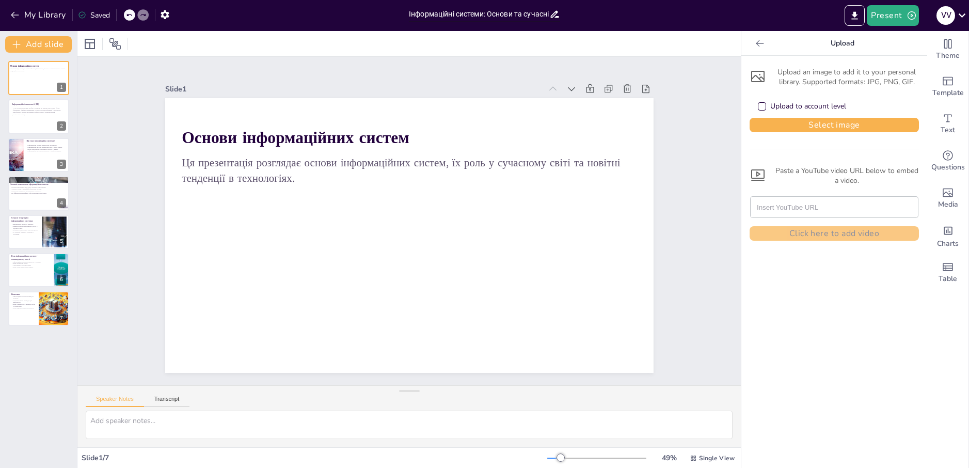
click at [755, 40] on icon at bounding box center [760, 43] width 10 height 10
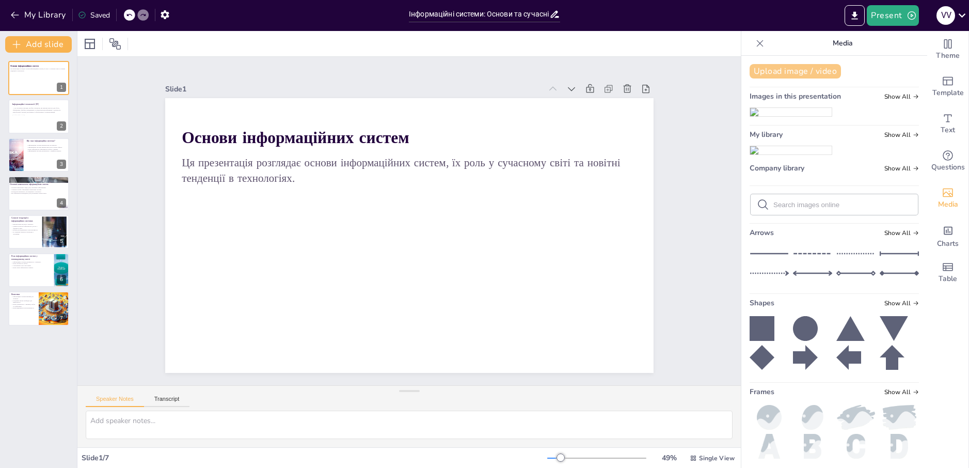
click at [826, 67] on button "Upload image / video" at bounding box center [794, 71] width 91 height 14
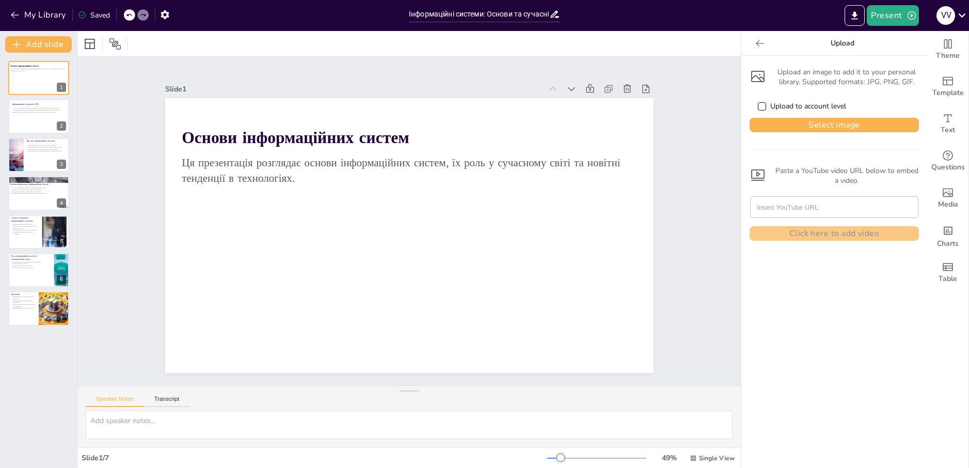
click at [833, 115] on div "Upload to account level" at bounding box center [833, 106] width 169 height 23
click at [834, 123] on button "Select image" at bounding box center [833, 125] width 169 height 14
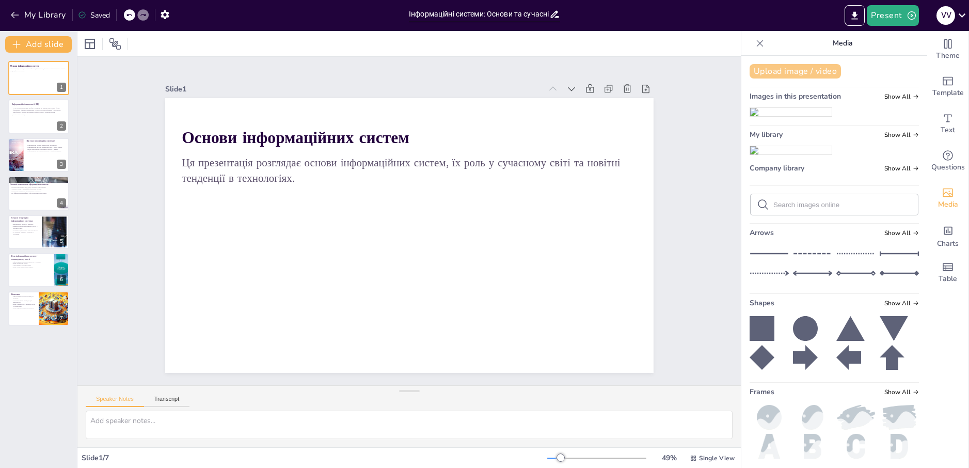
click at [795, 65] on button "Upload image / video" at bounding box center [794, 71] width 91 height 14
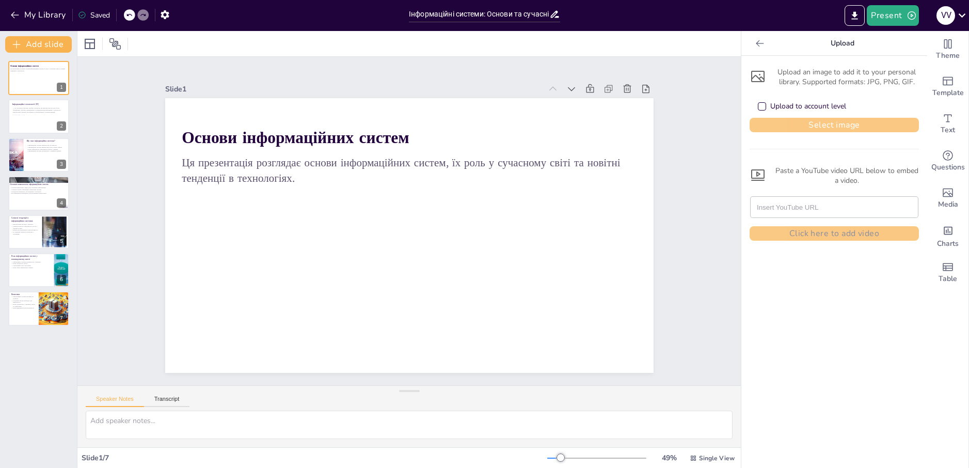
click at [848, 119] on button "Select image" at bounding box center [833, 125] width 169 height 14
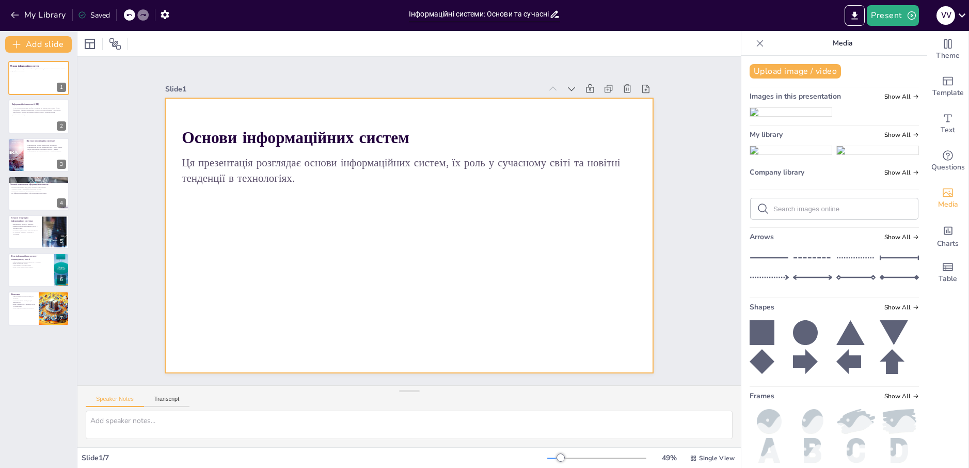
drag, startPoint x: 746, startPoint y: 198, endPoint x: 457, endPoint y: 237, distance: 291.8
click at [438, 243] on div "Document fonts Akatab Recently used Akatab Popular fonts Lato Montserrat Open S…" at bounding box center [484, 249] width 969 height 437
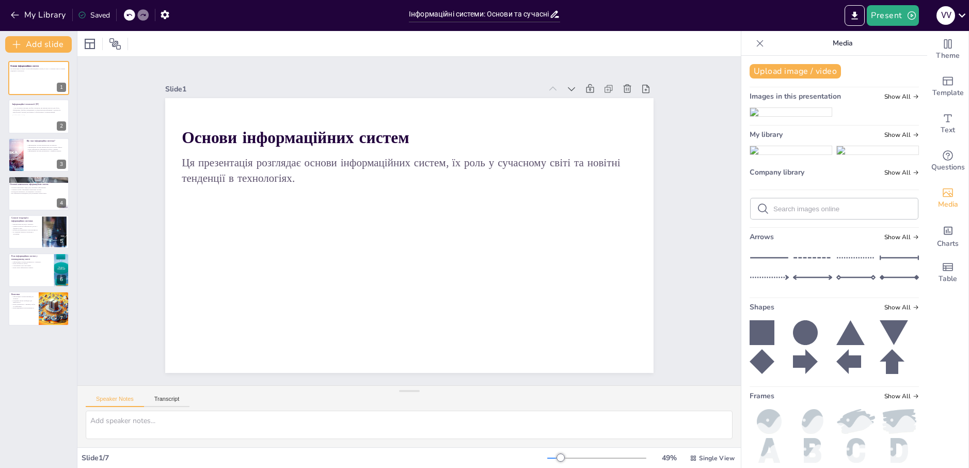
click at [768, 154] on img at bounding box center [791, 150] width 82 height 8
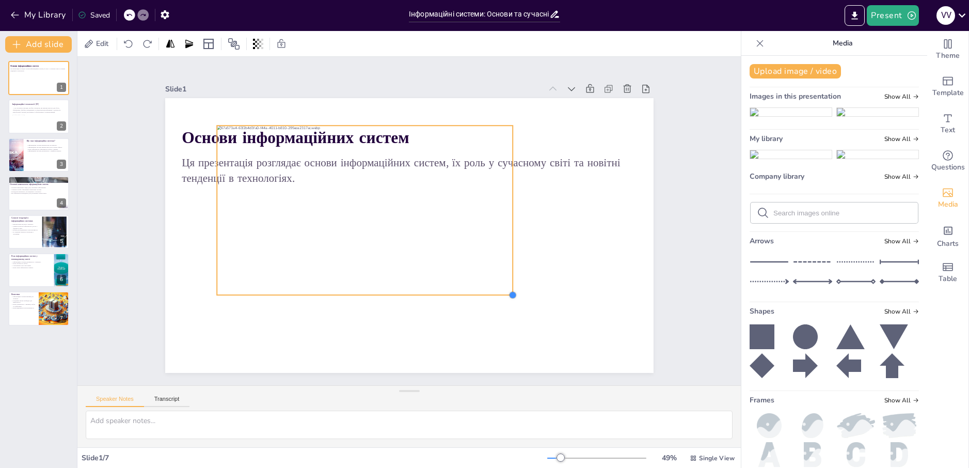
drag, startPoint x: 593, startPoint y: 338, endPoint x: 497, endPoint y: 287, distance: 108.3
click at [497, 287] on div "Основи інформаційних систем Ця презентація розглядає основи інформаційних систе…" at bounding box center [409, 235] width 488 height 275
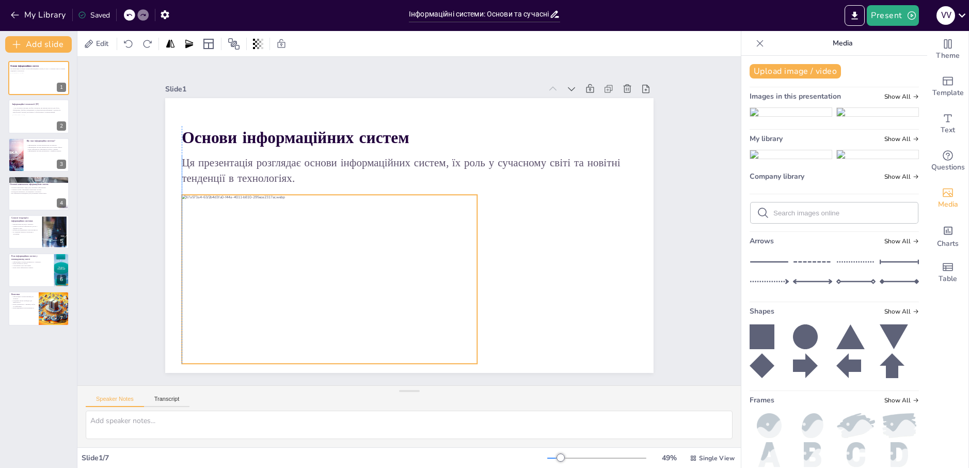
drag, startPoint x: 373, startPoint y: 262, endPoint x: 416, endPoint y: 311, distance: 65.5
click at [364, 273] on div at bounding box center [329, 279] width 295 height 169
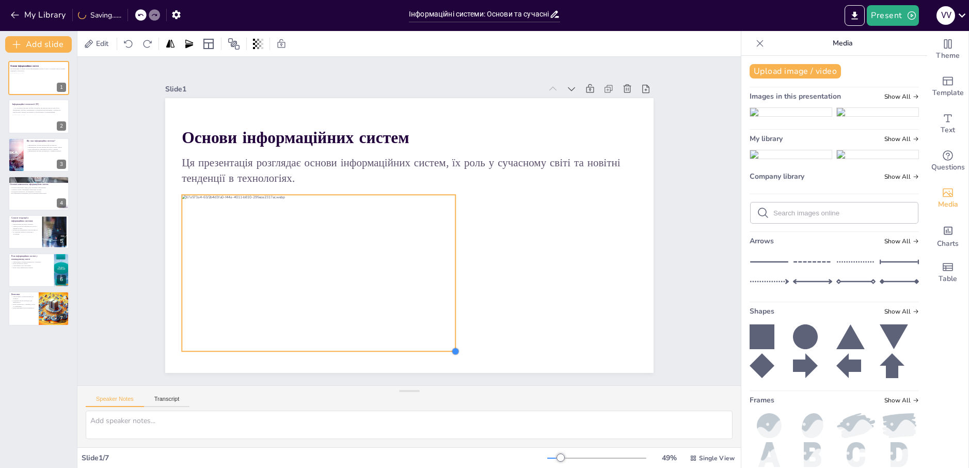
drag, startPoint x: 471, startPoint y: 357, endPoint x: 426, endPoint y: 320, distance: 57.9
click at [432, 327] on div "Основи інформаційних систем Ця презентація розглядає основи інформаційних систе…" at bounding box center [409, 235] width 488 height 275
drag, startPoint x: 327, startPoint y: 262, endPoint x: 327, endPoint y: 272, distance: 9.3
click at [327, 272] on div at bounding box center [310, 274] width 256 height 146
click at [704, 125] on div "Slide 1 Основи інформаційних систем Ця презентація розглядає основи інформаційн…" at bounding box center [408, 221] width 663 height 328
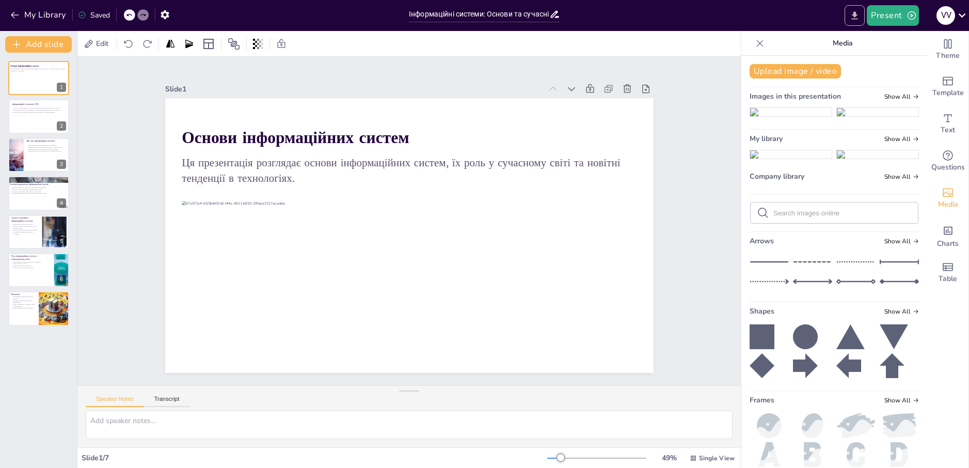
click at [854, 16] on icon "Export to PowerPoint" at bounding box center [854, 15] width 11 height 11
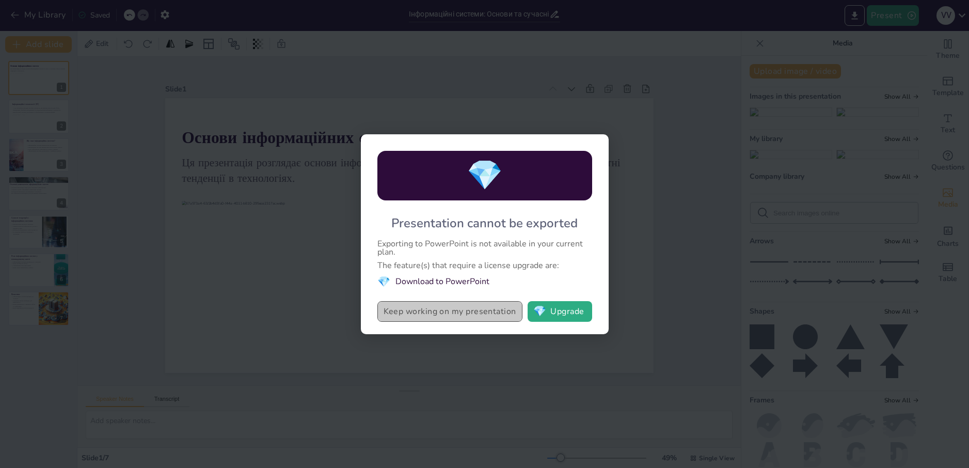
click at [492, 315] on button "Keep working on my presentation" at bounding box center [449, 311] width 145 height 21
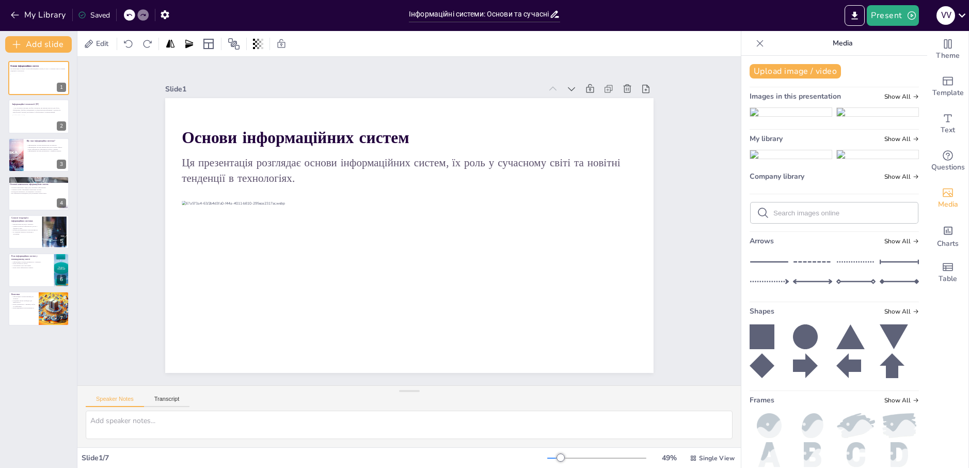
click at [702, 199] on div "Slide 1 Основи інформаційних систем Ця презентація розглядає основи інформаційн…" at bounding box center [408, 221] width 663 height 328
click at [857, 12] on icon "Export to PowerPoint" at bounding box center [855, 15] width 6 height 8
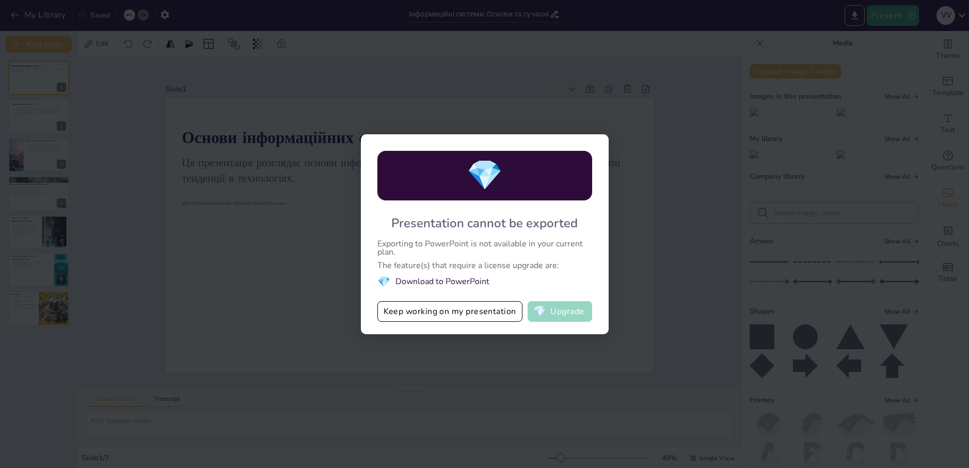
click at [583, 314] on button "💎 Upgrade" at bounding box center [560, 311] width 65 height 21
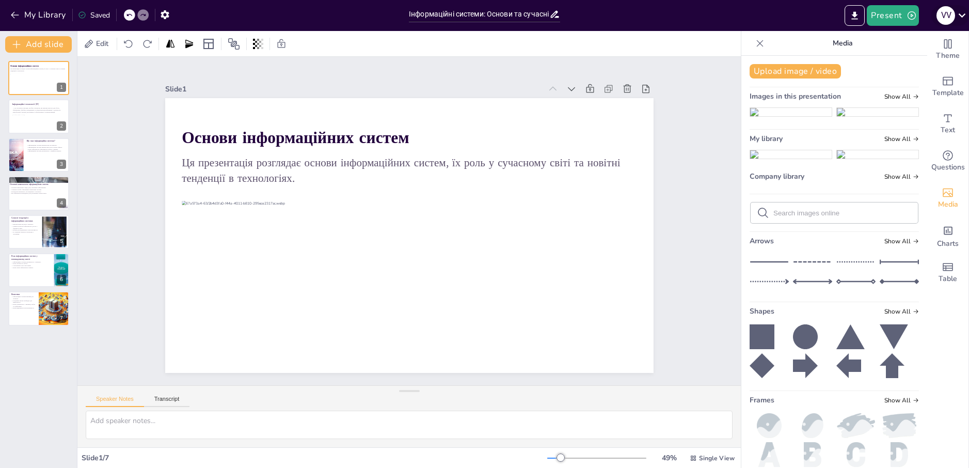
click at [955, 13] on icon at bounding box center [962, 15] width 14 height 14
click at [955, 11] on div at bounding box center [484, 234] width 969 height 468
click at [850, 19] on button "Export to PowerPoint" at bounding box center [854, 15] width 20 height 21
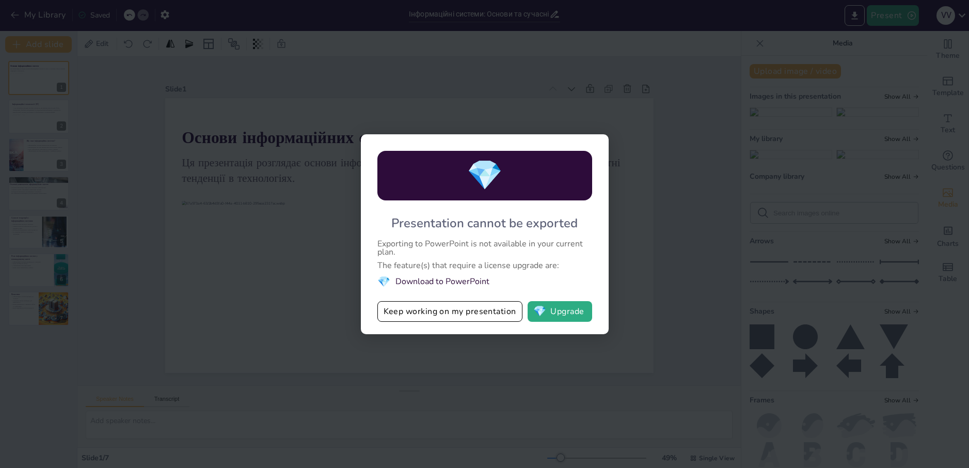
drag, startPoint x: 579, startPoint y: 247, endPoint x: 486, endPoint y: 260, distance: 93.9
click at [577, 247] on div "Exporting to PowerPoint is not available in your current plan." at bounding box center [484, 248] width 215 height 17
drag, startPoint x: 392, startPoint y: 266, endPoint x: 524, endPoint y: 271, distance: 131.7
click at [524, 271] on div "💎 Presentation cannot be exported Exporting to PowerPoint is not available in y…" at bounding box center [485, 234] width 248 height 200
click at [465, 309] on button "Keep working on my presentation" at bounding box center [449, 311] width 145 height 21
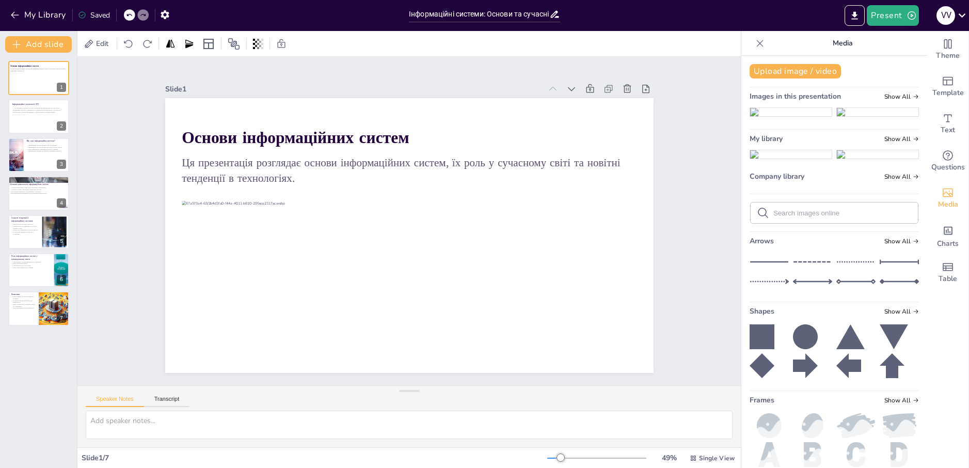
click at [699, 211] on div "Slide 1 Основи інформаційних систем Ця презентація розглядає основи інформаційн…" at bounding box center [408, 221] width 663 height 328
click at [17, 120] on div at bounding box center [31, 123] width 39 height 17
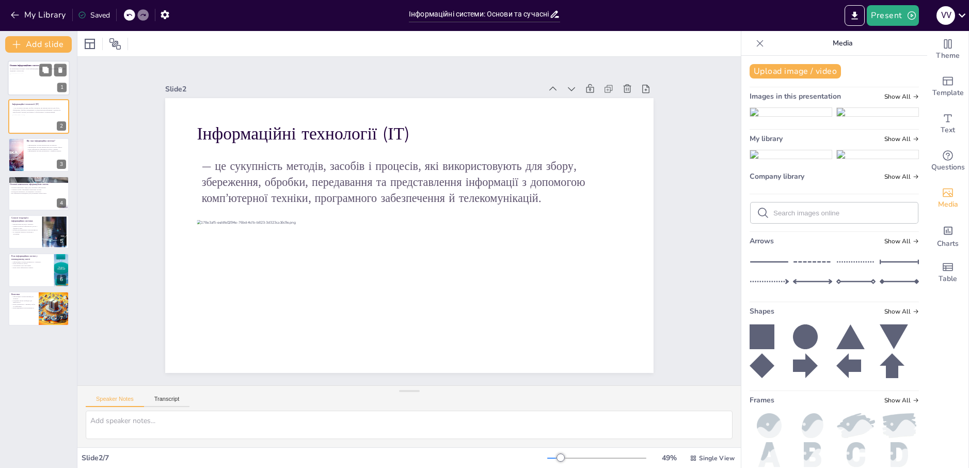
click at [25, 85] on div at bounding box center [26, 83] width 33 height 19
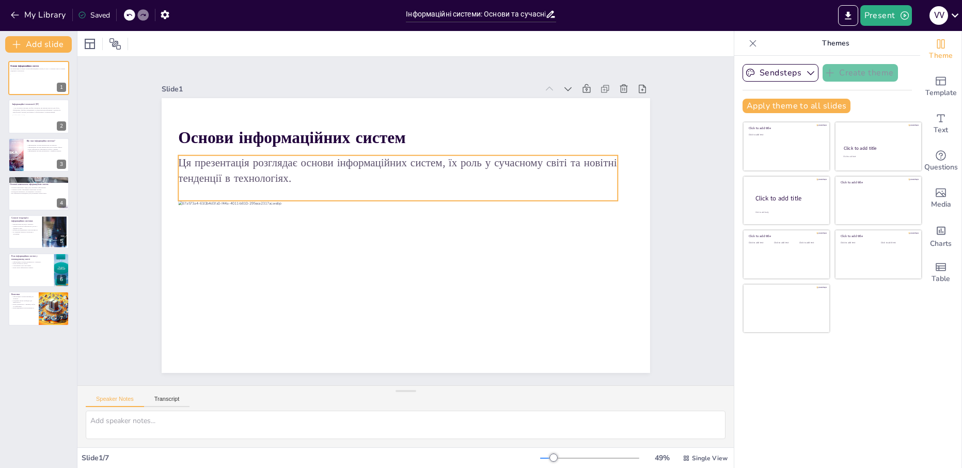
click at [430, 166] on p "Ця презентація розглядає основи інформаційних систем, їх роль у сучасному світі…" at bounding box center [397, 170] width 439 height 30
click at [439, 158] on p "Ця презентація розглядає основи інформаційних систем, їх роль у сучасному світі…" at bounding box center [397, 170] width 439 height 30
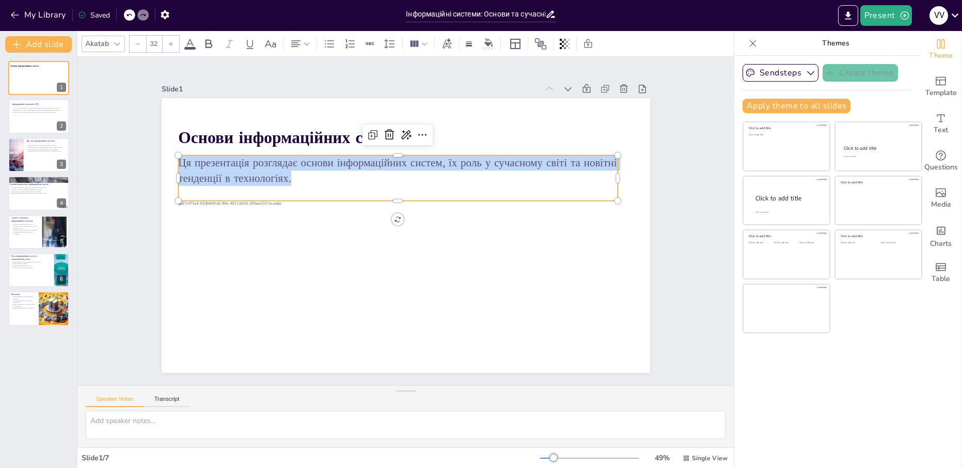
click at [436, 157] on p "Ця презентація розглядає основи інформаційних систем, їх роль у сучасному світі…" at bounding box center [397, 170] width 439 height 30
click at [436, 159] on p "Ця презентація розглядає основи інформаційних систем, їх роль у сучасному світі…" at bounding box center [397, 170] width 439 height 30
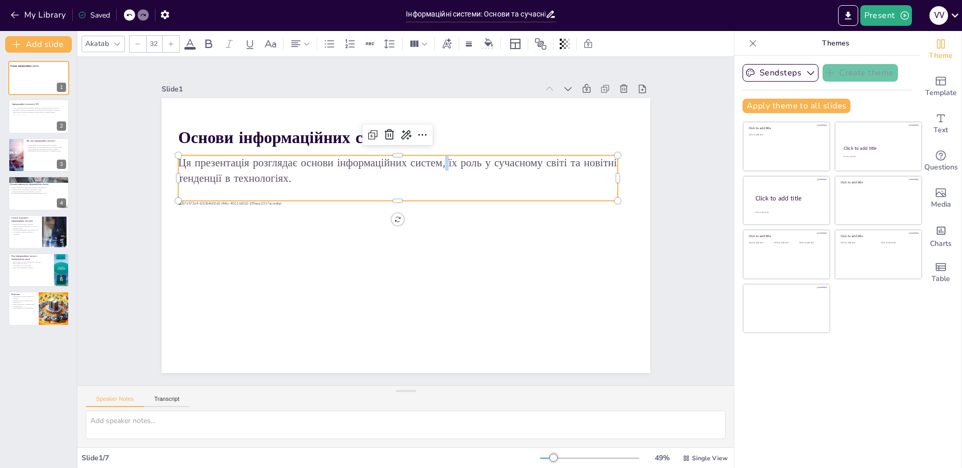
click at [440, 158] on p "Ця презентація розглядає основи інформаційних систем, їх роль у сучасному світі…" at bounding box center [397, 170] width 439 height 30
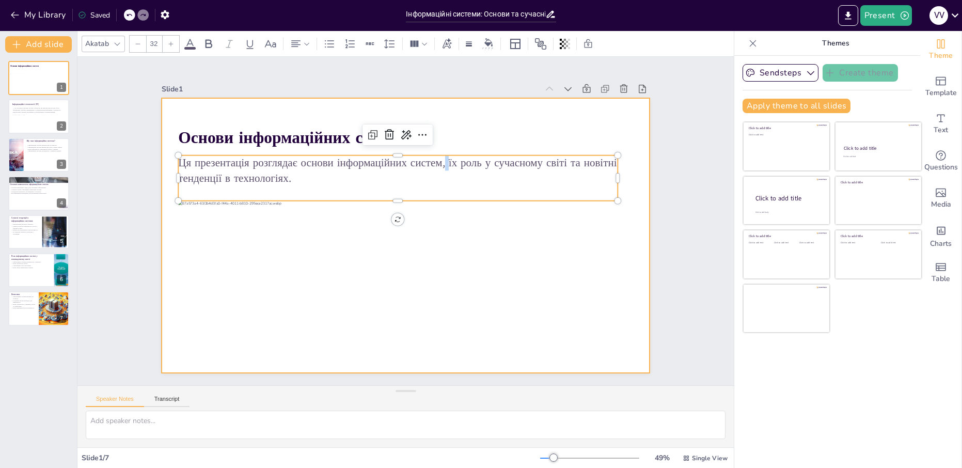
copy p
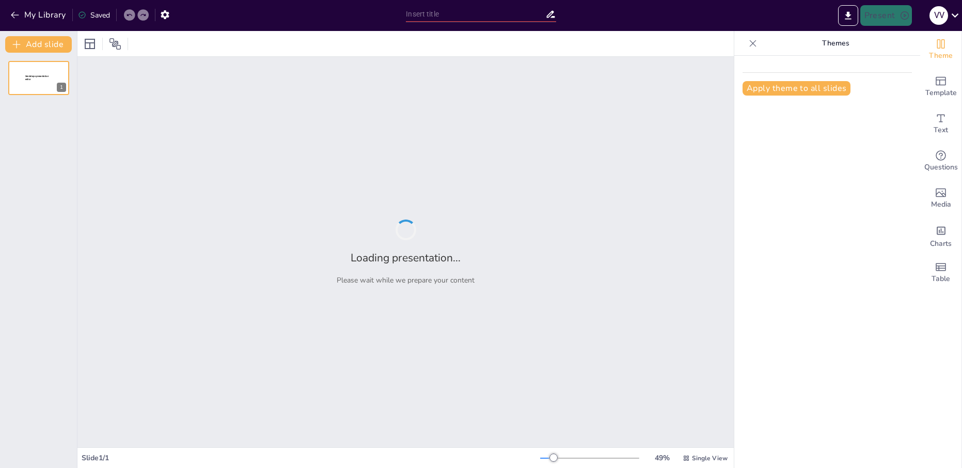
type input "Інформаційні системи: Основи та сучасні тенденції"
